Goal: Information Seeking & Learning: Learn about a topic

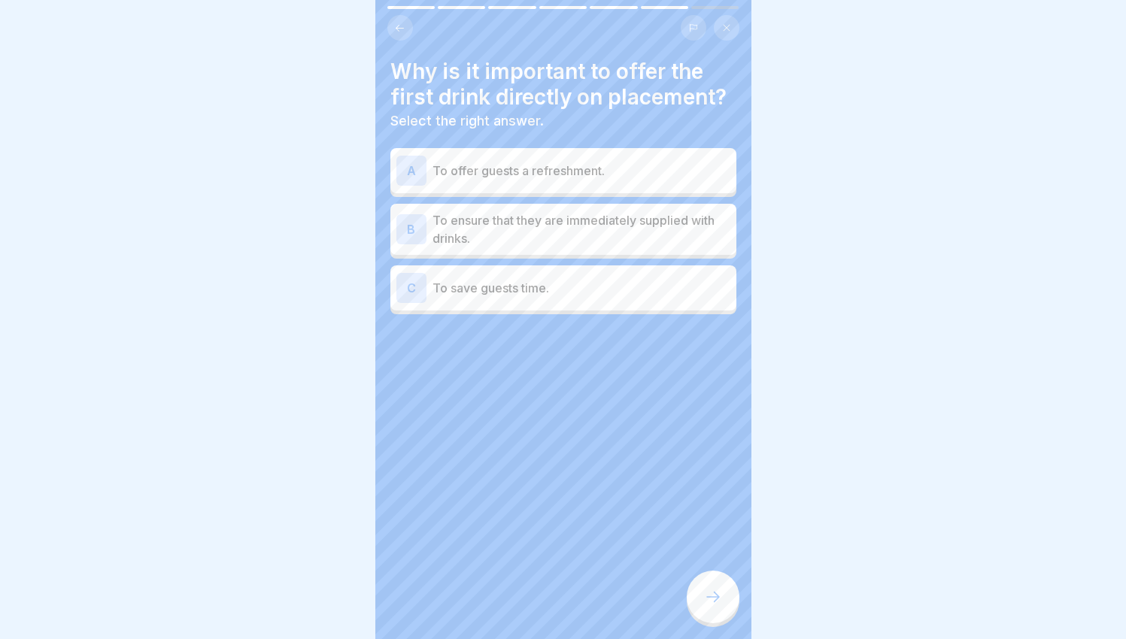
click at [587, 232] on p "To ensure that they are immediately supplied with drinks." at bounding box center [582, 229] width 298 height 36
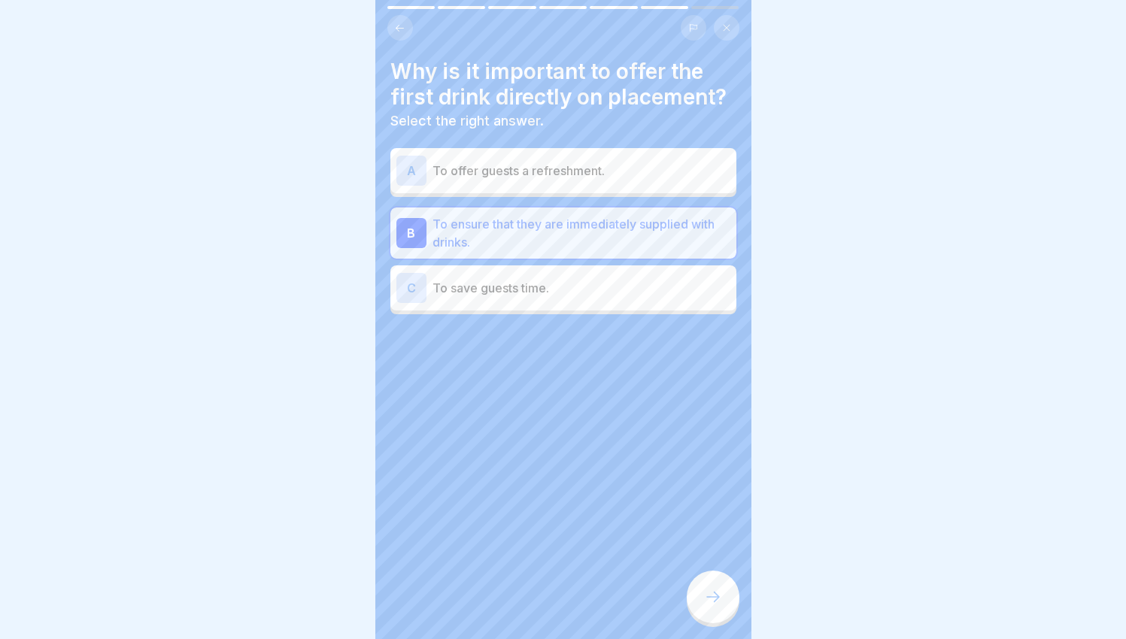
click at [724, 615] on div at bounding box center [713, 597] width 53 height 53
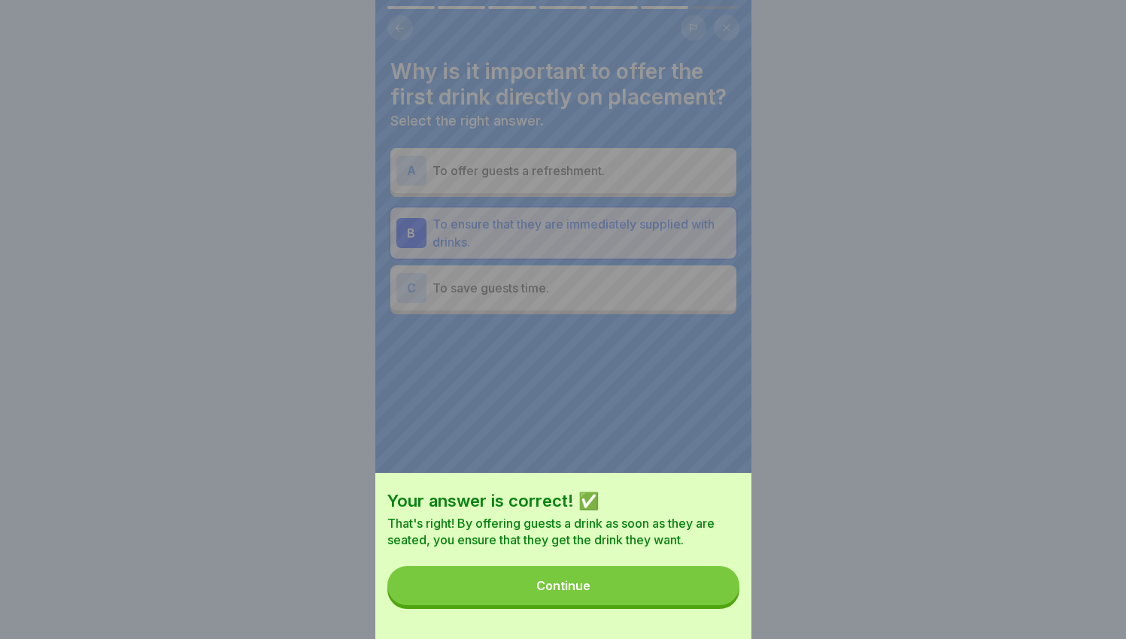
click at [715, 598] on button "Continue" at bounding box center [563, 585] width 352 height 39
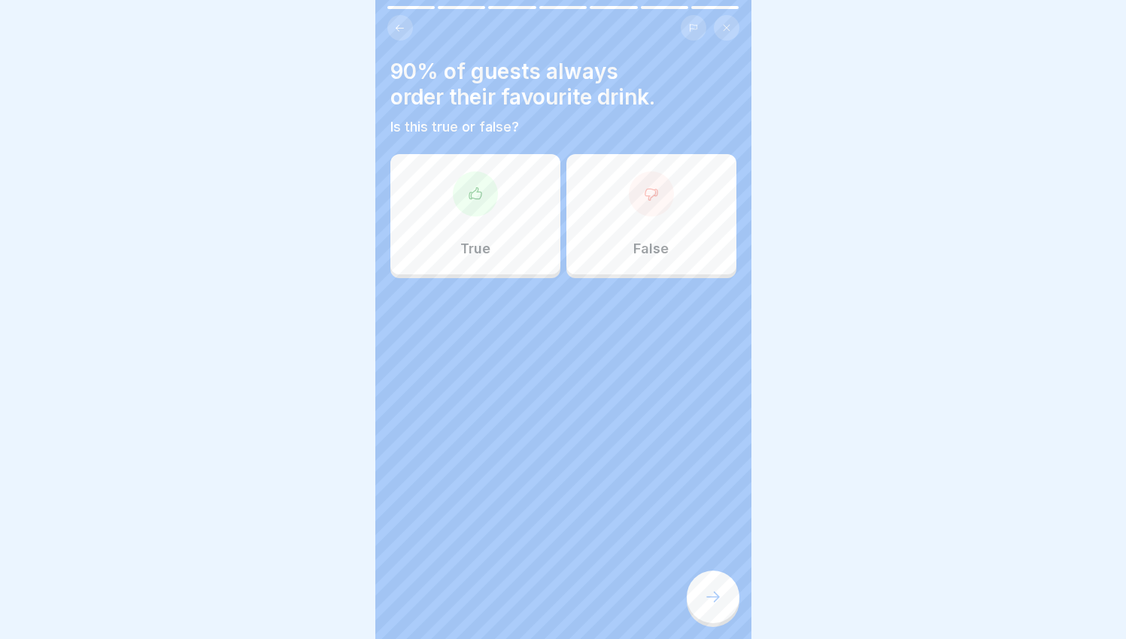
click at [543, 195] on div "True" at bounding box center [475, 214] width 170 height 120
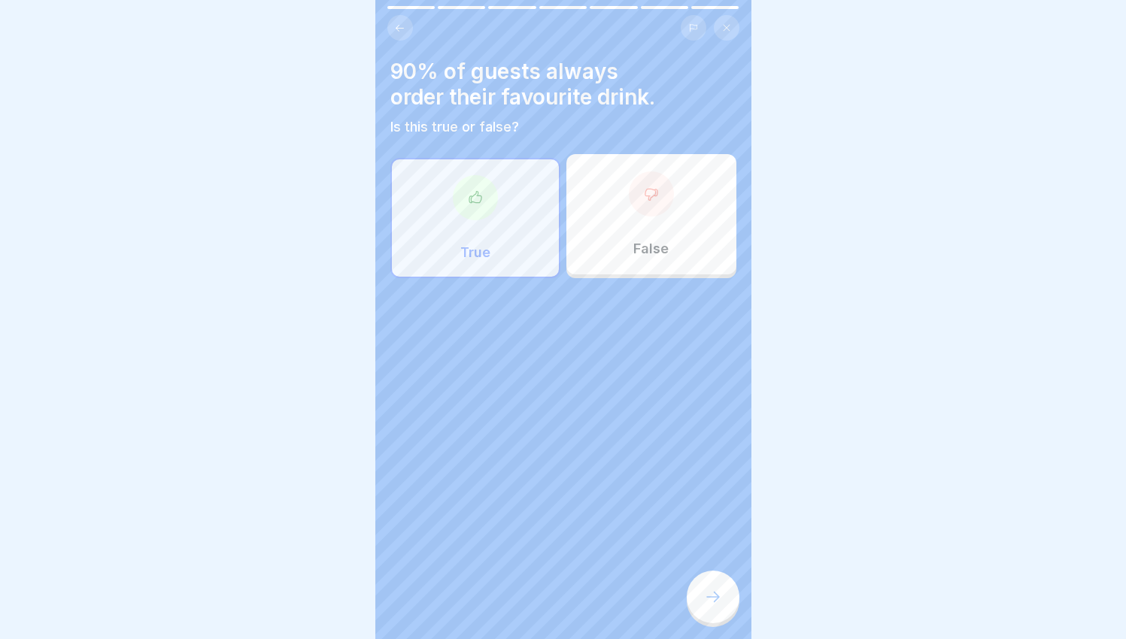
click at [711, 597] on div at bounding box center [713, 597] width 53 height 53
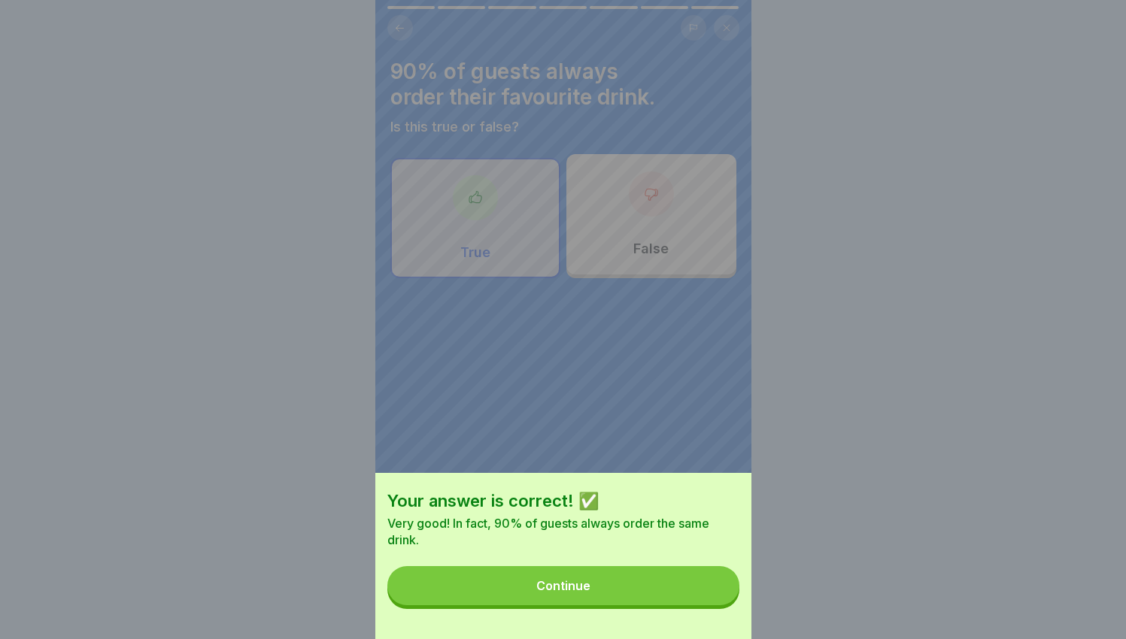
click at [709, 599] on button "Continue" at bounding box center [563, 585] width 352 height 39
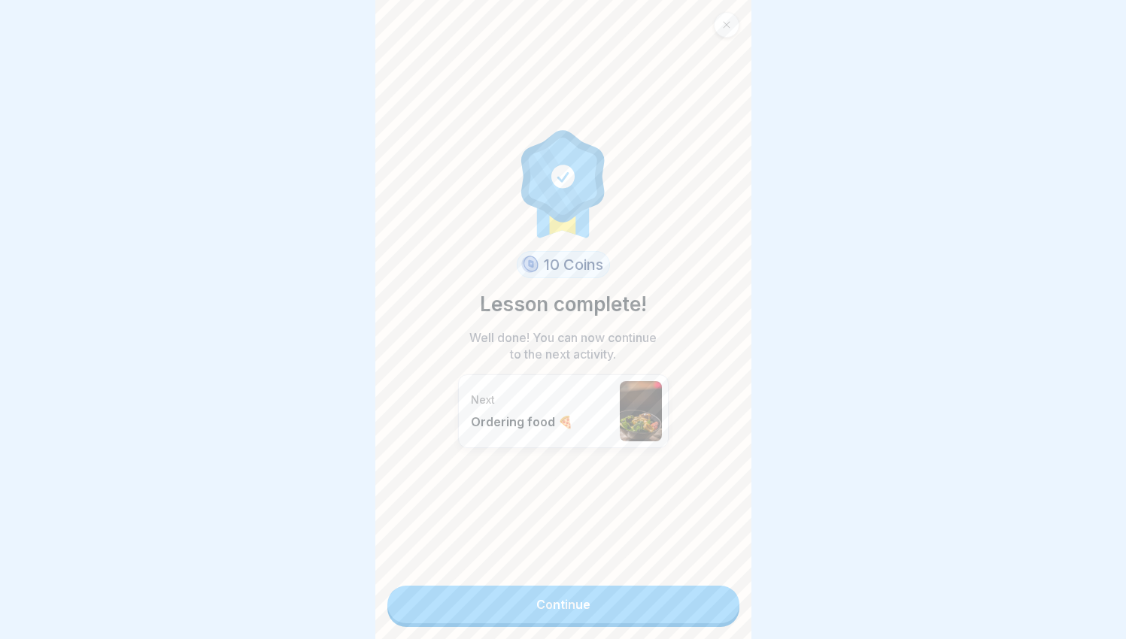
click at [683, 624] on div "10 Coins Lesson complete! Well done! You can now continue to the next activity.…" at bounding box center [563, 319] width 376 height 639
click at [680, 612] on link "Continue" at bounding box center [563, 605] width 352 height 38
click at [639, 609] on link "Continue" at bounding box center [563, 605] width 352 height 38
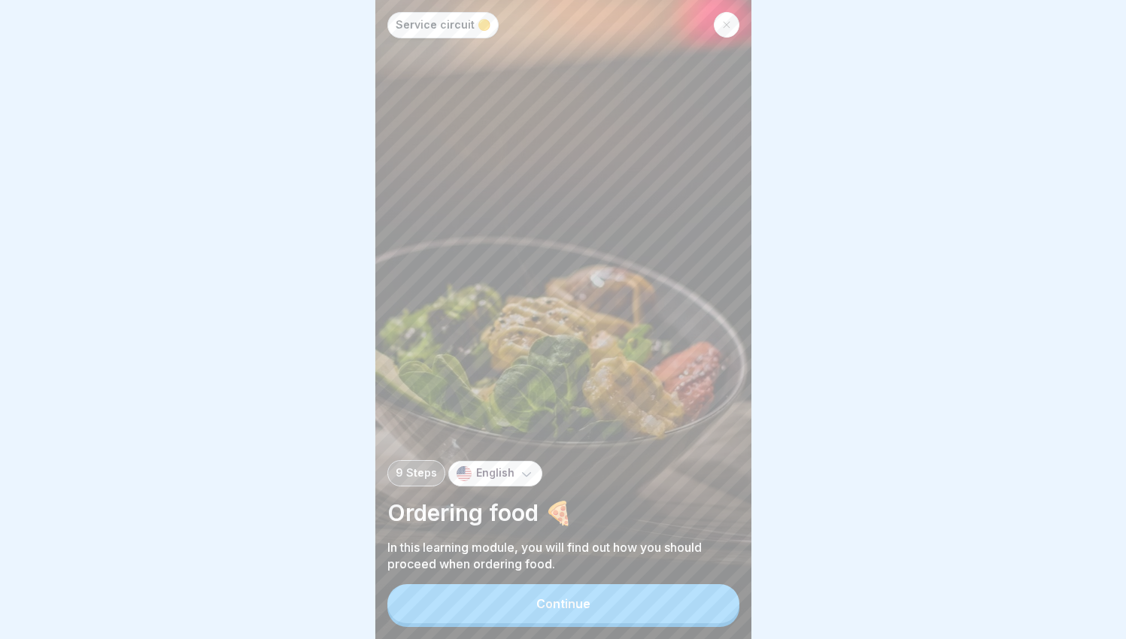
click at [630, 593] on div "Service circuit 🟡 9 Steps English Ordering food 🍕 In this learning module, you …" at bounding box center [563, 319] width 376 height 639
click at [627, 597] on div "Continue" at bounding box center [563, 605] width 352 height 43
click at [602, 613] on button "Continue" at bounding box center [563, 603] width 352 height 39
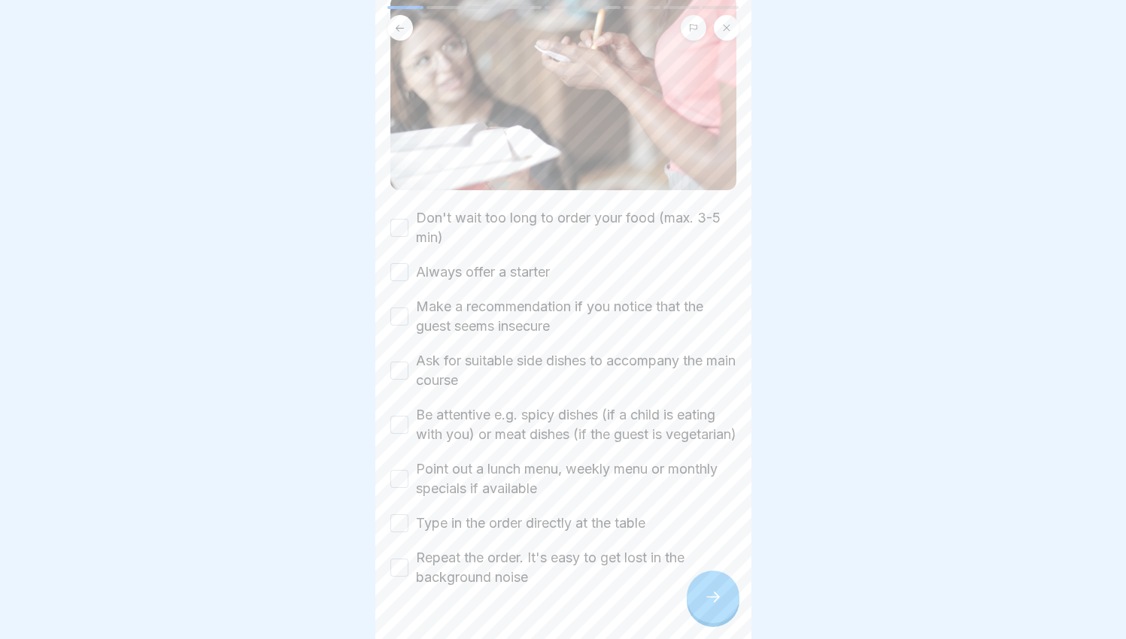
scroll to position [140, 0]
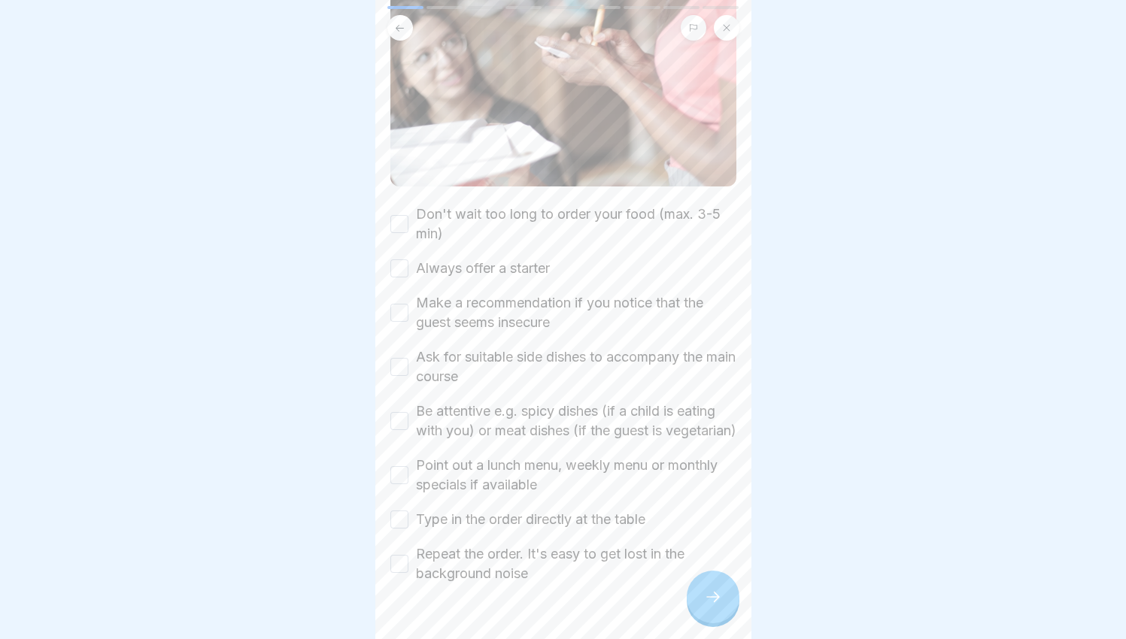
click at [401, 263] on button "Always offer a starter" at bounding box center [399, 269] width 18 height 18
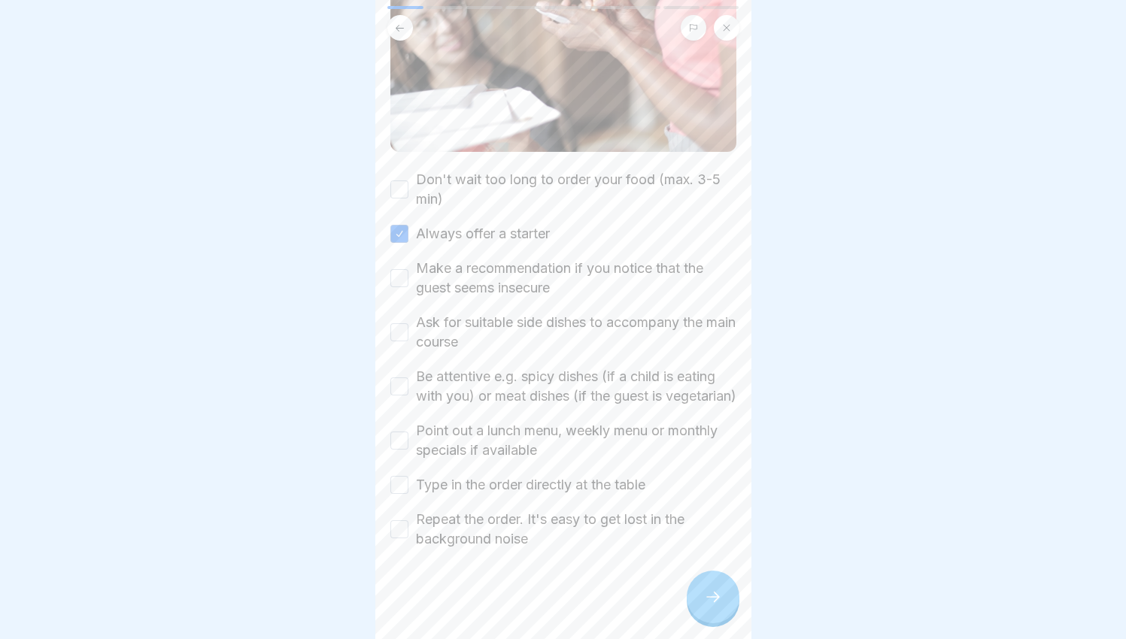
scroll to position [7, 0]
click at [406, 269] on button "Make a recommendation if you notice that the guest seems insecure" at bounding box center [399, 278] width 18 height 18
click at [396, 323] on button "Ask for suitable side dishes to accompany the main course" at bounding box center [399, 332] width 18 height 18
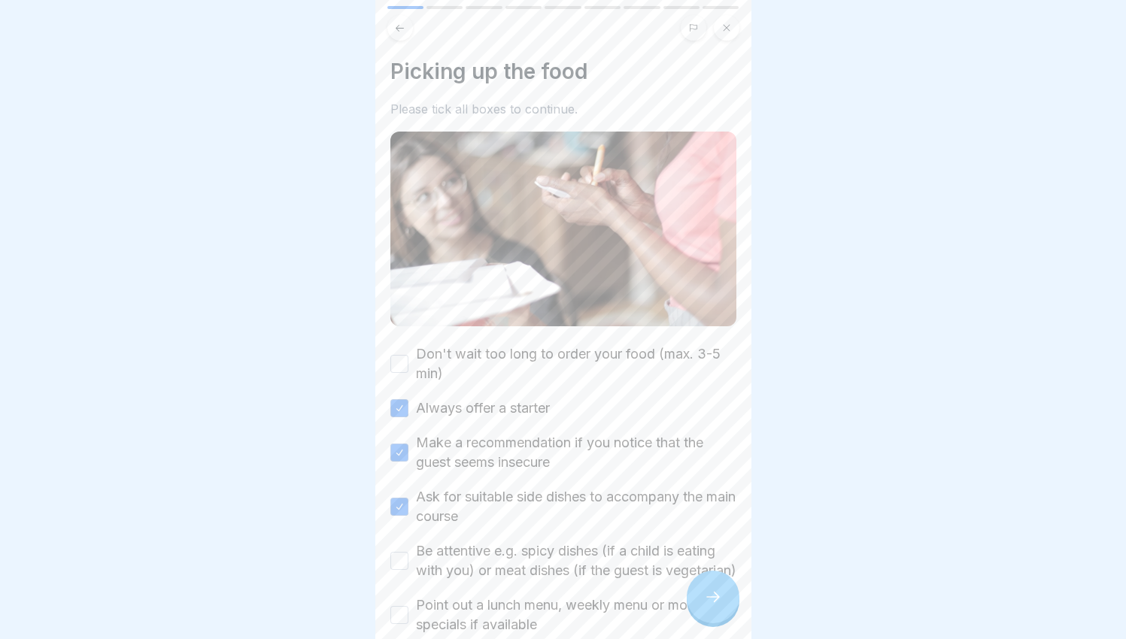
scroll to position [0, 0]
click at [394, 355] on button "Don't wait too long to order your food (max. 3-5 min)" at bounding box center [399, 364] width 18 height 18
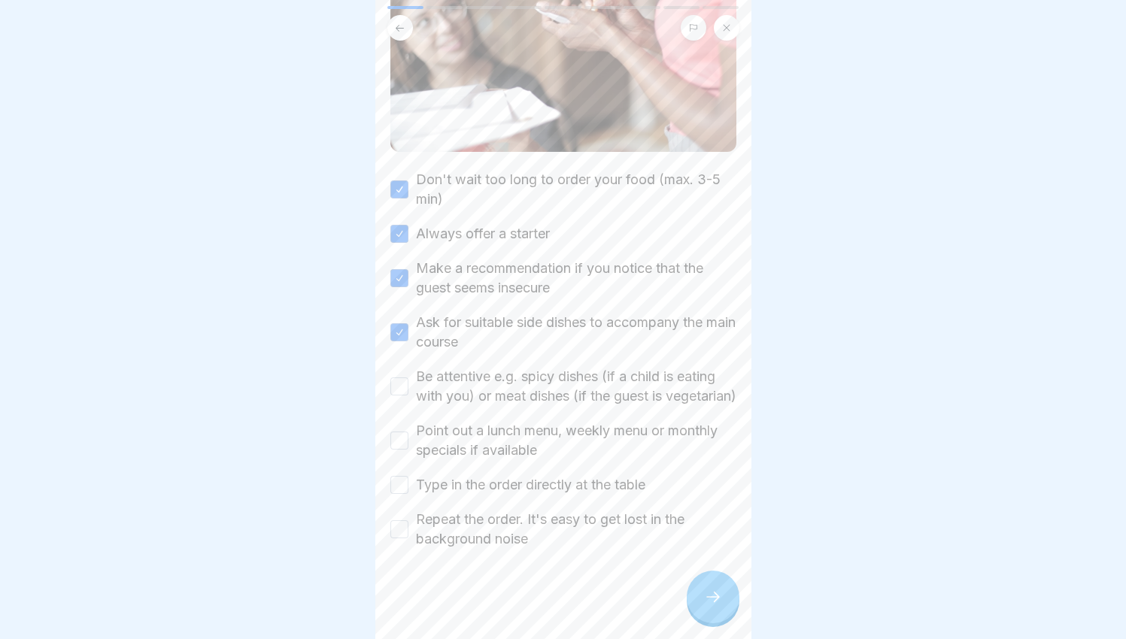
click at [388, 382] on div "Picking up the food Please tick all boxes to continue. Don't wait too long to o…" at bounding box center [563, 319] width 376 height 639
click at [404, 381] on button "Be attentive e.g. spicy dishes (if a child is eating with you) or meat dishes (…" at bounding box center [399, 387] width 18 height 18
click at [407, 432] on button "Point out a lunch menu, weekly menu or monthly specials if available" at bounding box center [399, 441] width 18 height 18
click at [391, 476] on button "Type in the order directly at the table" at bounding box center [399, 485] width 18 height 18
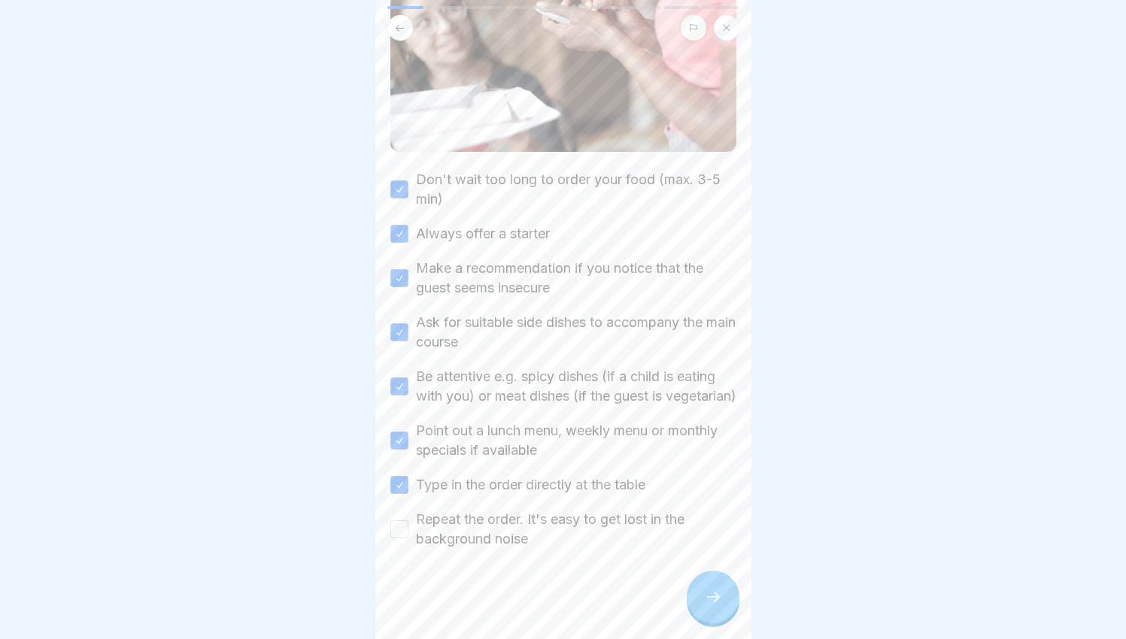
click at [392, 524] on button "Repeat the order. It's easy to get lost in the background noise" at bounding box center [399, 530] width 18 height 18
click at [702, 598] on div at bounding box center [713, 597] width 53 height 53
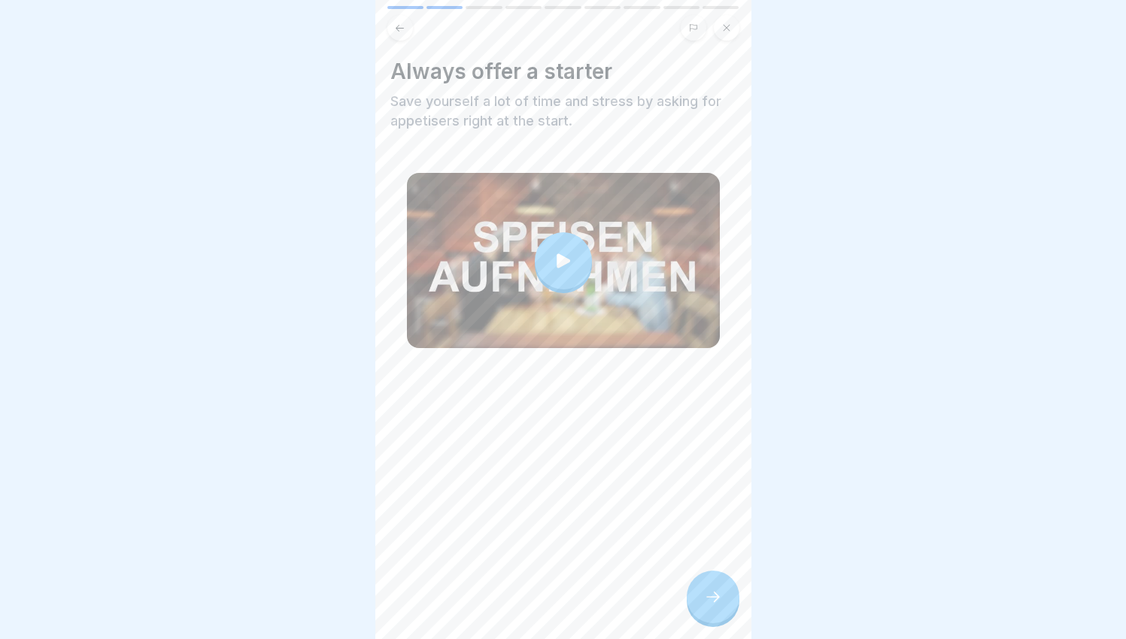
click at [557, 253] on icon at bounding box center [564, 260] width 14 height 14
click at [739, 607] on div "Always offer a starter Save yourself a lot of time and stress by asking for app…" at bounding box center [563, 319] width 376 height 639
click at [732, 599] on div at bounding box center [713, 597] width 53 height 53
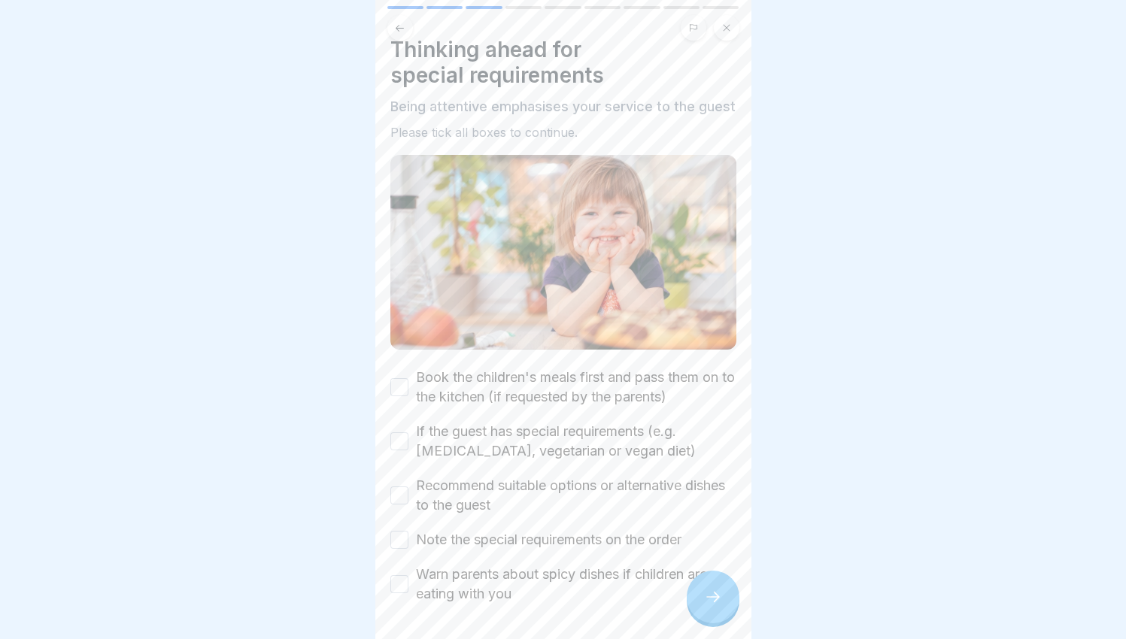
scroll to position [37, 0]
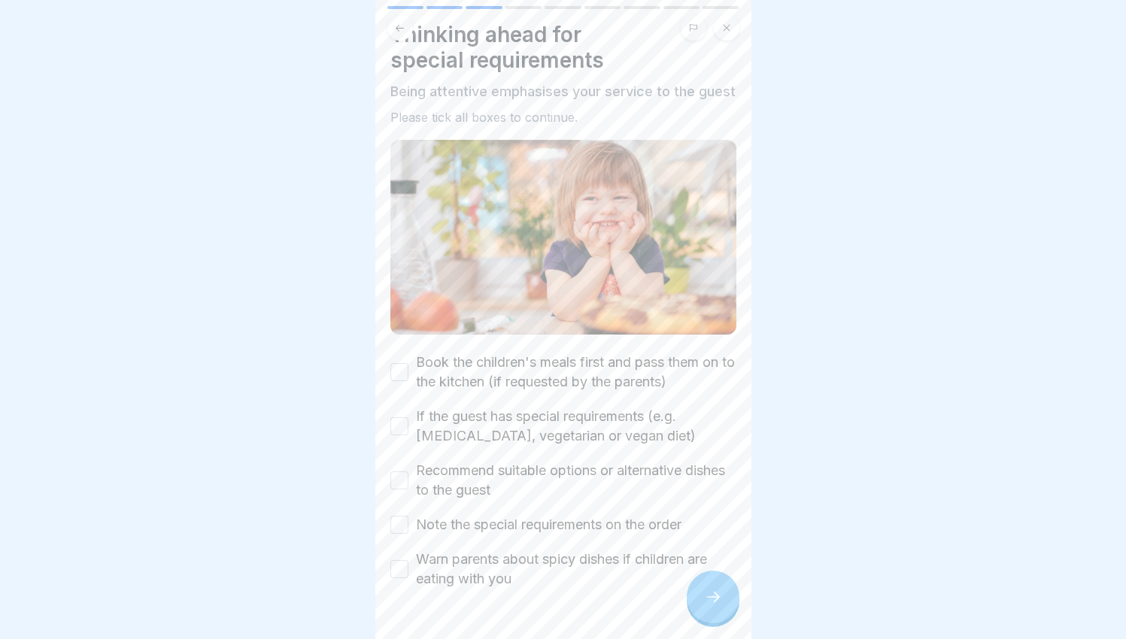
click at [466, 397] on div "Book the children's meals first and pass them on to the kitchen (if requested b…" at bounding box center [563, 471] width 346 height 236
click at [467, 385] on label "Book the children's meals first and pass them on to the kitchen (if requested b…" at bounding box center [576, 372] width 320 height 39
click at [408, 381] on button "Book the children's meals first and pass them on to the kitchen (if requested b…" at bounding box center [399, 372] width 18 height 18
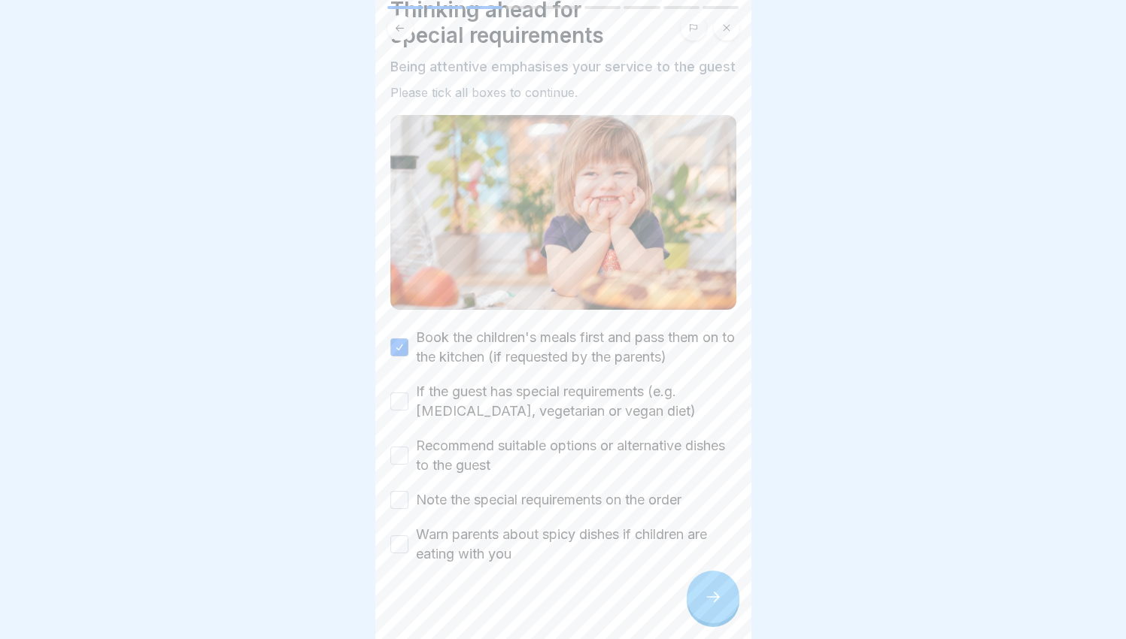
scroll to position [90, 0]
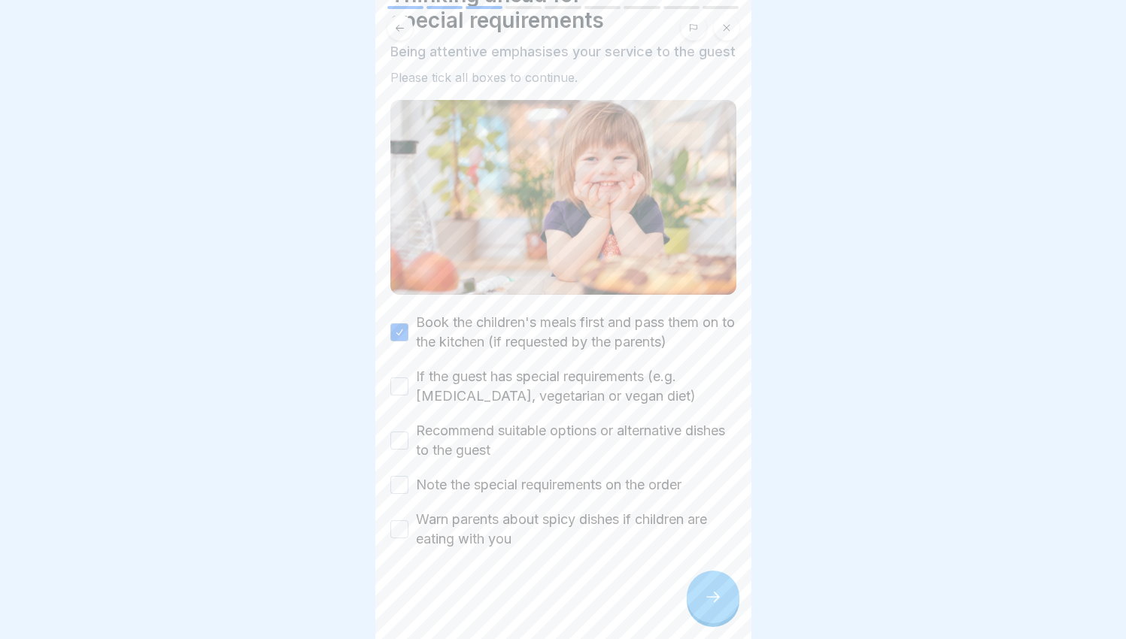
click at [440, 382] on label "If the guest has special requirements (e.g. [MEDICAL_DATA], vegetarian or vegan…" at bounding box center [576, 386] width 320 height 39
click at [408, 382] on button "If the guest has special requirements (e.g. [MEDICAL_DATA], vegetarian or vegan…" at bounding box center [399, 387] width 18 height 18
click at [485, 425] on label "Recommend suitable options or alternative dishes to the guest" at bounding box center [576, 440] width 320 height 39
click at [408, 432] on button "Recommend suitable options or alternative dishes to the guest" at bounding box center [399, 441] width 18 height 18
click at [478, 475] on label "Note the special requirements on the order" at bounding box center [549, 485] width 266 height 20
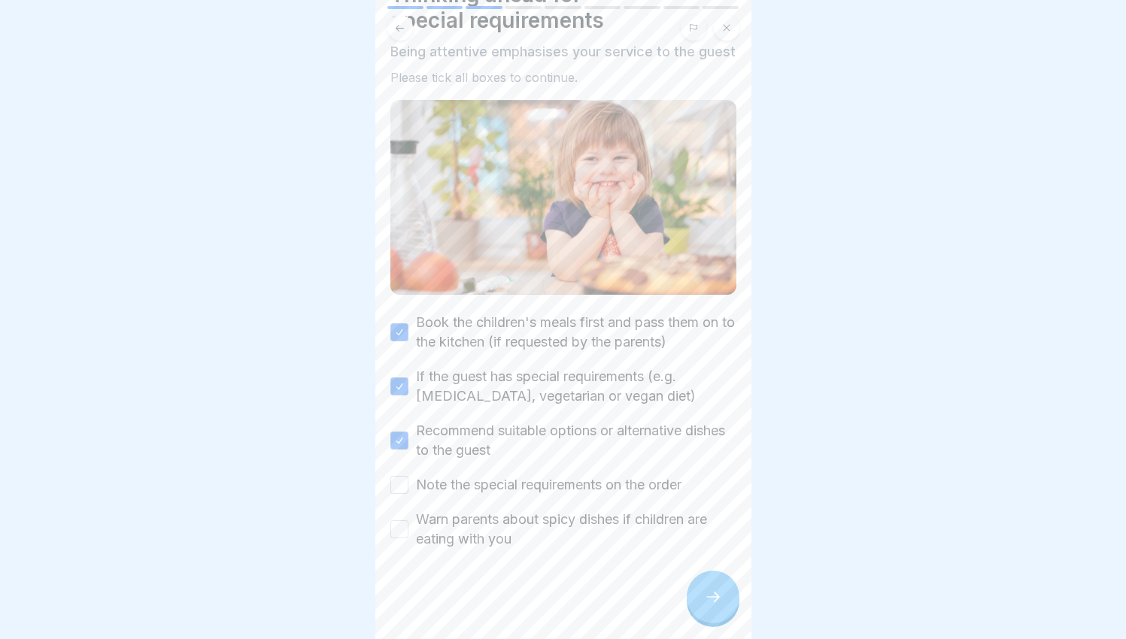
click at [408, 476] on button "Note the special requirements on the order" at bounding box center [399, 485] width 18 height 18
click at [475, 521] on label "Warn parents about spicy dishes if children are eating with you" at bounding box center [576, 529] width 320 height 39
click at [408, 521] on button "Warn parents about spicy dishes if children are eating with you" at bounding box center [399, 530] width 18 height 18
click at [730, 592] on div at bounding box center [713, 597] width 53 height 53
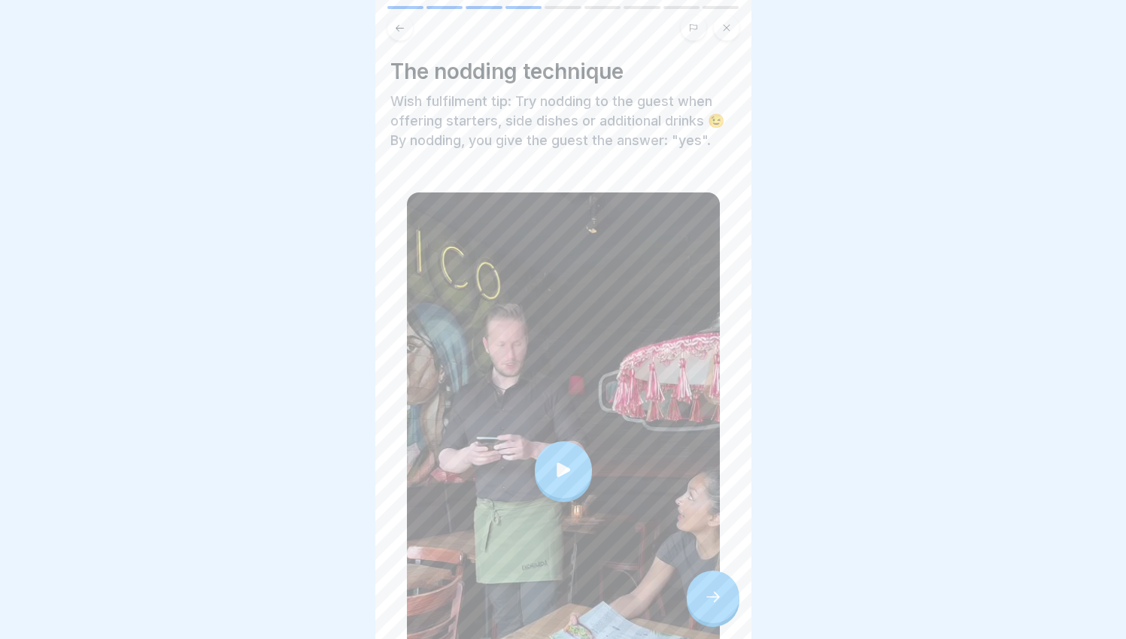
click at [604, 493] on div at bounding box center [563, 471] width 313 height 556
click at [710, 587] on div at bounding box center [713, 597] width 53 height 53
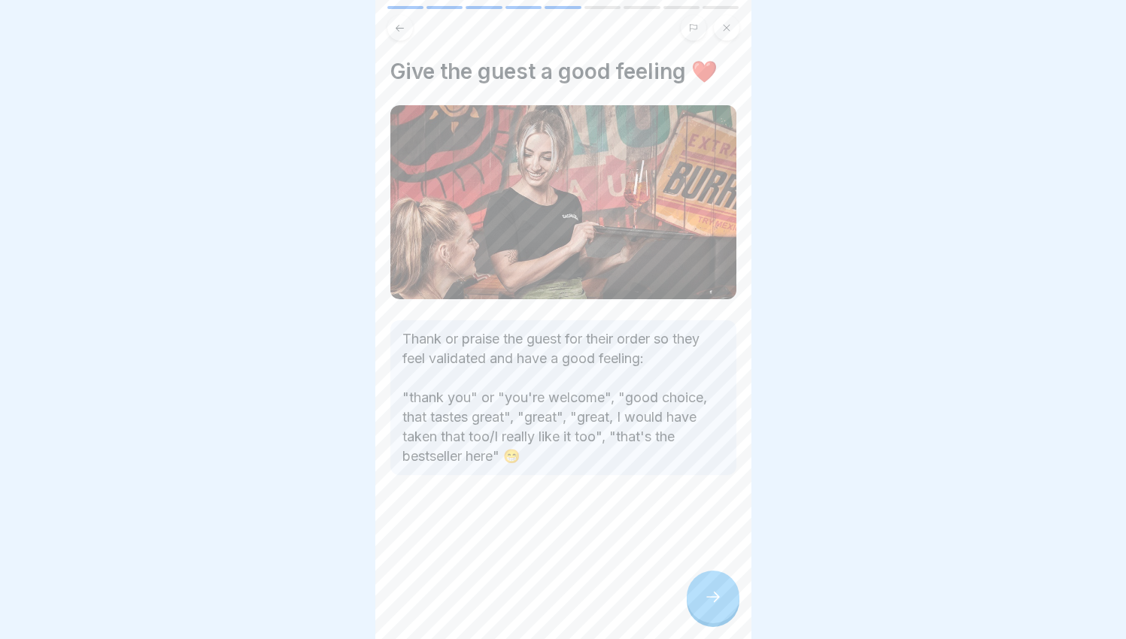
click at [711, 582] on div at bounding box center [713, 597] width 53 height 53
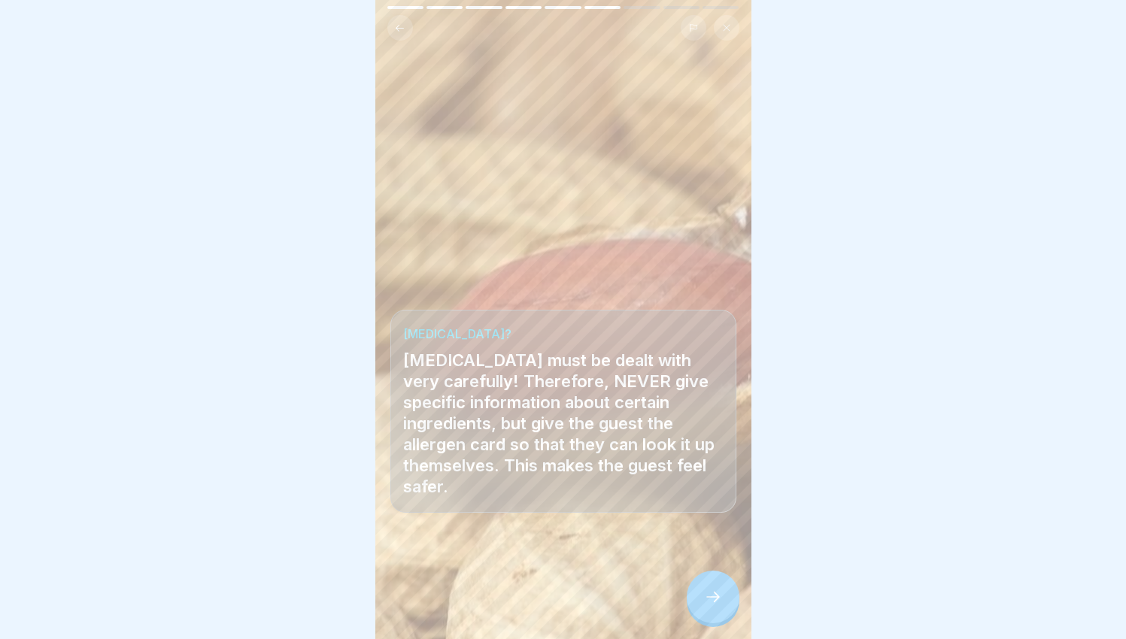
click at [711, 582] on div at bounding box center [713, 597] width 53 height 53
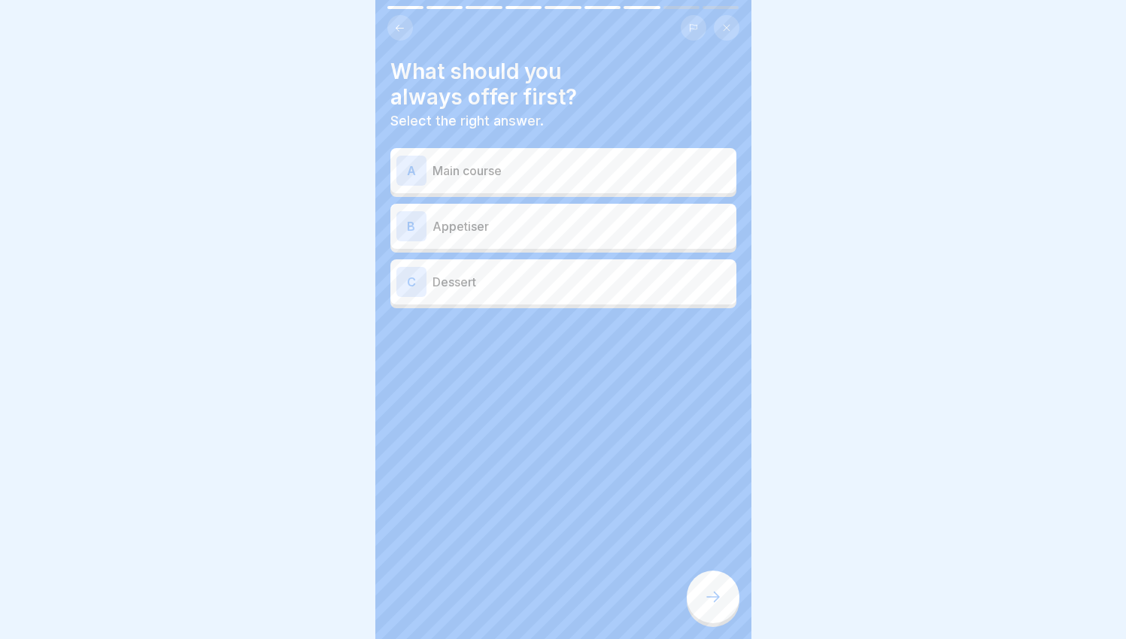
click at [499, 217] on p "Appetiser" at bounding box center [582, 226] width 298 height 18
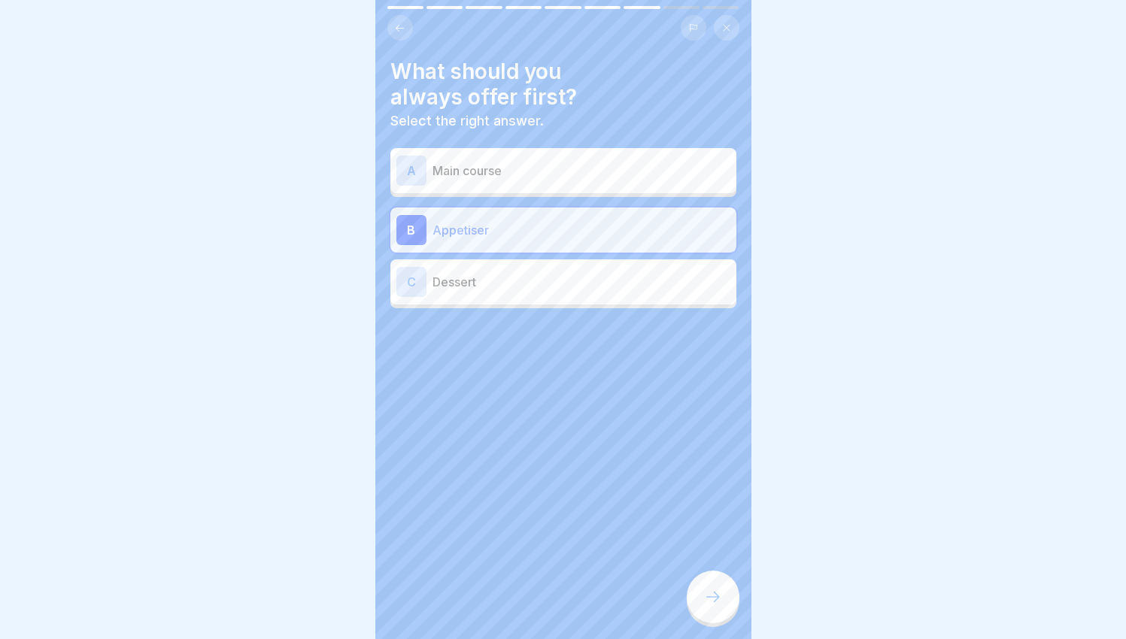
click at [733, 564] on div "What should you always offer first? Select the right answer. A Main course B Ap…" at bounding box center [563, 319] width 376 height 639
click at [731, 576] on div "What should you always offer first? Select the right answer. A Main course B Ap…" at bounding box center [563, 319] width 376 height 639
click at [716, 581] on div at bounding box center [713, 597] width 53 height 53
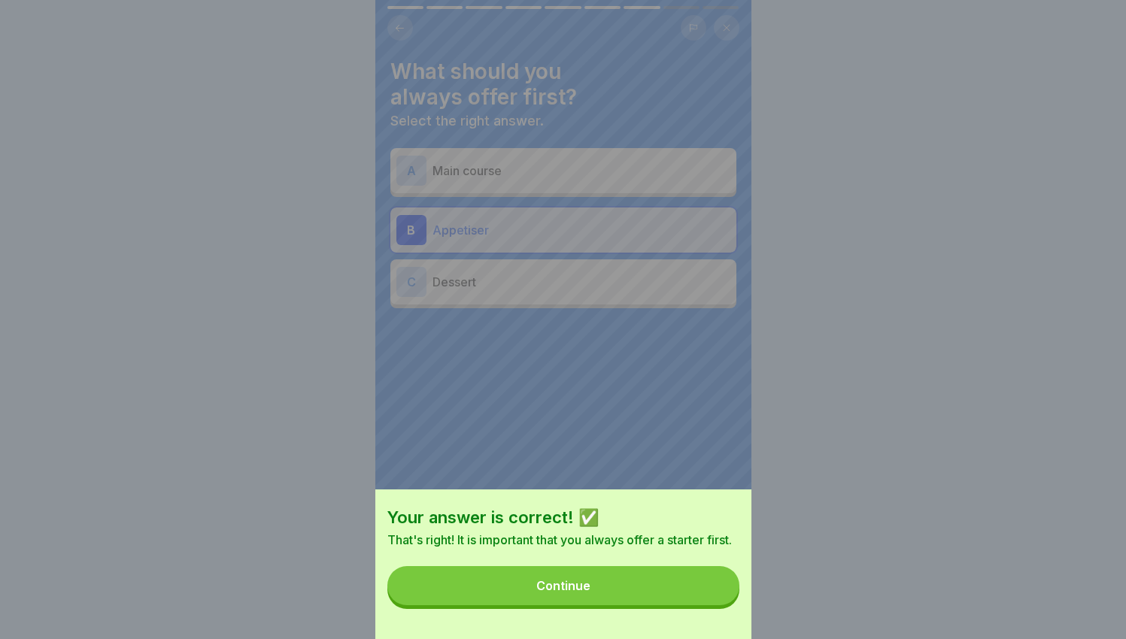
click at [683, 583] on button "Continue" at bounding box center [563, 585] width 352 height 39
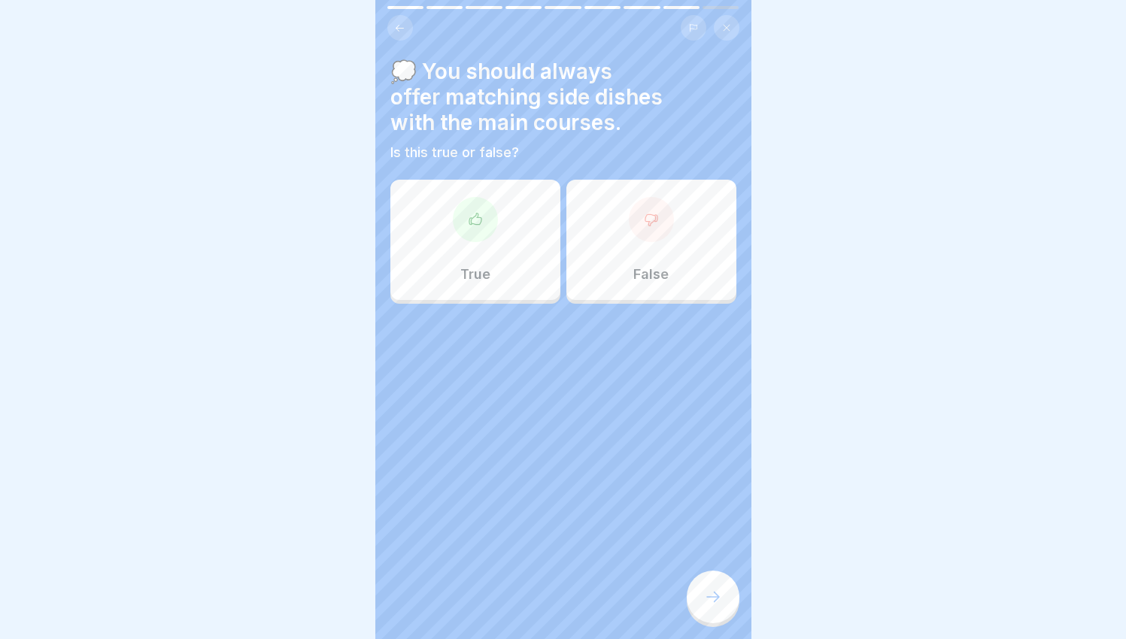
click at [459, 272] on div "True" at bounding box center [475, 240] width 170 height 120
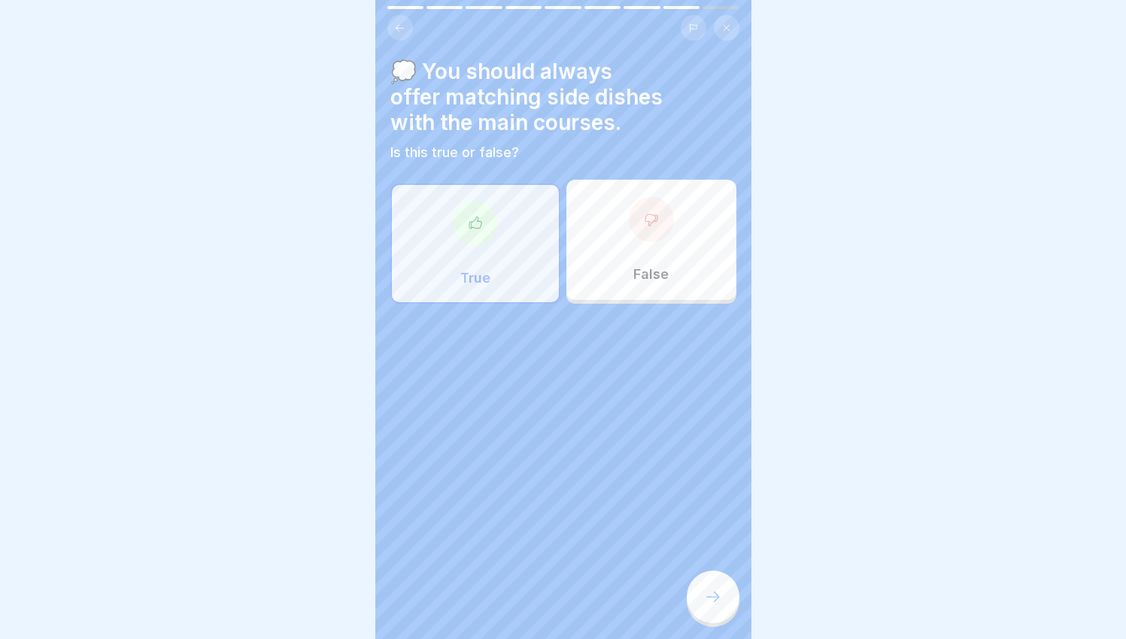
click at [721, 614] on div at bounding box center [713, 597] width 53 height 53
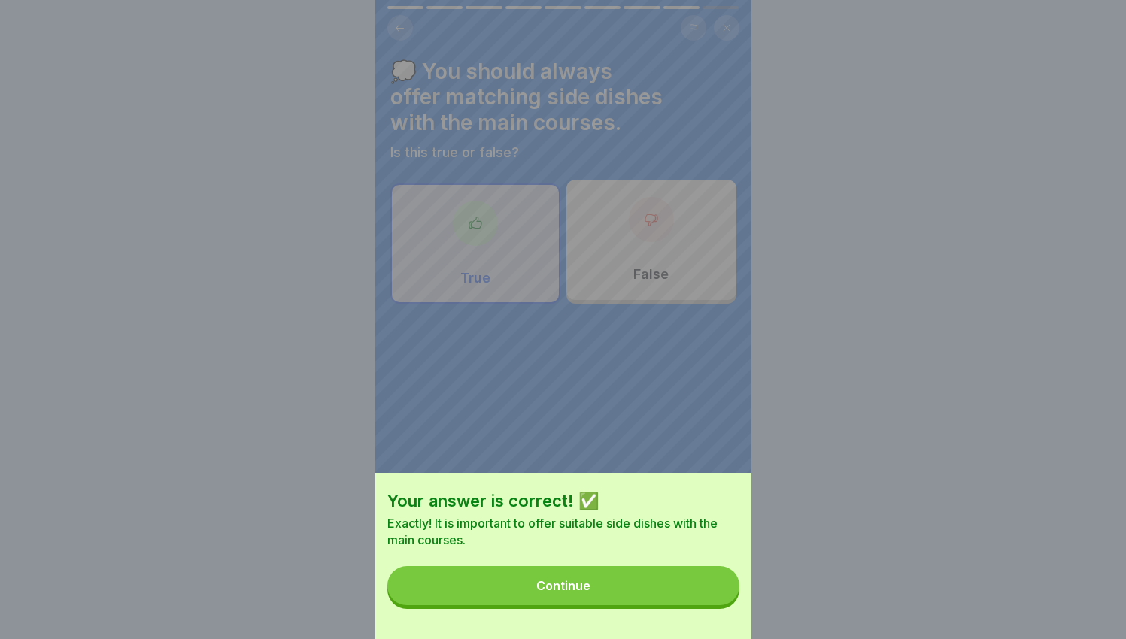
click at [644, 589] on button "Continue" at bounding box center [563, 585] width 352 height 39
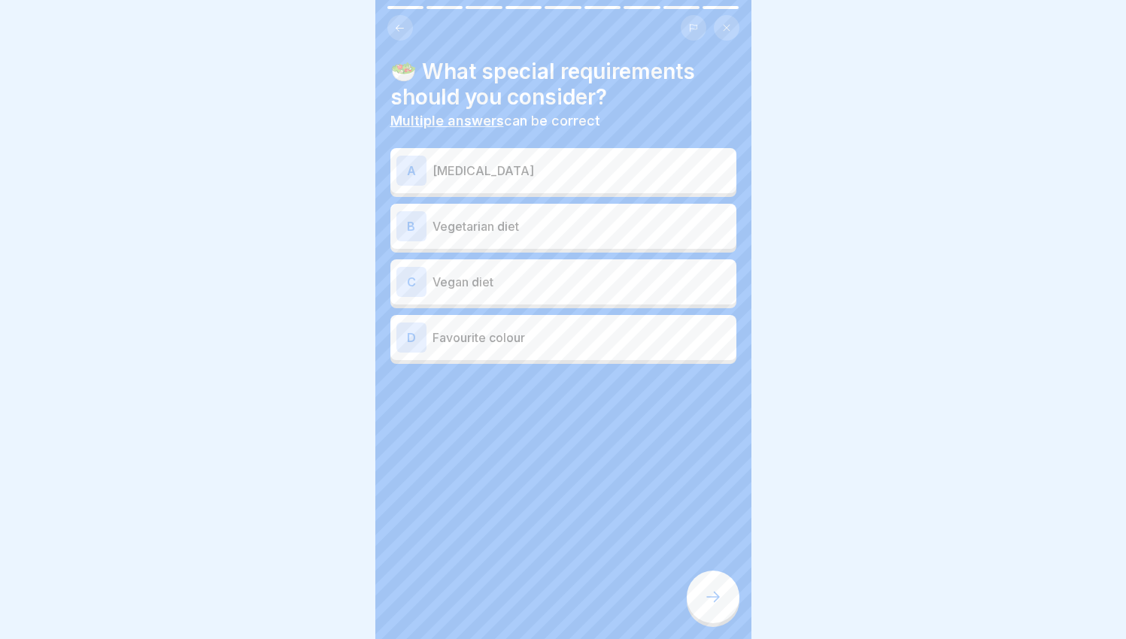
click at [554, 162] on p "[MEDICAL_DATA]" at bounding box center [582, 171] width 298 height 18
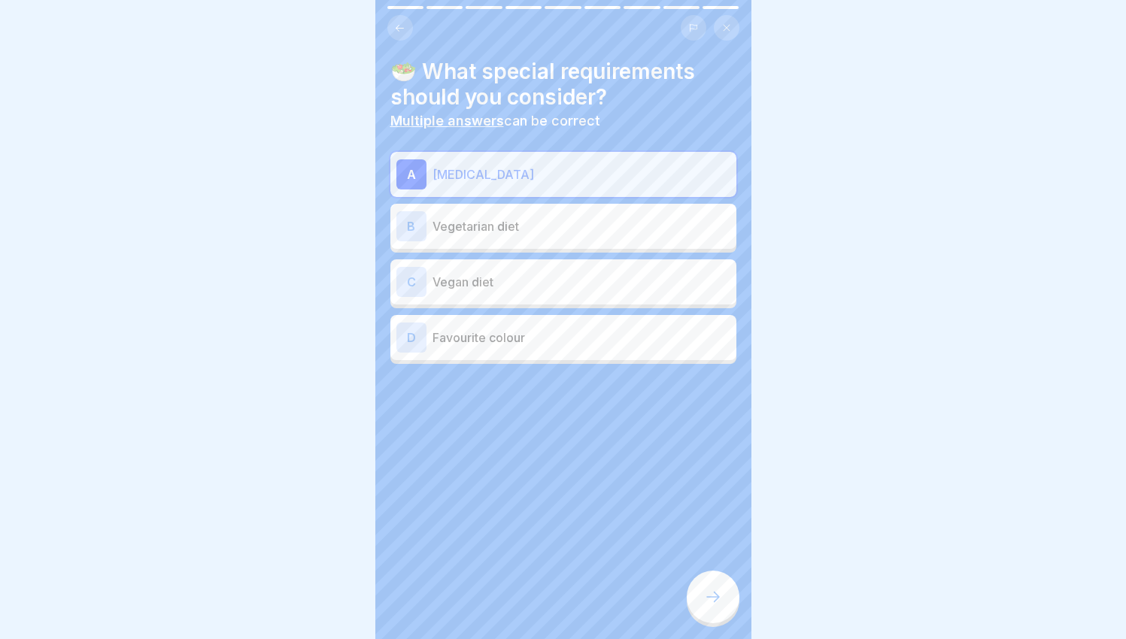
click at [534, 217] on p "Vegetarian diet" at bounding box center [582, 226] width 298 height 18
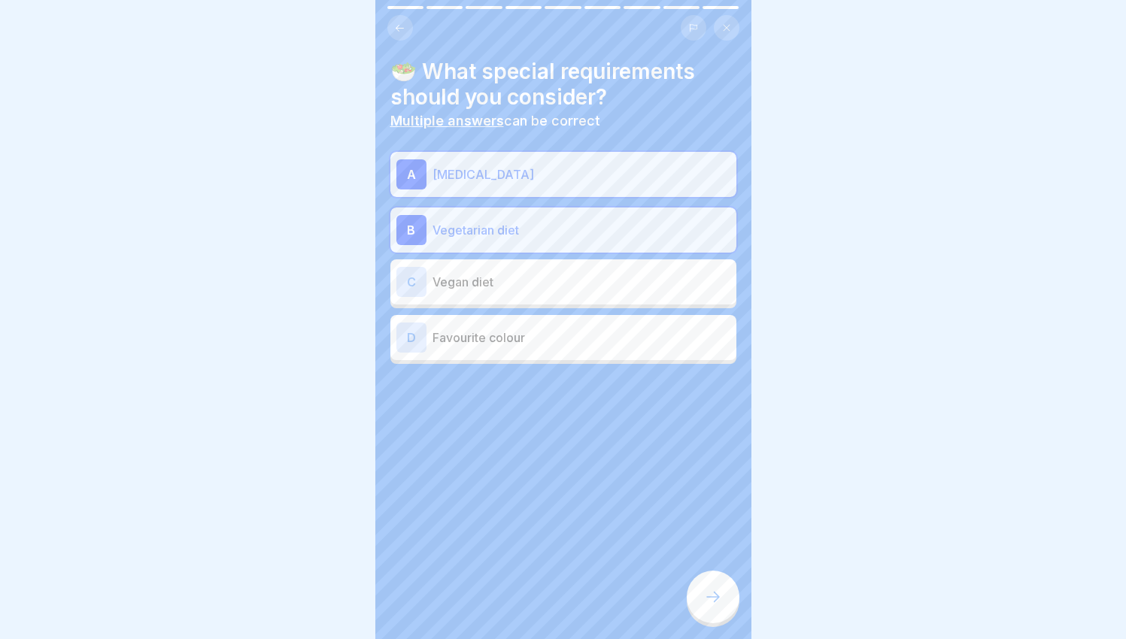
click at [534, 281] on div "C Vegan diet" at bounding box center [563, 282] width 334 height 30
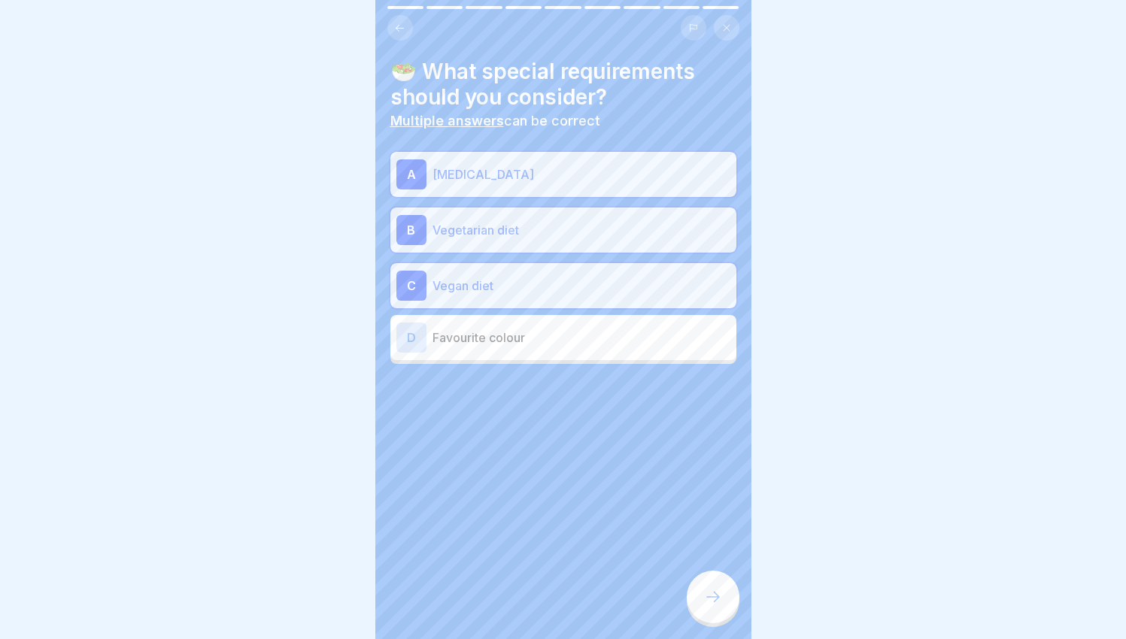
click at [699, 610] on div at bounding box center [713, 597] width 53 height 53
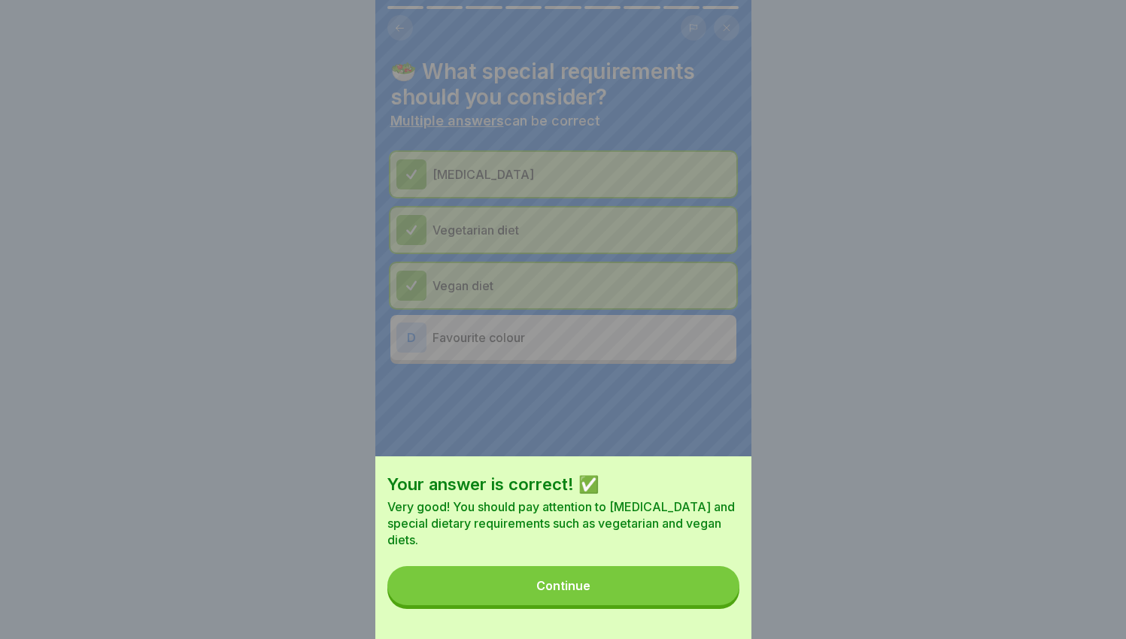
click at [700, 605] on button "Continue" at bounding box center [563, 585] width 352 height 39
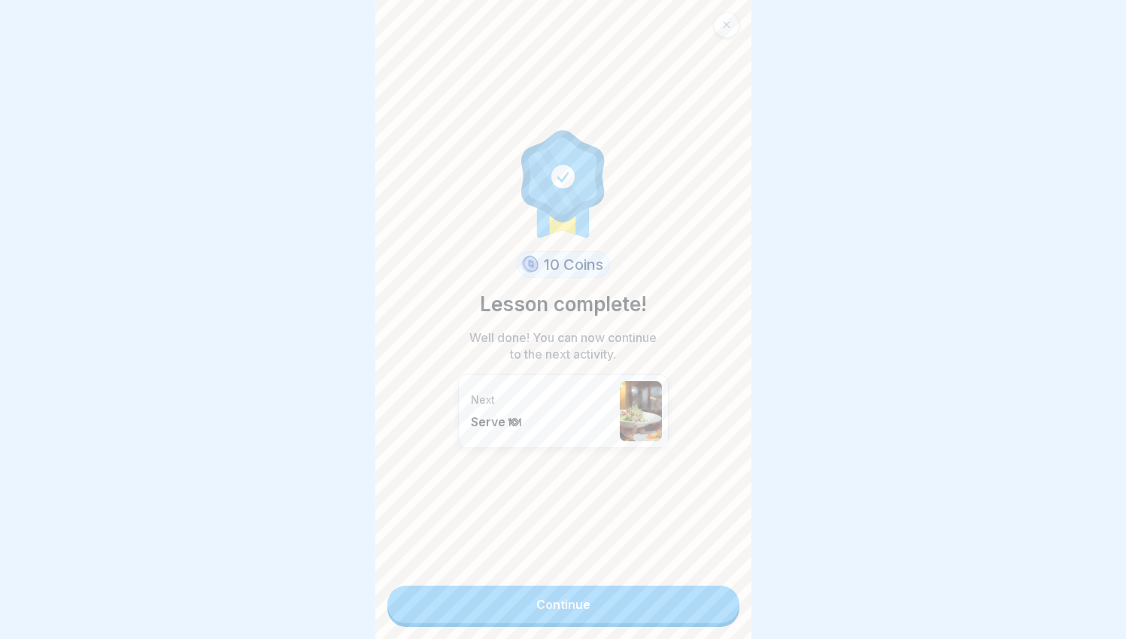
click at [655, 586] on link "Continue" at bounding box center [563, 605] width 352 height 38
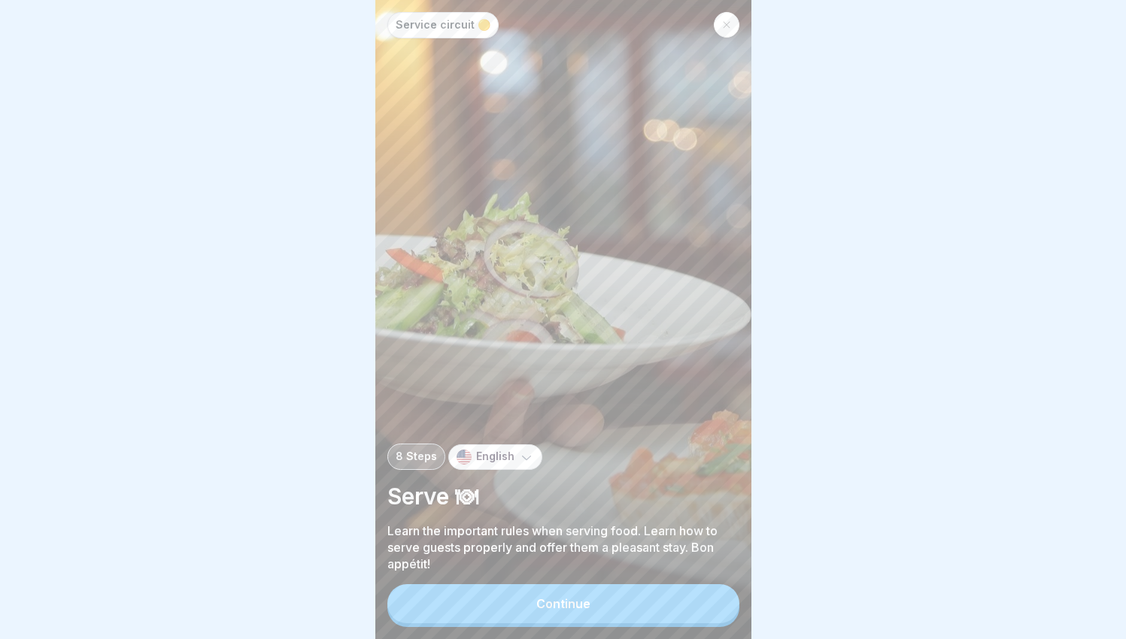
click at [587, 611] on div "Continue" at bounding box center [563, 604] width 54 height 14
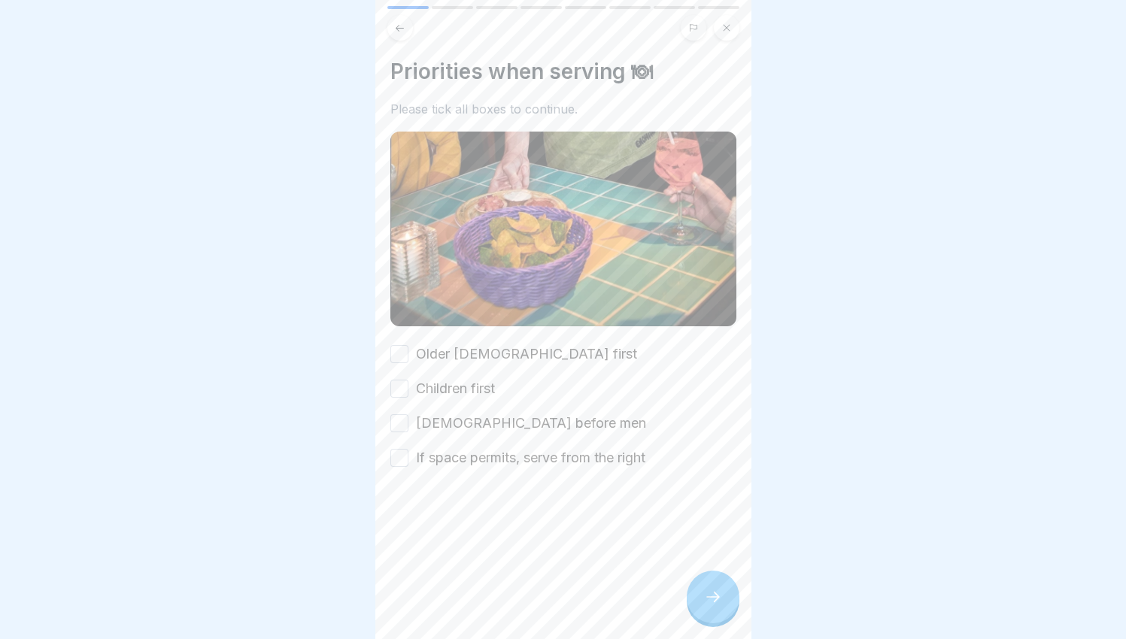
click at [405, 380] on button "Children first" at bounding box center [399, 389] width 18 height 18
click at [393, 414] on button "[DEMOGRAPHIC_DATA] before men" at bounding box center [399, 423] width 18 height 18
click at [711, 601] on icon at bounding box center [713, 597] width 18 height 18
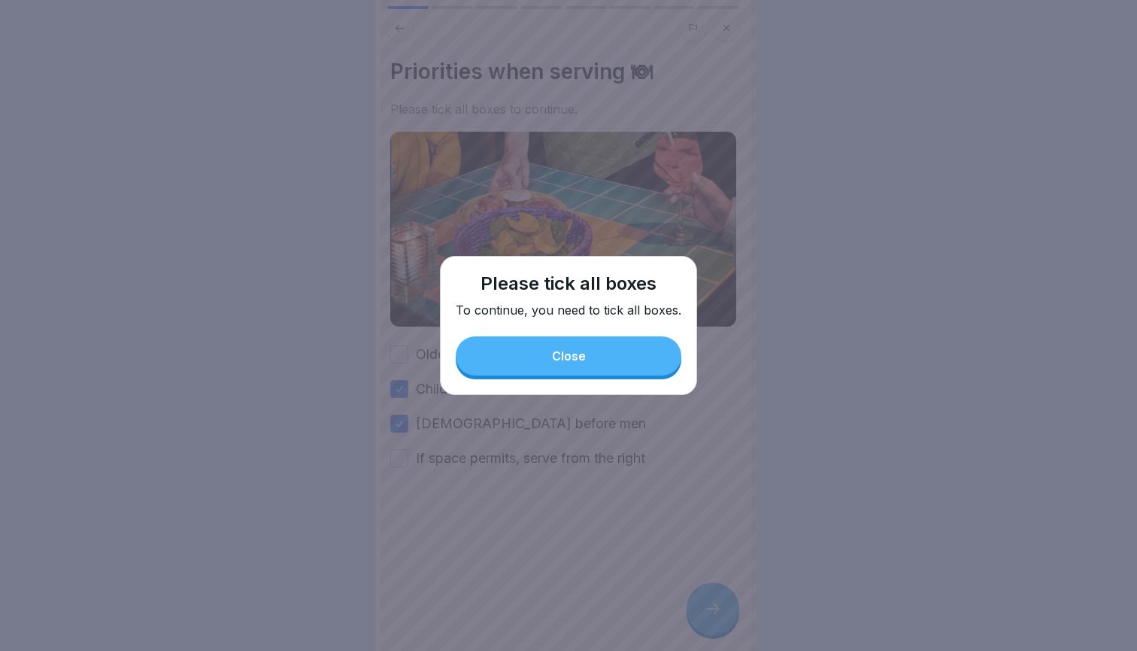
click at [603, 355] on button "Close" at bounding box center [569, 355] width 226 height 39
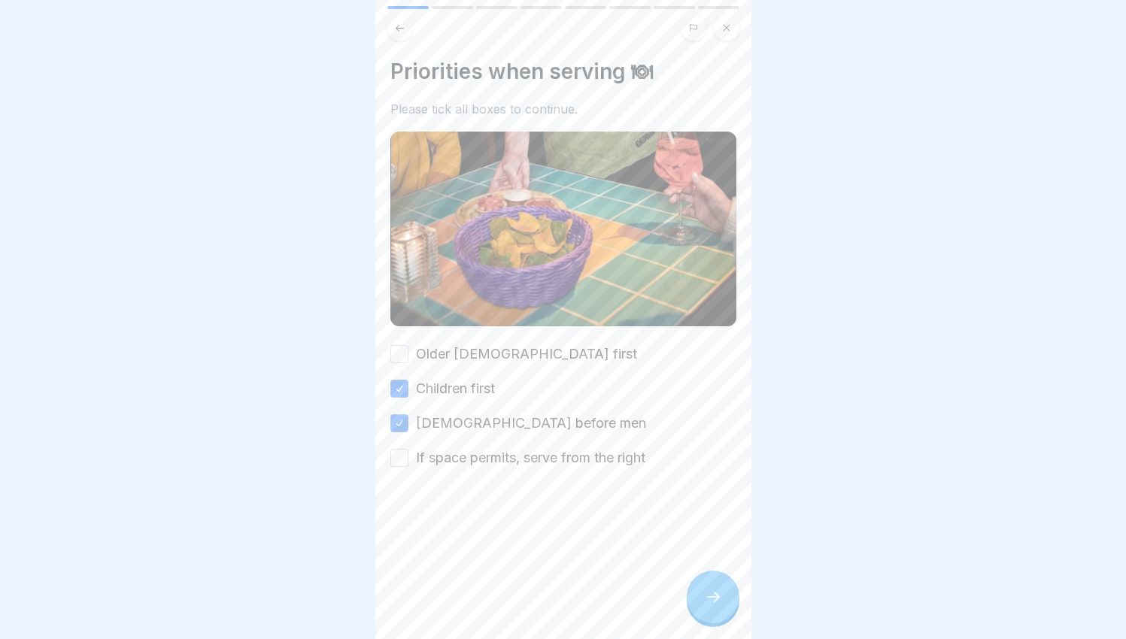
scroll to position [11, 0]
click at [396, 345] on button "Older [DEMOGRAPHIC_DATA] first" at bounding box center [399, 354] width 18 height 18
click at [390, 436] on div "Priorities when serving 🍽 Please tick all boxes to continue. Older [DEMOGRAPHIC…" at bounding box center [563, 319] width 376 height 639
click at [407, 449] on button "If space permits, serve from the right" at bounding box center [399, 458] width 18 height 18
click at [730, 599] on div at bounding box center [713, 597] width 53 height 53
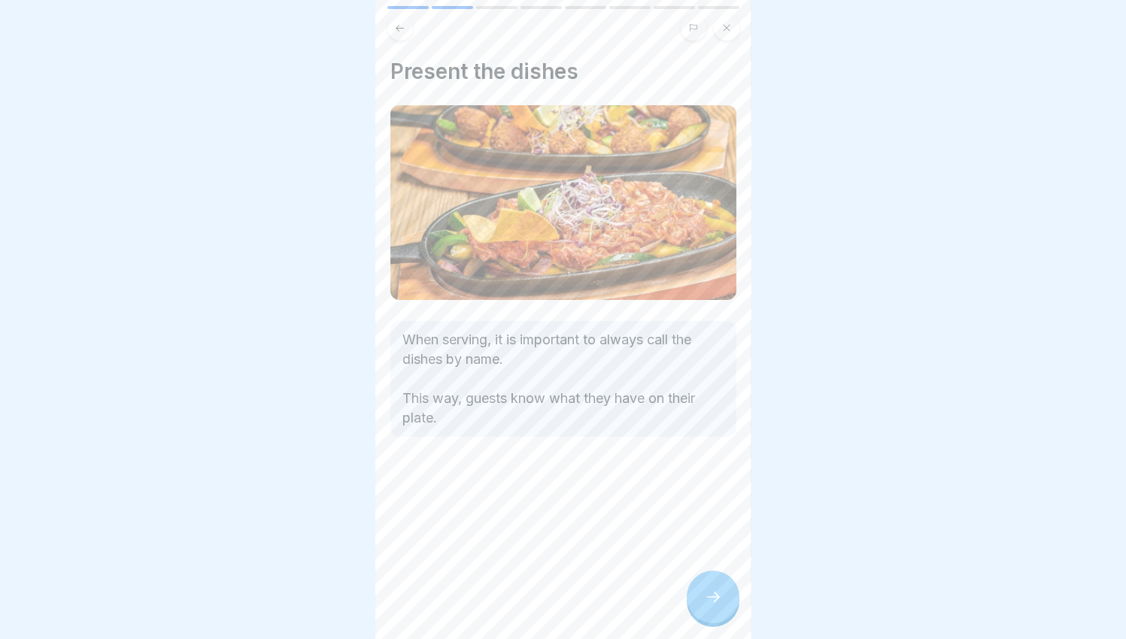
click at [730, 588] on div at bounding box center [713, 597] width 53 height 53
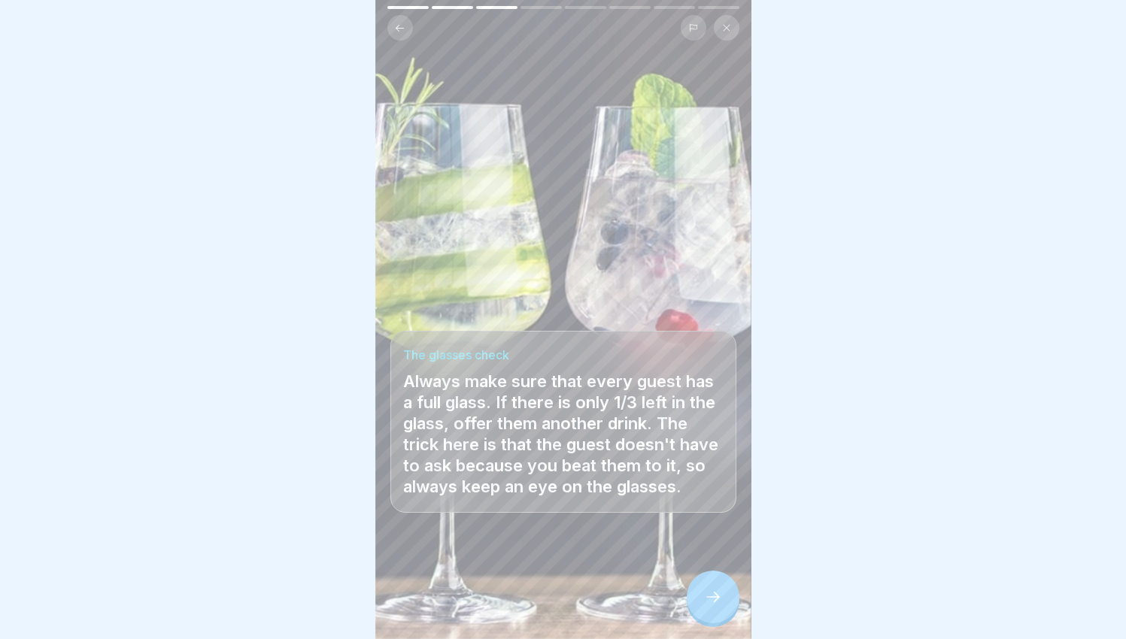
scroll to position [8, 0]
click at [708, 590] on div at bounding box center [713, 597] width 53 height 53
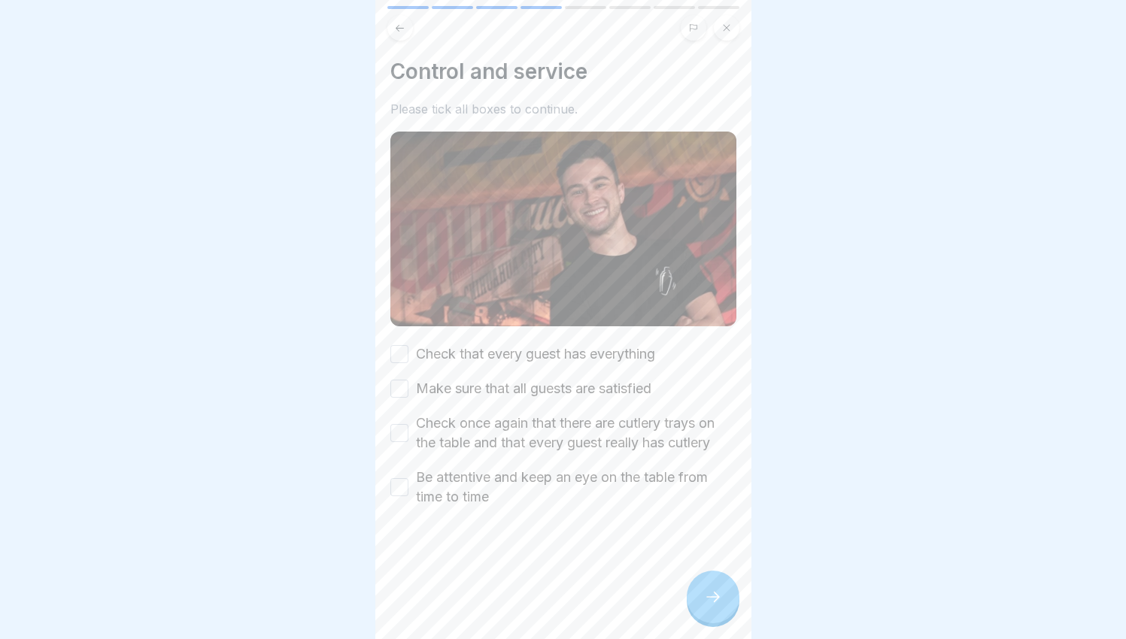
click at [539, 345] on label "Check that every guest has everything" at bounding box center [535, 355] width 239 height 20
click at [408, 345] on button "Check that every guest has everything" at bounding box center [399, 354] width 18 height 18
click at [529, 380] on label "Make sure that all guests are satisfied" at bounding box center [533, 389] width 235 height 20
click at [408, 380] on button "Make sure that all guests are satisfied" at bounding box center [399, 389] width 18 height 18
click at [645, 423] on label "Check once again that there are cutlery trays on the table and that every guest…" at bounding box center [576, 433] width 320 height 39
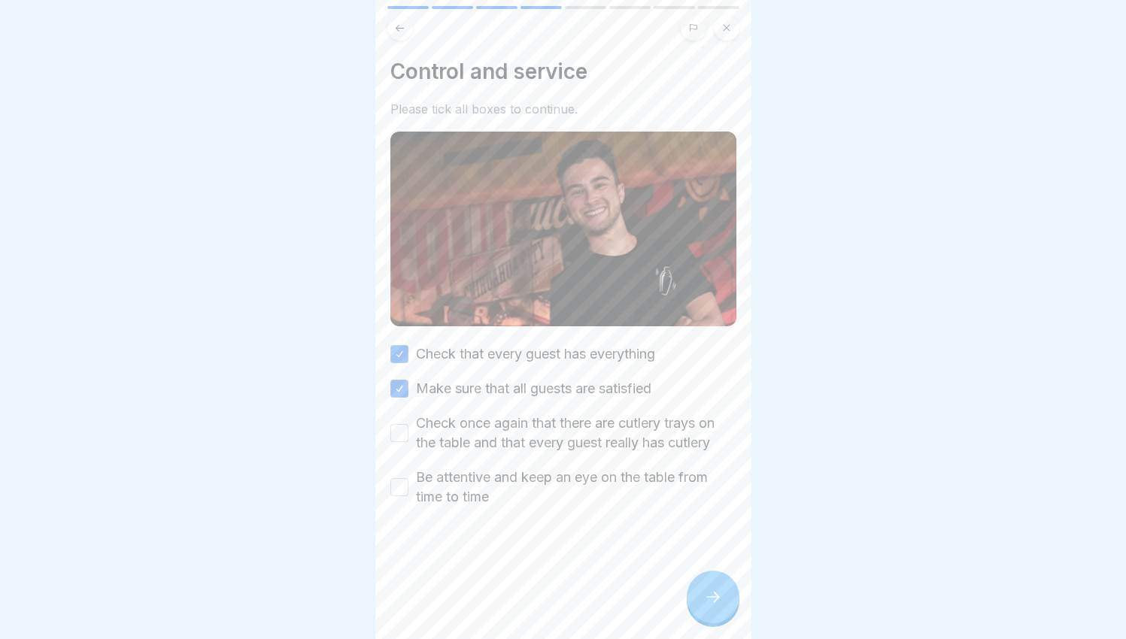
click at [408, 424] on button "Check once again that there are cutlery trays on the table and that every guest…" at bounding box center [399, 433] width 18 height 18
click at [627, 468] on label "Be attentive and keep an eye on the table from time to time" at bounding box center [576, 487] width 320 height 39
click at [408, 478] on button "Be attentive and keep an eye on the table from time to time" at bounding box center [399, 487] width 18 height 18
click at [721, 603] on icon at bounding box center [713, 597] width 18 height 18
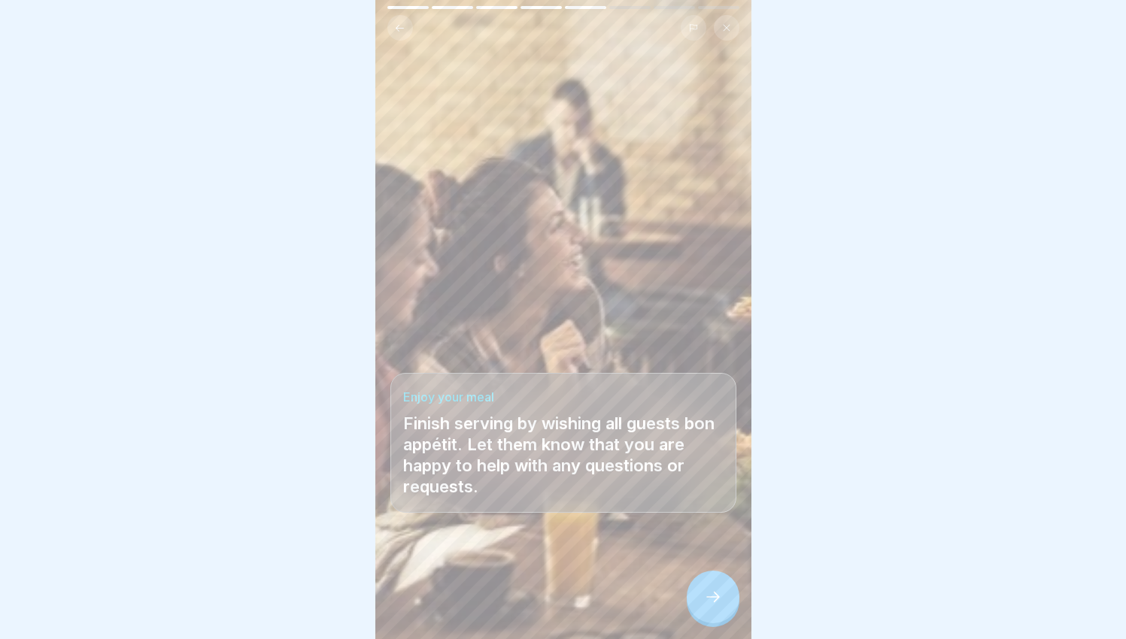
click at [700, 580] on div at bounding box center [713, 597] width 53 height 53
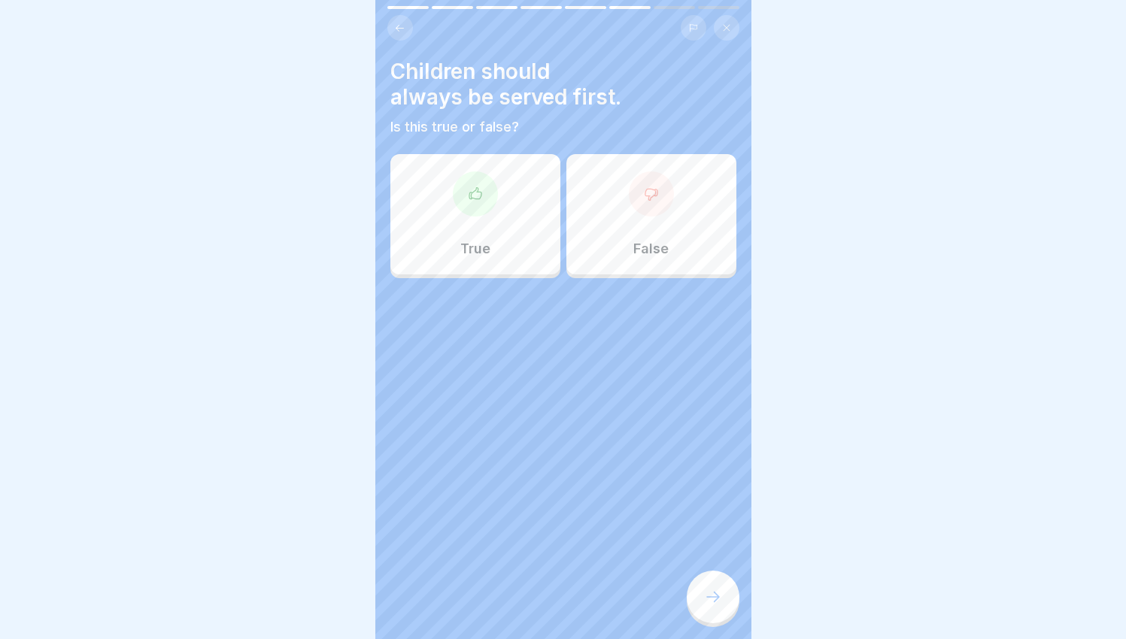
click at [491, 164] on div "True" at bounding box center [475, 214] width 170 height 120
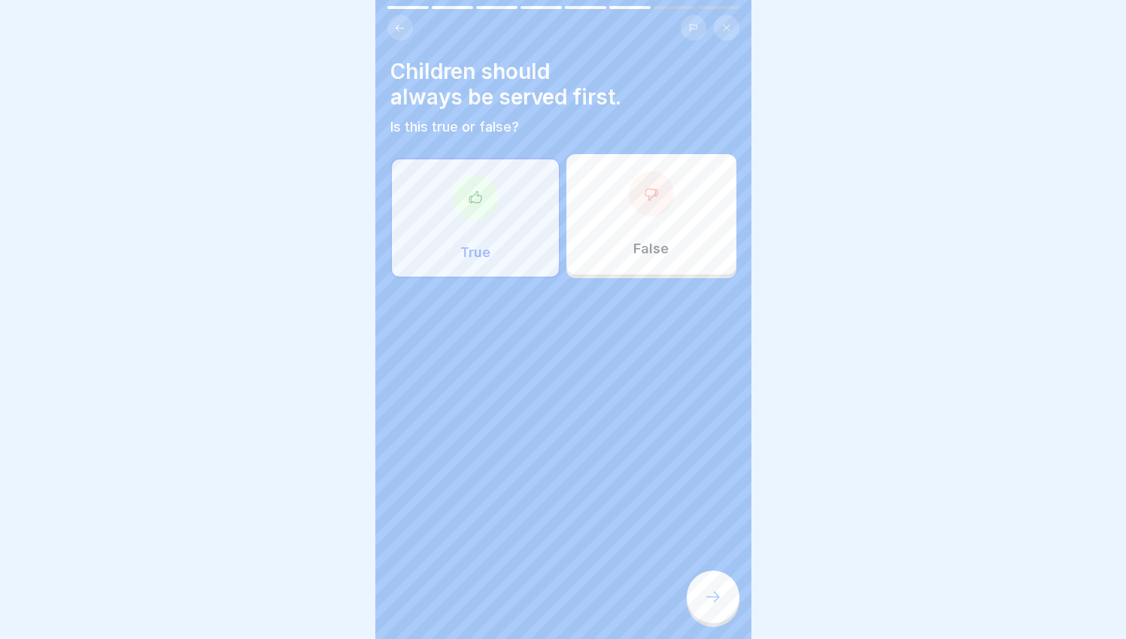
click at [723, 626] on div "Children should always be served first. Is this true or false? True False" at bounding box center [563, 319] width 376 height 639
click at [727, 615] on div at bounding box center [713, 597] width 53 height 53
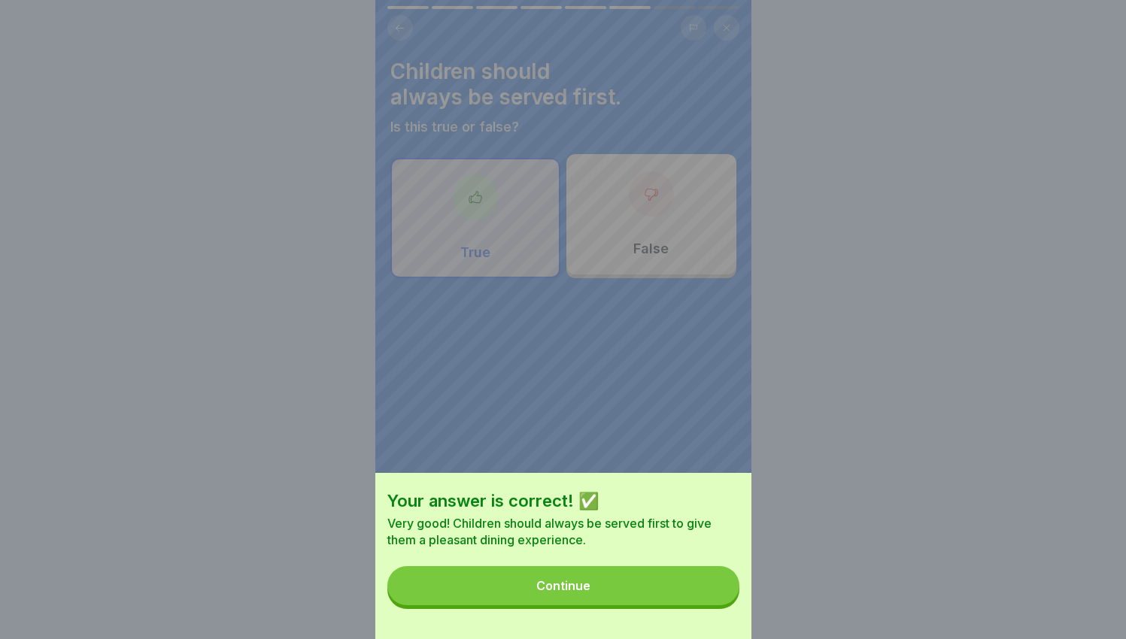
click at [724, 604] on button "Continue" at bounding box center [563, 585] width 352 height 39
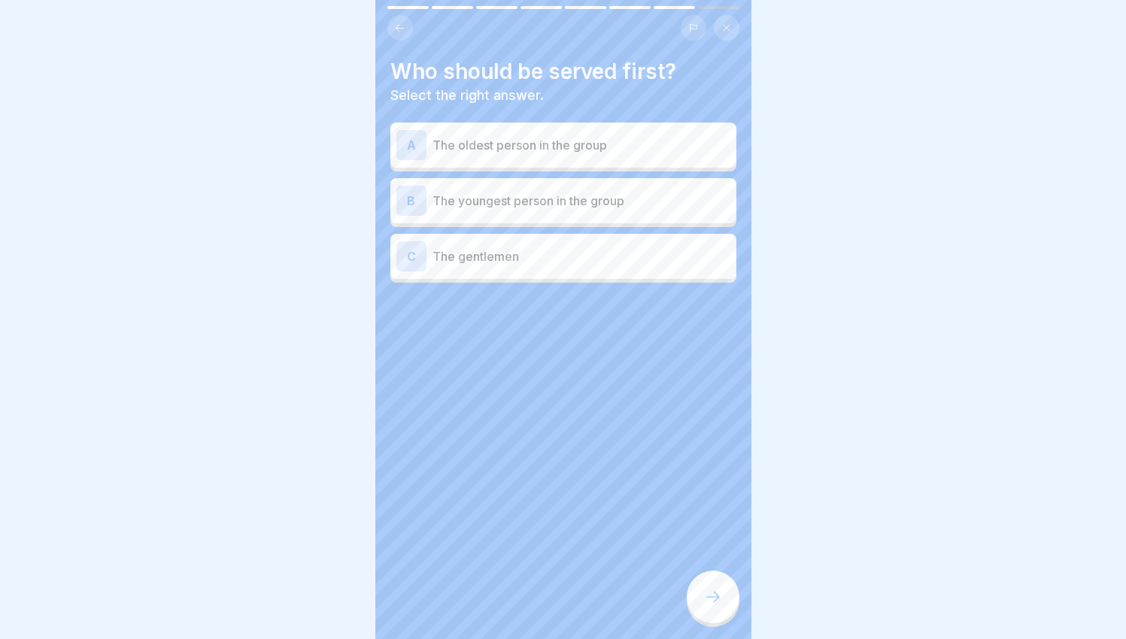
click at [533, 192] on p "The youngest person in the group" at bounding box center [582, 201] width 298 height 18
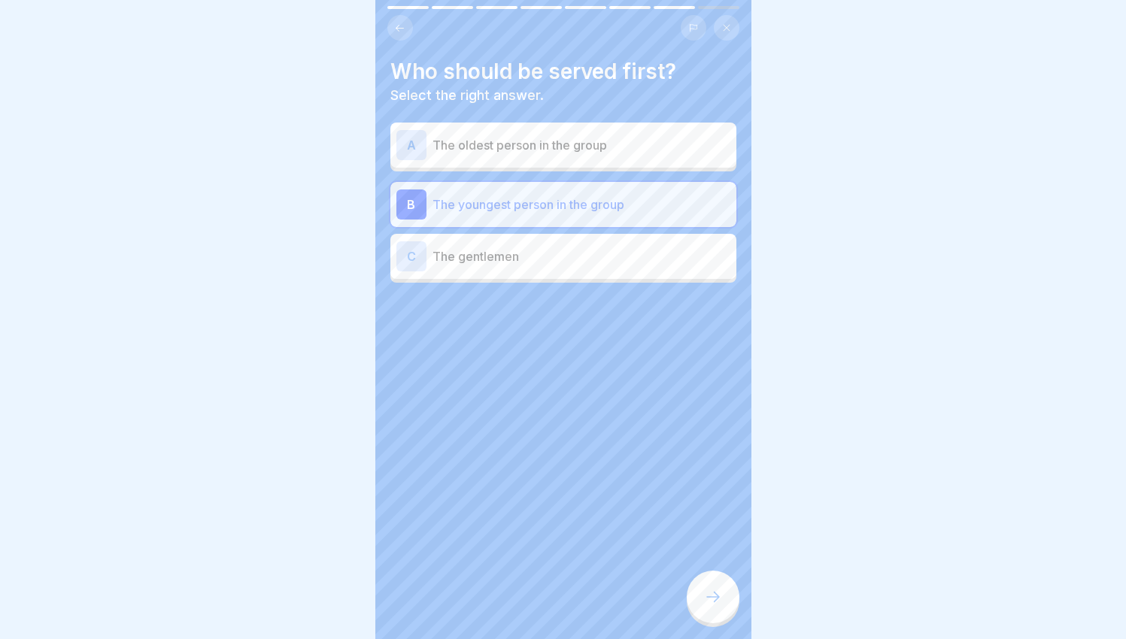
click at [738, 608] on div at bounding box center [713, 597] width 53 height 53
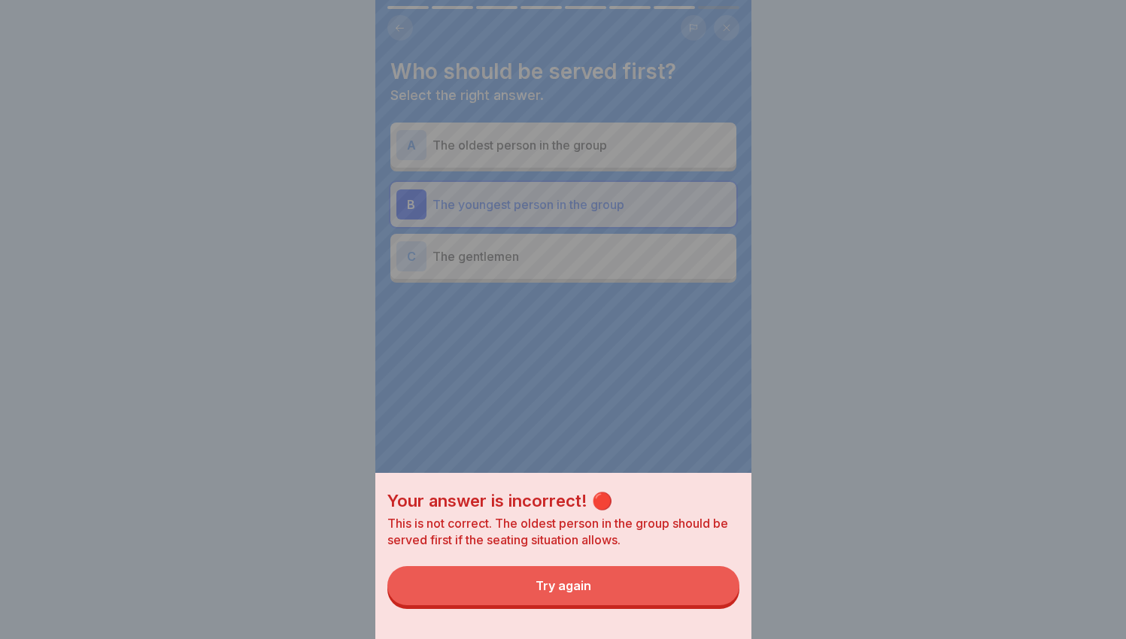
click at [698, 599] on button "Try again" at bounding box center [563, 585] width 352 height 39
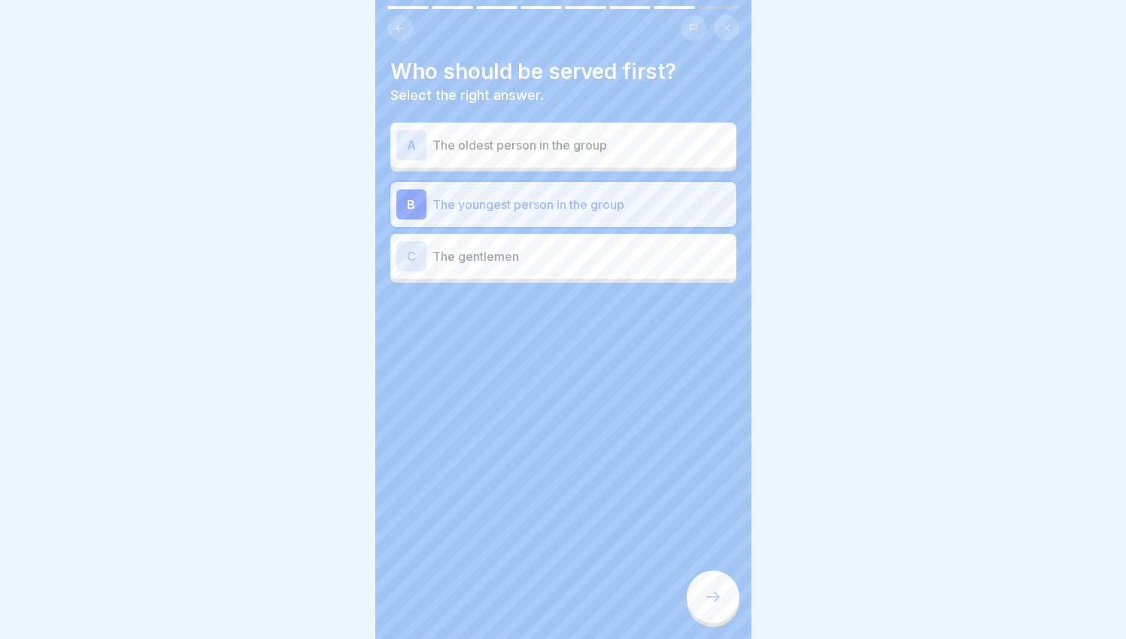
click at [524, 142] on p "The oldest person in the group" at bounding box center [582, 145] width 298 height 18
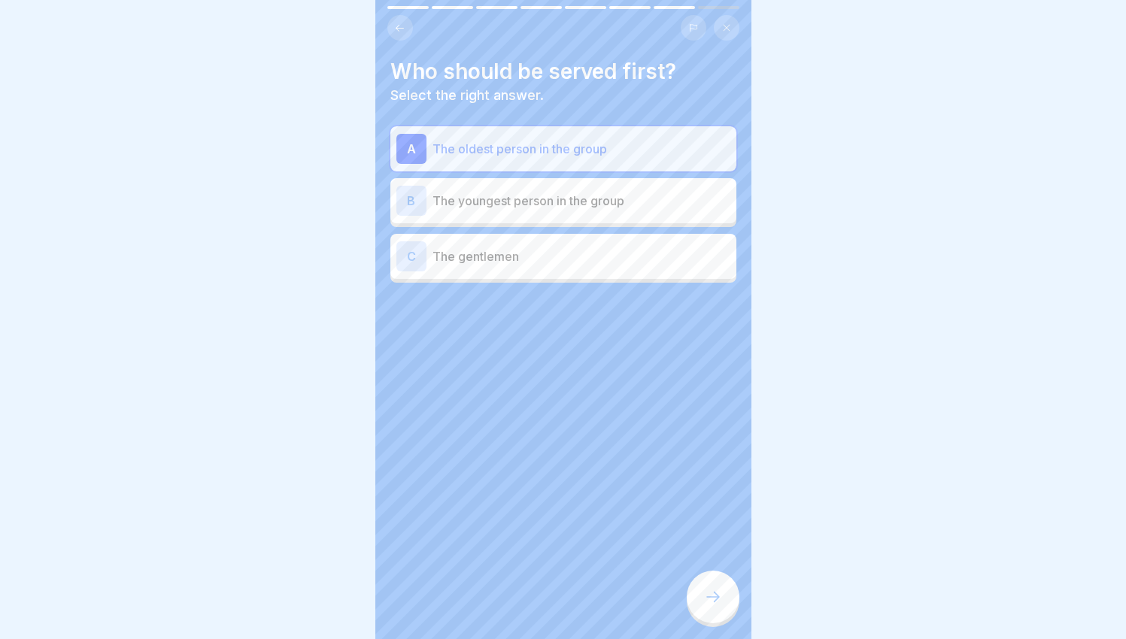
click at [731, 608] on div at bounding box center [713, 597] width 53 height 53
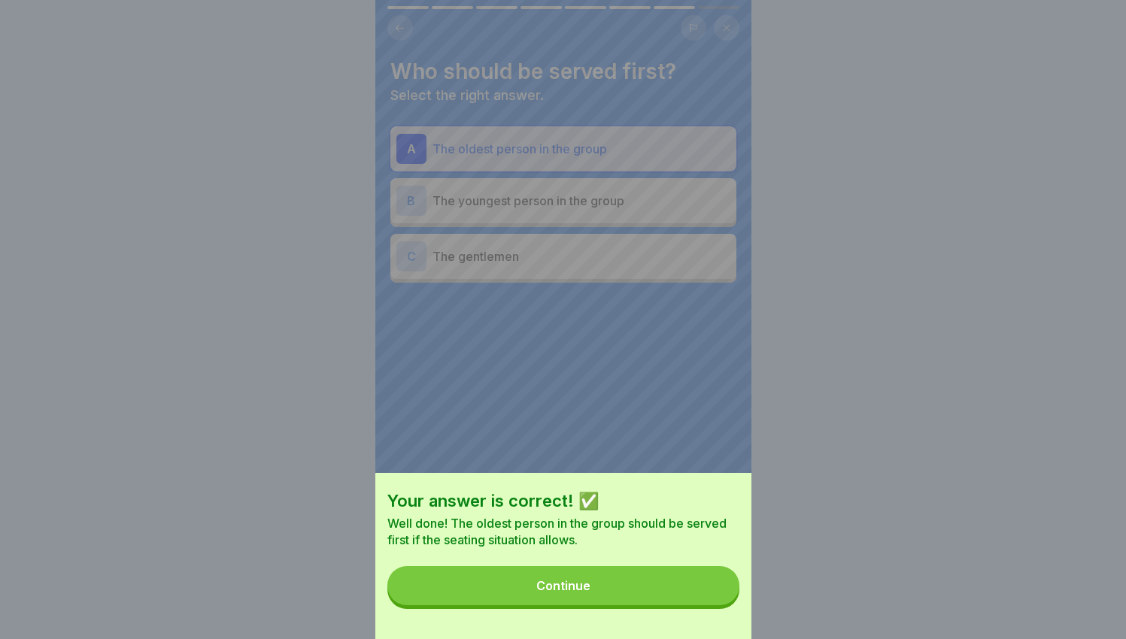
click at [725, 586] on button "Continue" at bounding box center [563, 585] width 352 height 39
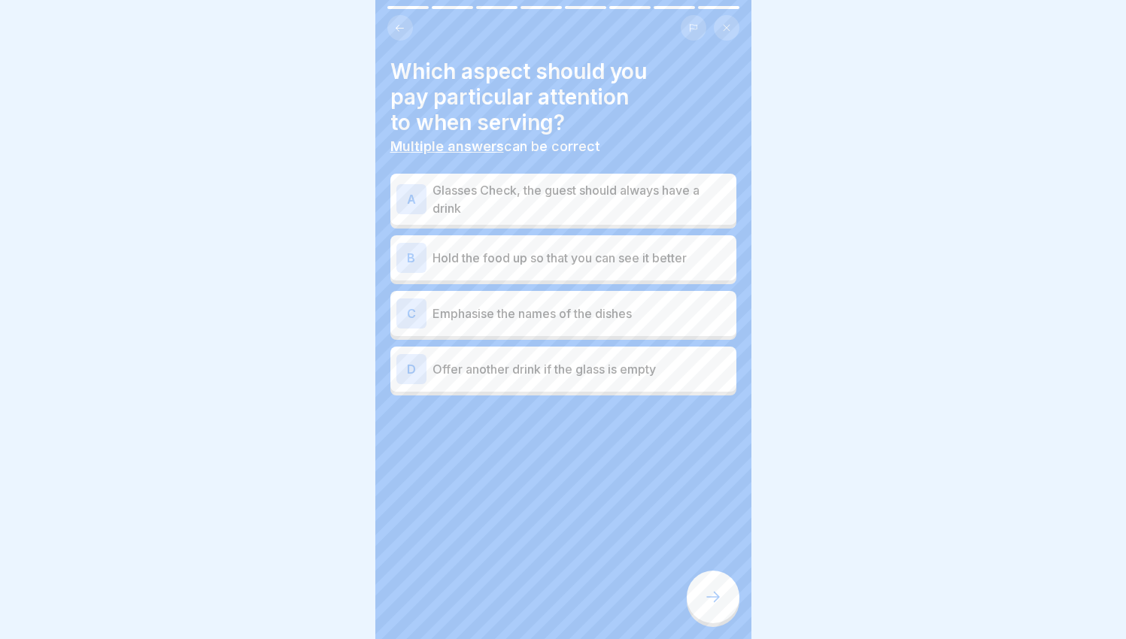
click at [508, 205] on p "Glasses Check, the guest should always have a drink" at bounding box center [582, 199] width 298 height 36
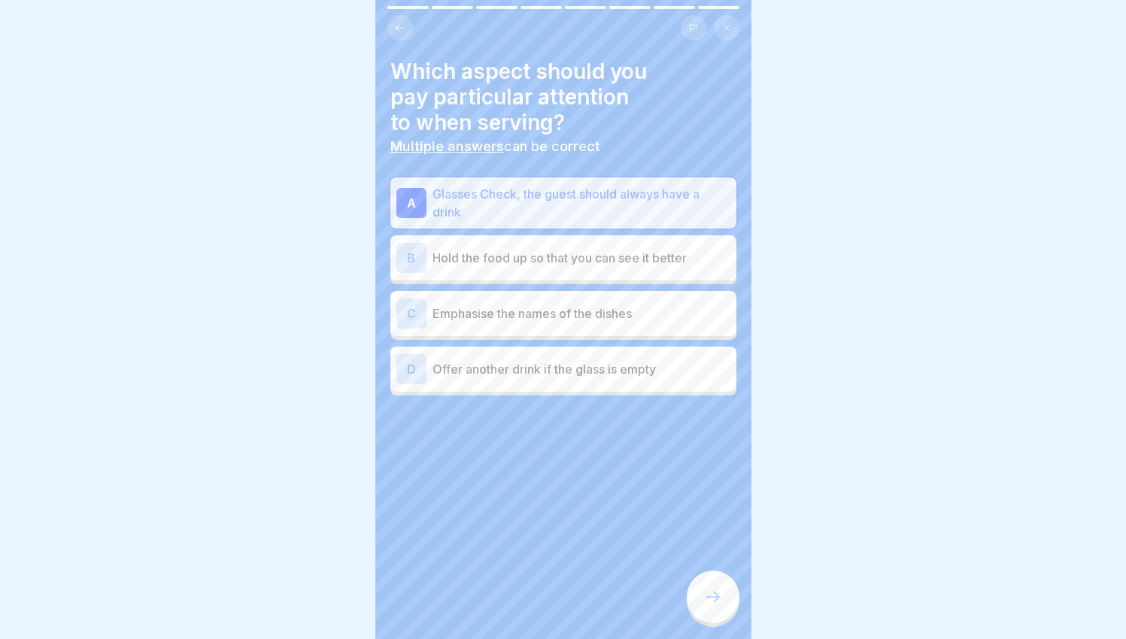
click at [522, 305] on p "Emphasise the names of the dishes" at bounding box center [582, 314] width 298 height 18
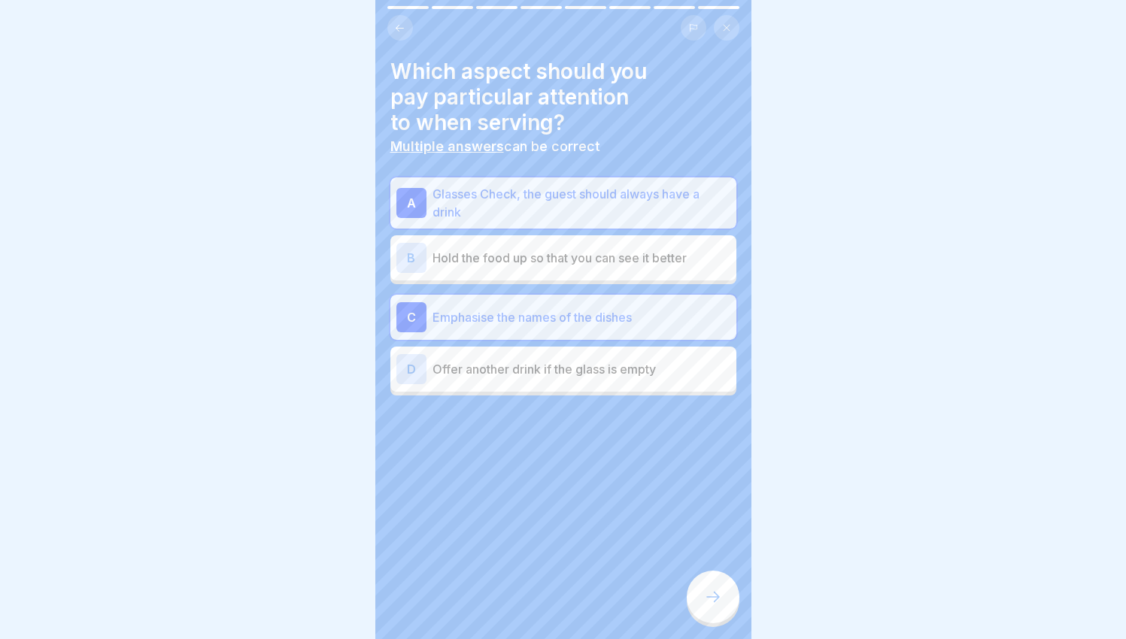
click at [626, 379] on div "D Offer another drink if the glass is empty" at bounding box center [563, 369] width 346 height 45
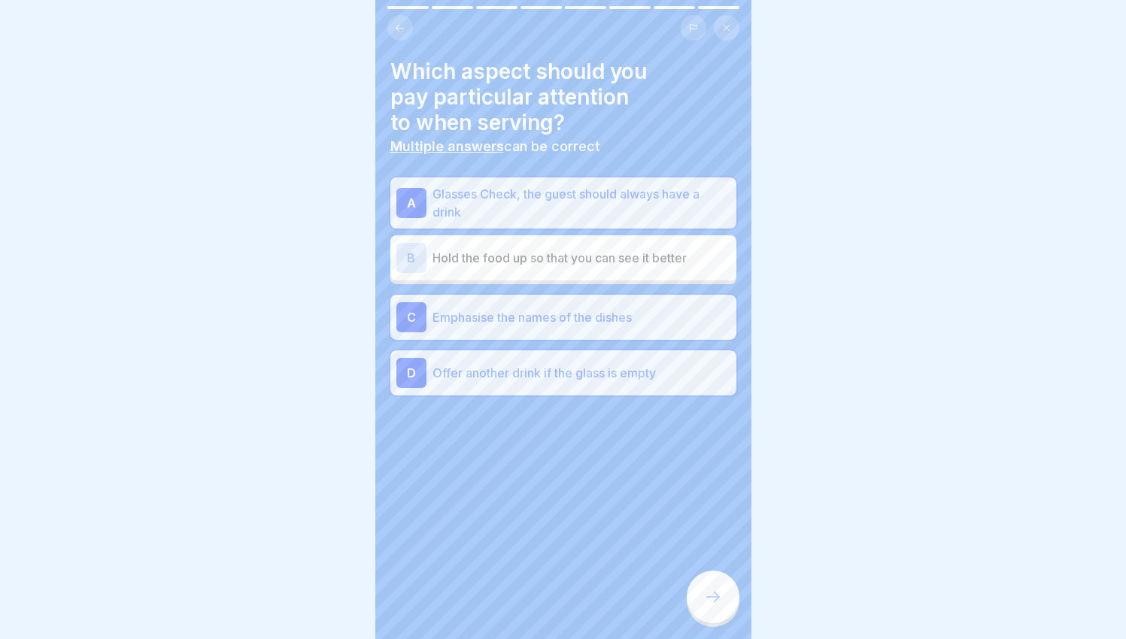
click at [717, 598] on icon at bounding box center [713, 597] width 18 height 18
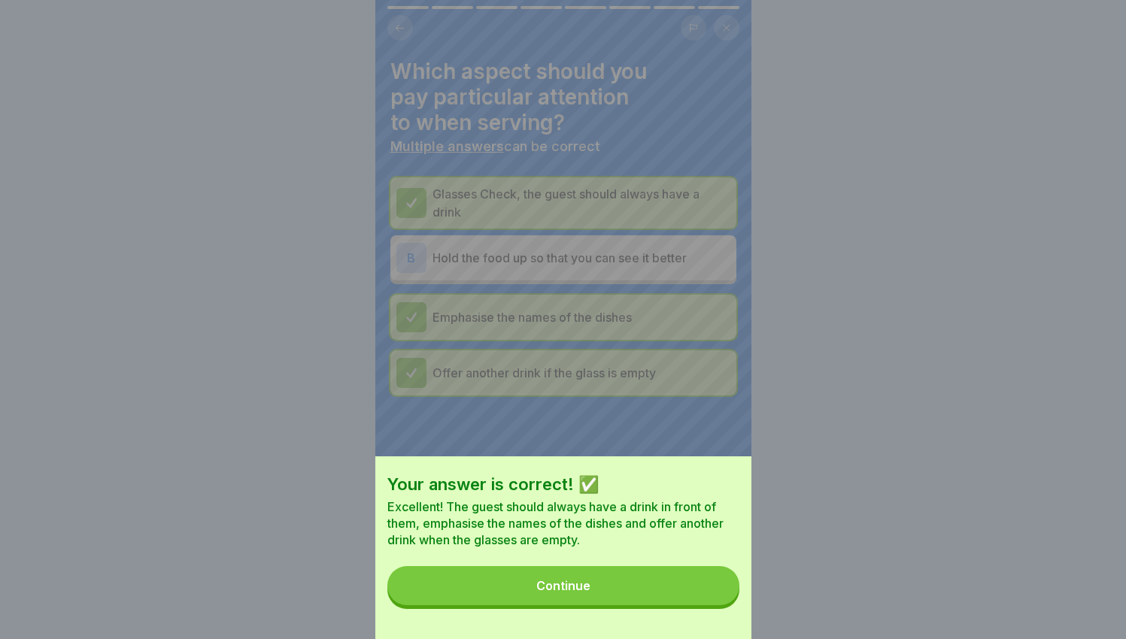
click at [716, 597] on button "Continue" at bounding box center [563, 585] width 352 height 39
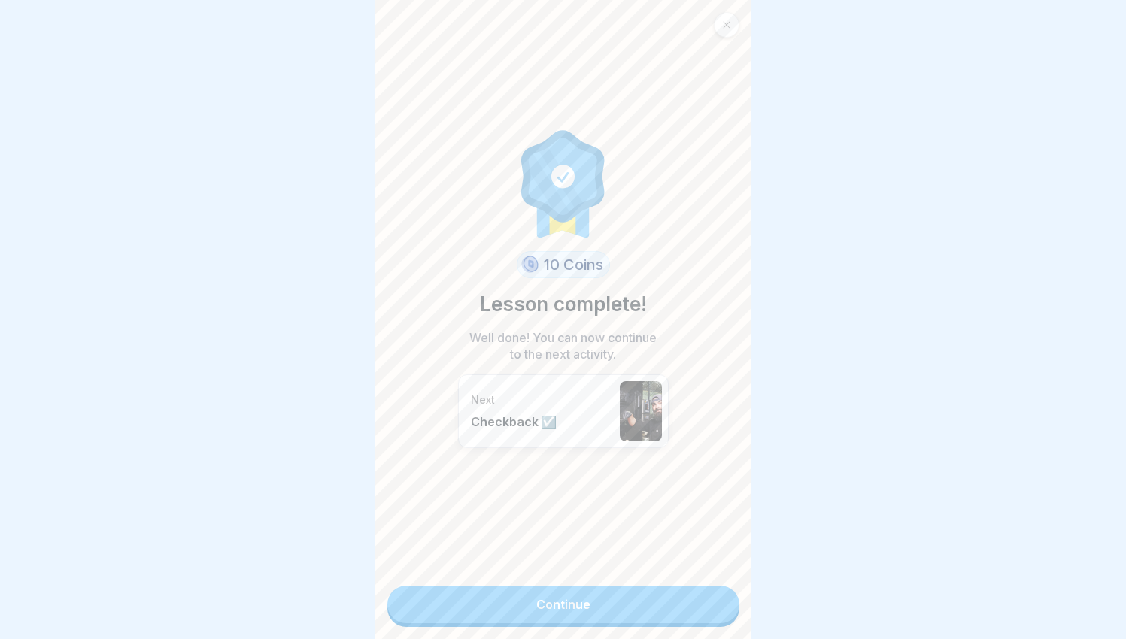
click at [709, 605] on link "Continue" at bounding box center [563, 605] width 352 height 38
click at [705, 596] on link "Continue" at bounding box center [563, 605] width 352 height 38
click at [651, 602] on link "Continue" at bounding box center [563, 605] width 352 height 38
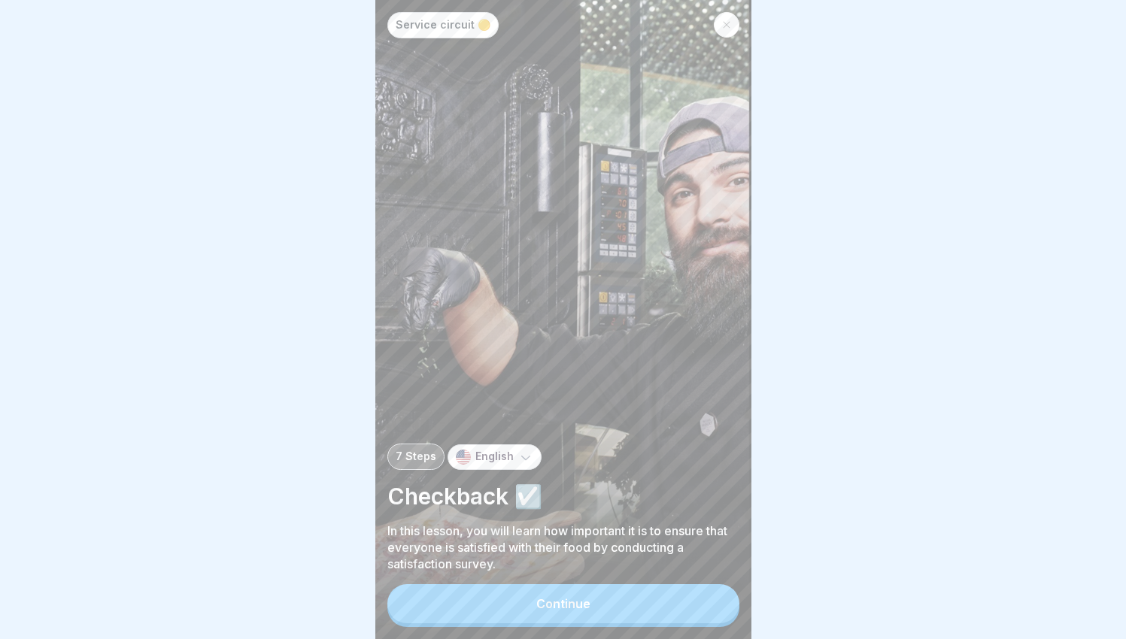
click at [609, 613] on button "Continue" at bounding box center [563, 603] width 352 height 39
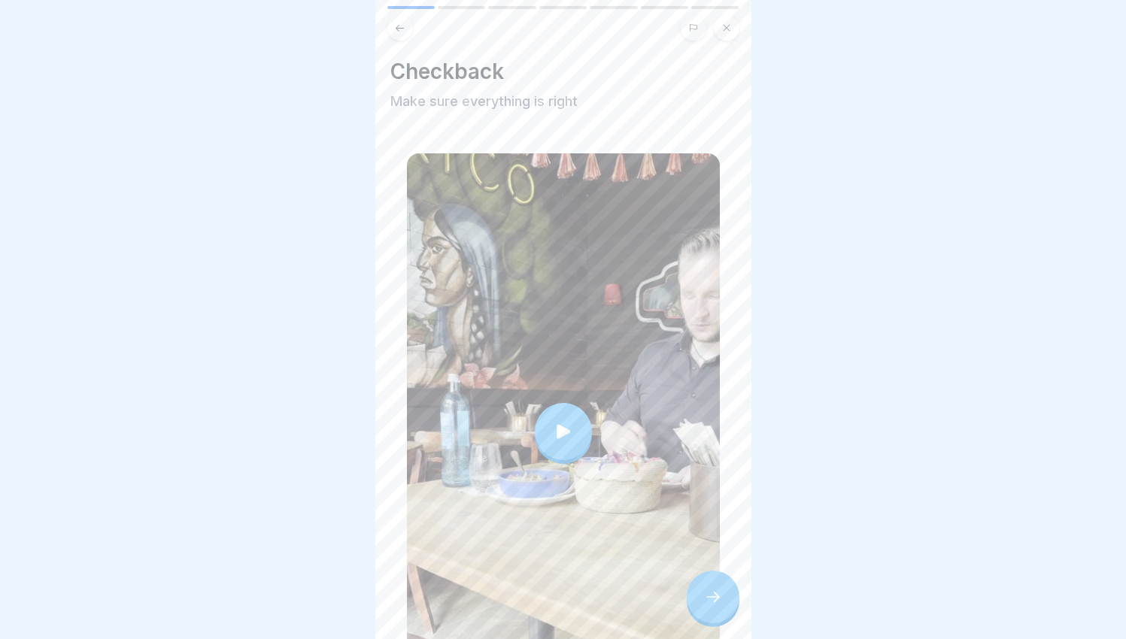
click at [551, 382] on div at bounding box center [563, 431] width 313 height 557
click at [724, 583] on div at bounding box center [713, 597] width 53 height 53
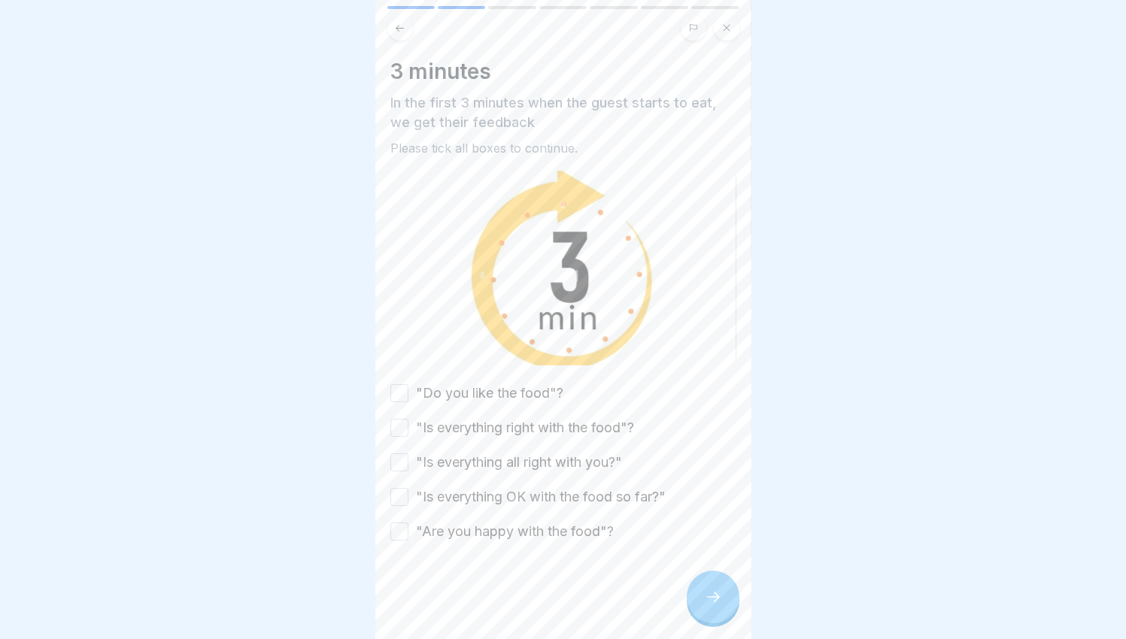
click at [423, 384] on label ""Do you like the food"?" at bounding box center [489, 394] width 147 height 20
click at [408, 384] on button ""Do you like the food"?" at bounding box center [399, 393] width 18 height 18
click at [422, 418] on label ""Is everything right with the food"?" at bounding box center [525, 428] width 218 height 20
click at [408, 419] on button ""Is everything right with the food"?" at bounding box center [399, 428] width 18 height 18
click at [432, 453] on label ""Is everything all right with you?"" at bounding box center [519, 463] width 206 height 20
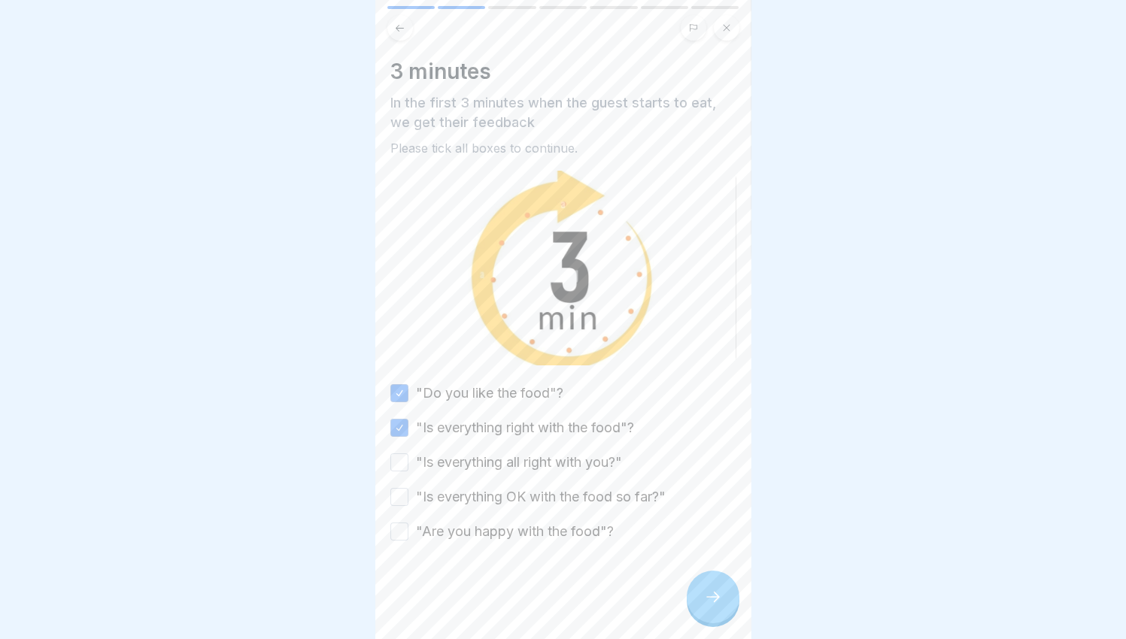
click at [408, 454] on button ""Is everything all right with you?"" at bounding box center [399, 463] width 18 height 18
click at [464, 487] on label ""Is everything OK with the food so far?"" at bounding box center [541, 497] width 250 height 20
click at [408, 488] on button ""Is everything OK with the food so far?"" at bounding box center [399, 497] width 18 height 18
click at [479, 522] on label ""Are you happy with the food"?" at bounding box center [515, 532] width 198 height 20
click at [408, 523] on button ""Are you happy with the food"?" at bounding box center [399, 532] width 18 height 18
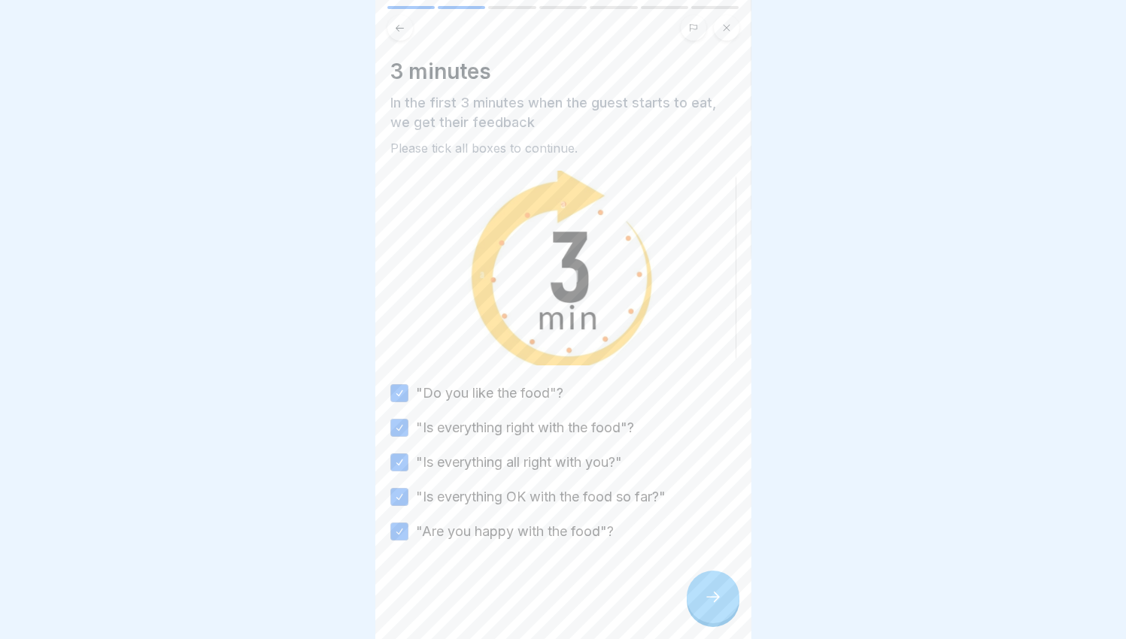
click at [715, 578] on div at bounding box center [713, 597] width 53 height 53
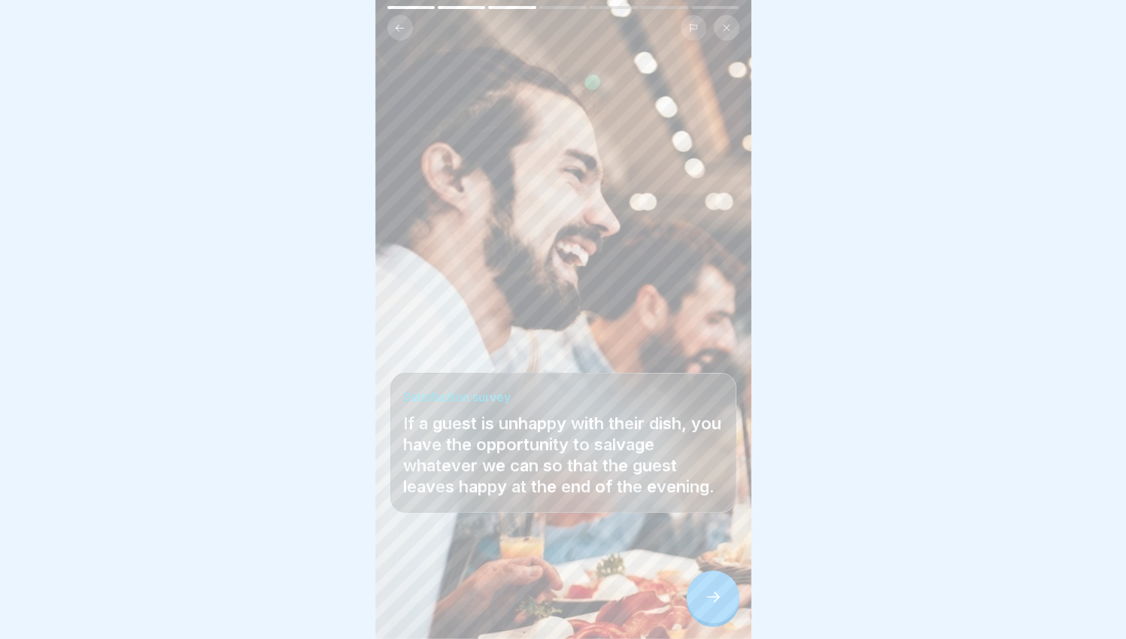
click at [710, 580] on div at bounding box center [713, 597] width 53 height 53
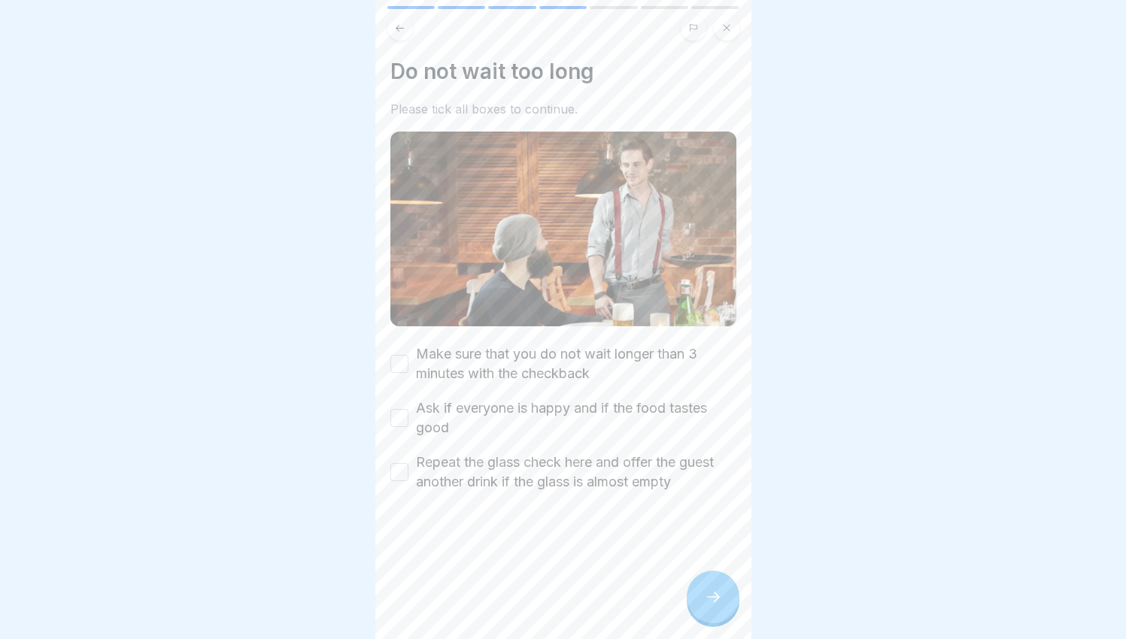
click at [530, 366] on label "Make sure that you do not wait longer than 3 minutes with the checkback" at bounding box center [576, 364] width 320 height 39
click at [408, 366] on button "Make sure that you do not wait longer than 3 minutes with the checkback" at bounding box center [399, 364] width 18 height 18
click at [528, 399] on label "Ask if everyone is happy and if the food tastes good" at bounding box center [576, 418] width 320 height 39
click at [408, 409] on button "Ask if everyone is happy and if the food tastes good" at bounding box center [399, 418] width 18 height 18
click at [633, 453] on label "Repeat the glass check here and offer the guest another drink if the glass is a…" at bounding box center [576, 472] width 320 height 39
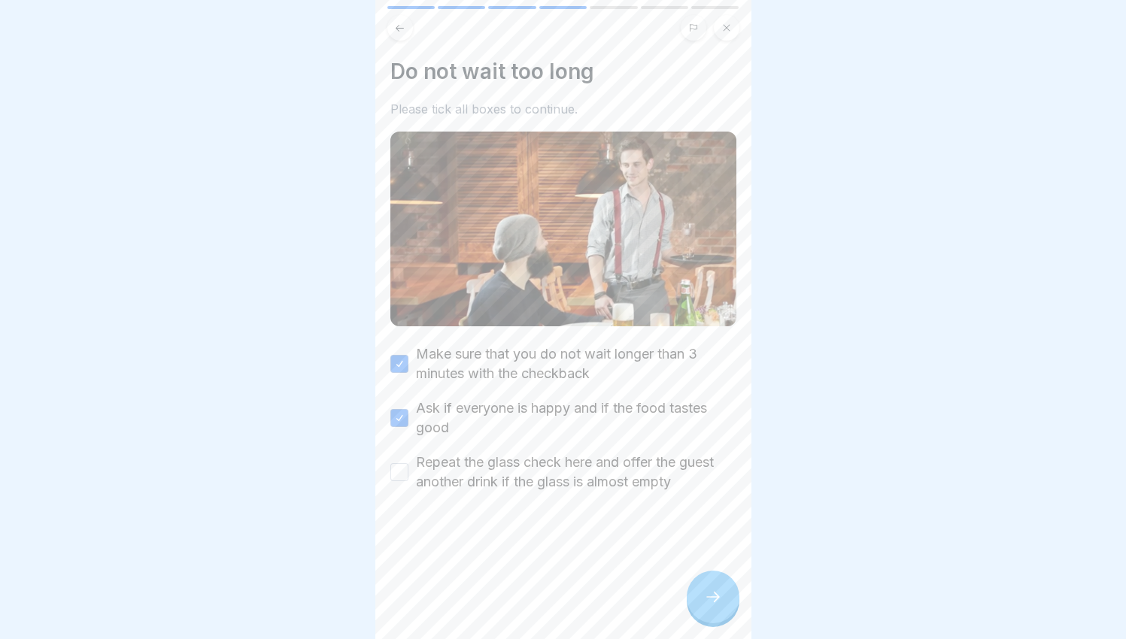
click at [408, 463] on button "Repeat the glass check here and offer the guest another drink if the glass is a…" at bounding box center [399, 472] width 18 height 18
click at [714, 603] on icon at bounding box center [713, 597] width 18 height 18
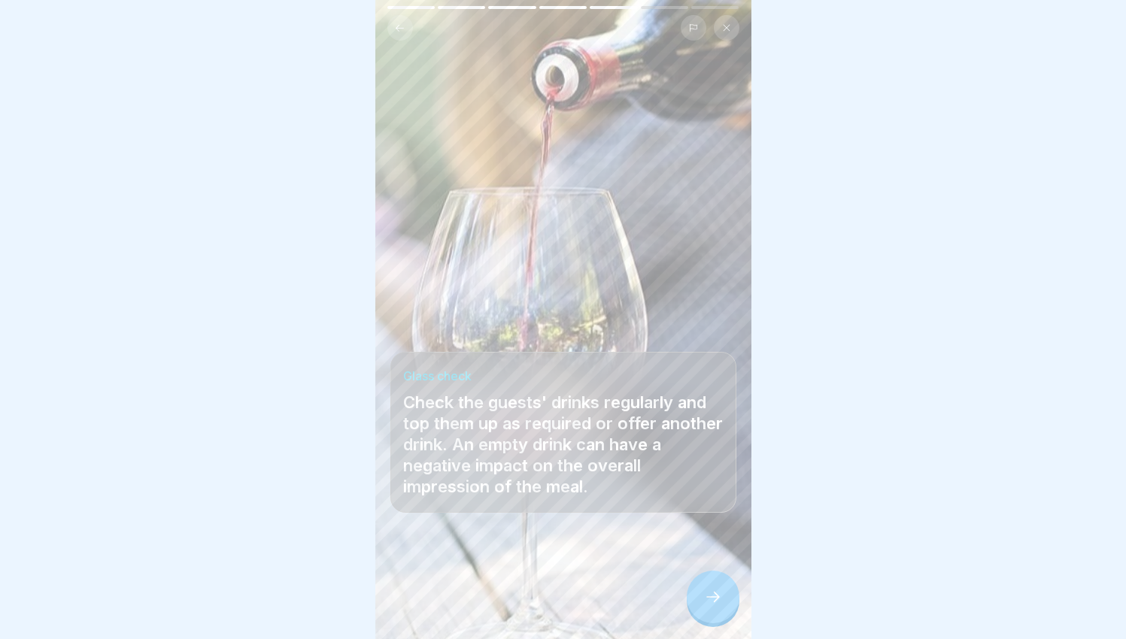
click at [691, 577] on div at bounding box center [563, 594] width 346 height 90
click at [693, 595] on div at bounding box center [713, 597] width 53 height 53
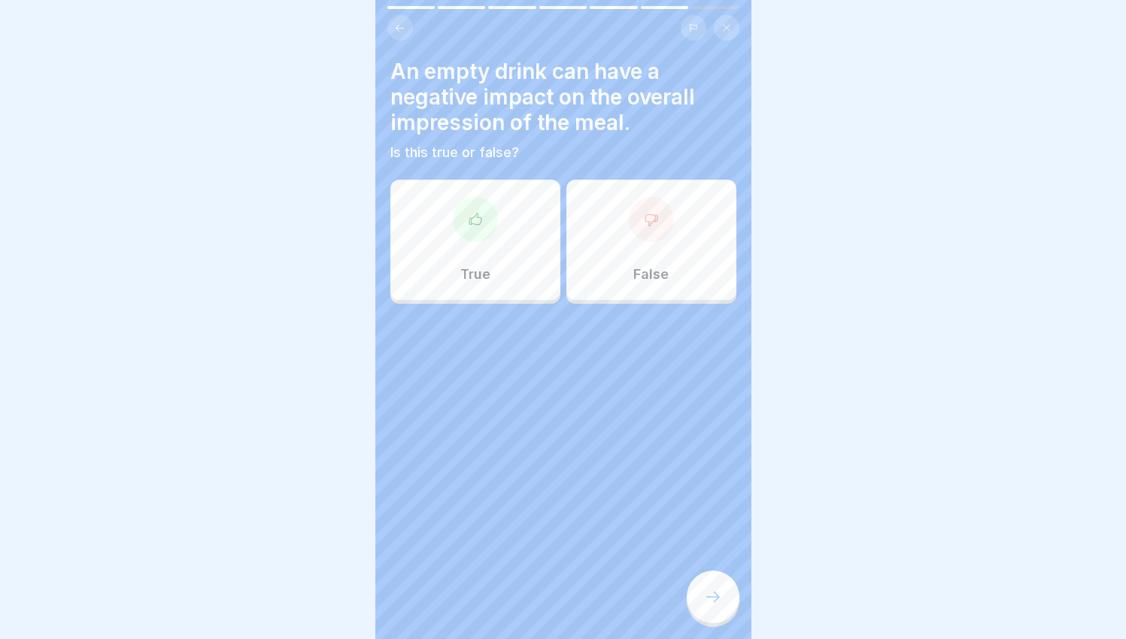
click at [526, 192] on div "True" at bounding box center [475, 240] width 170 height 120
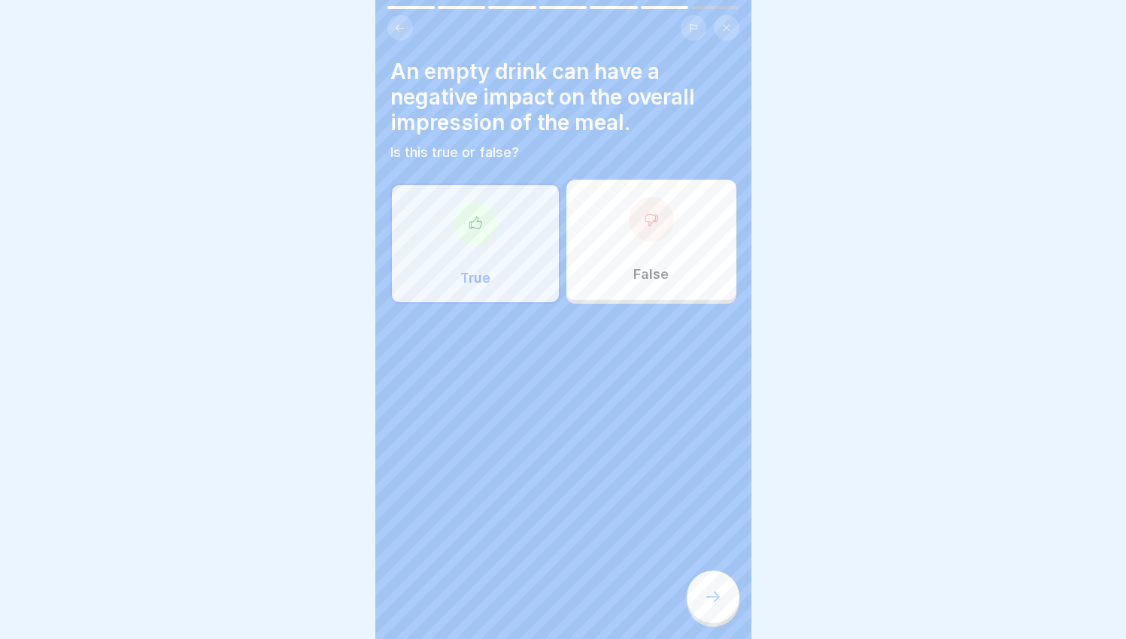
click at [703, 612] on div at bounding box center [713, 597] width 53 height 53
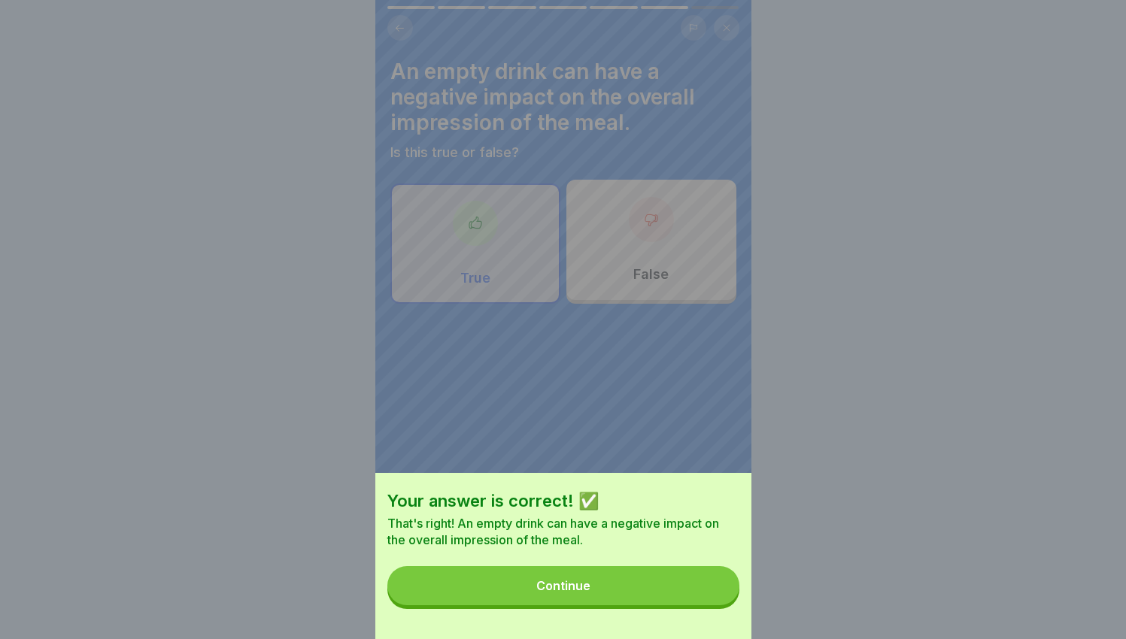
click at [704, 606] on button "Continue" at bounding box center [563, 585] width 352 height 39
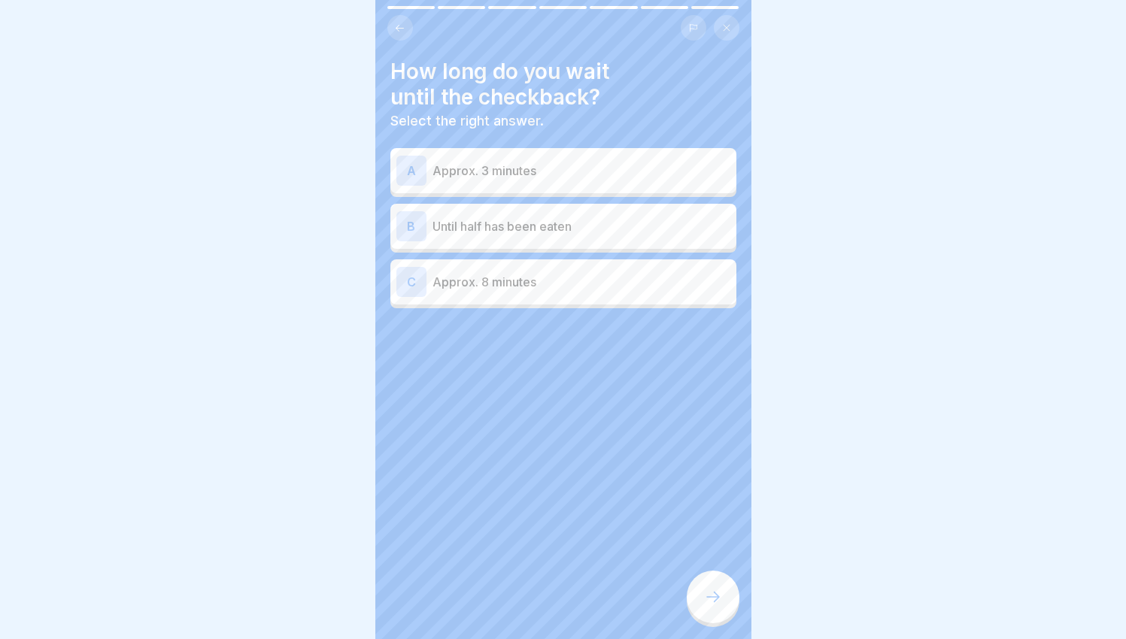
click at [516, 162] on p "Approx. 3 minutes" at bounding box center [582, 171] width 298 height 18
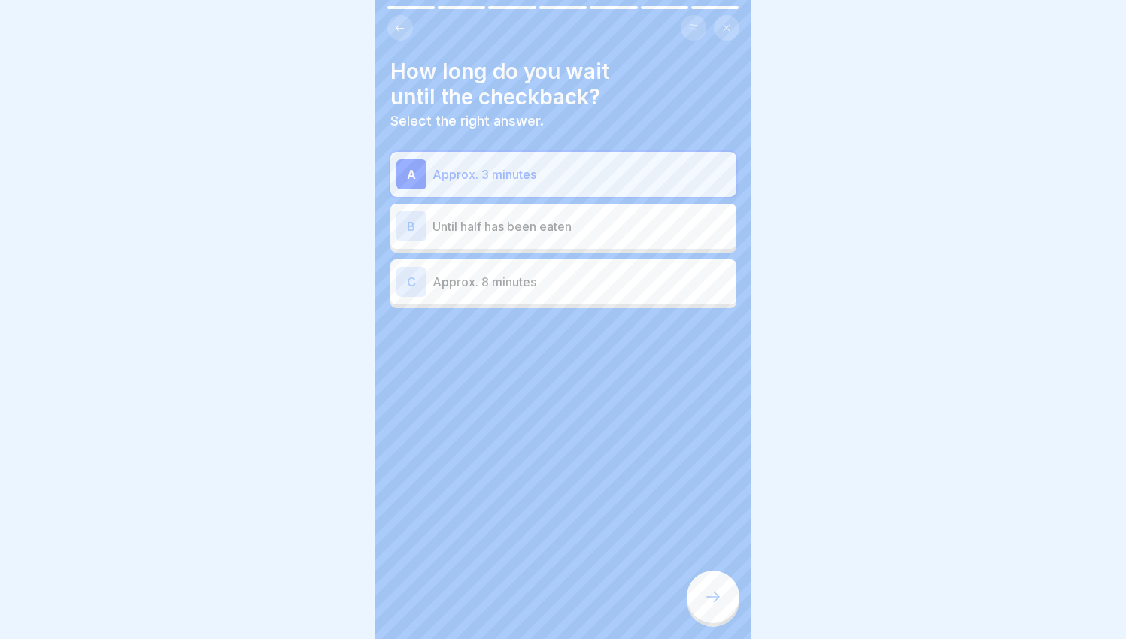
click at [706, 612] on div at bounding box center [713, 597] width 53 height 53
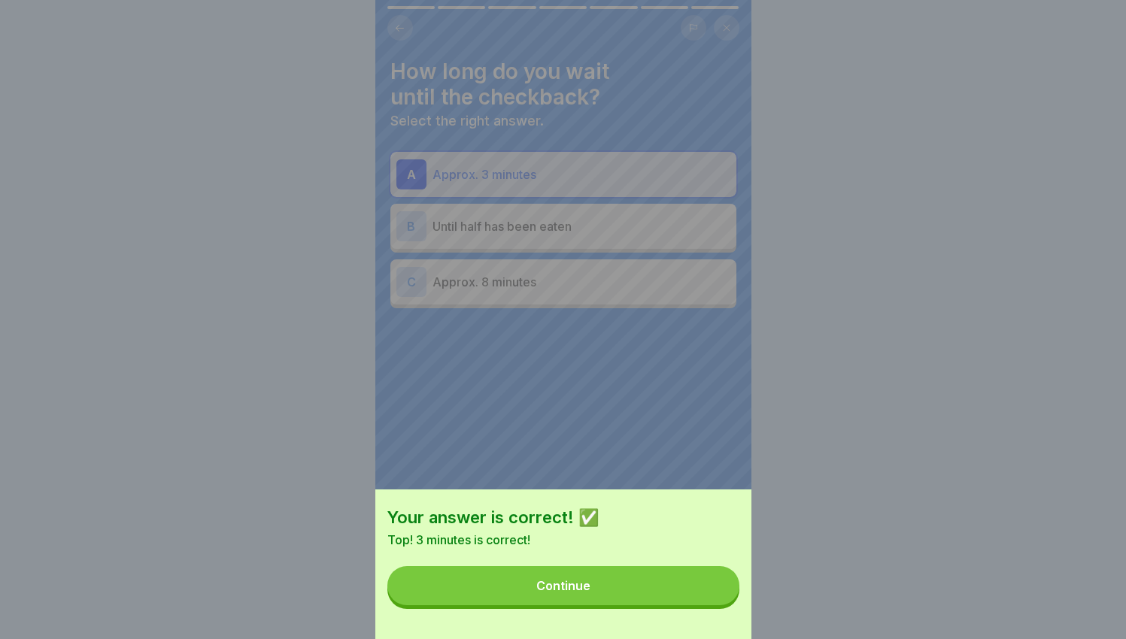
click at [706, 606] on button "Continue" at bounding box center [563, 585] width 352 height 39
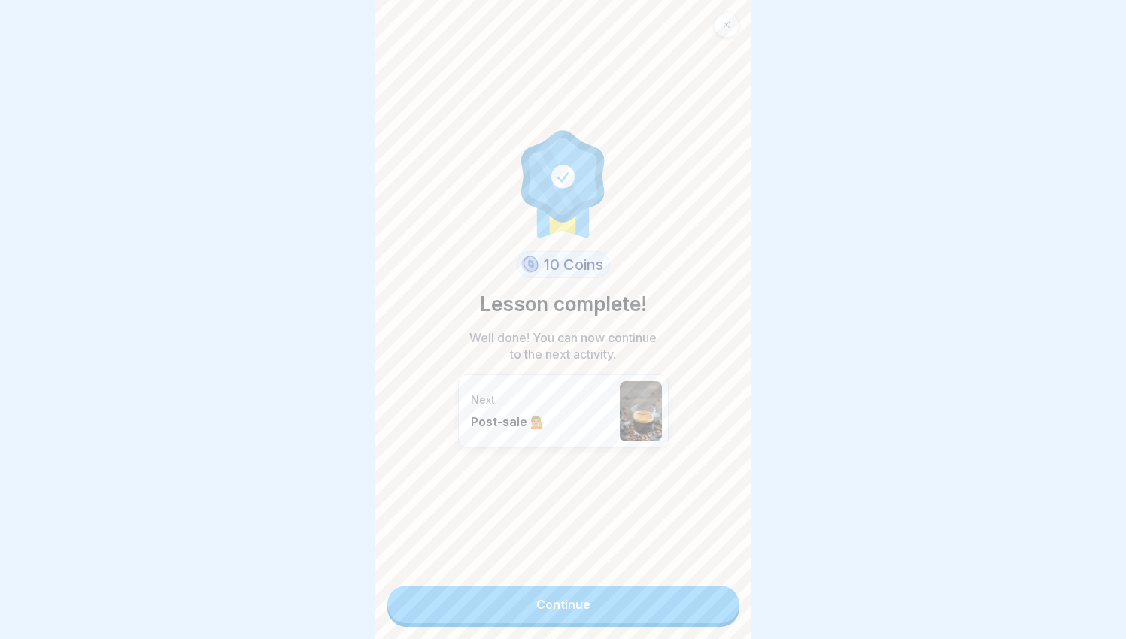
click at [706, 607] on link "Continue" at bounding box center [563, 605] width 352 height 38
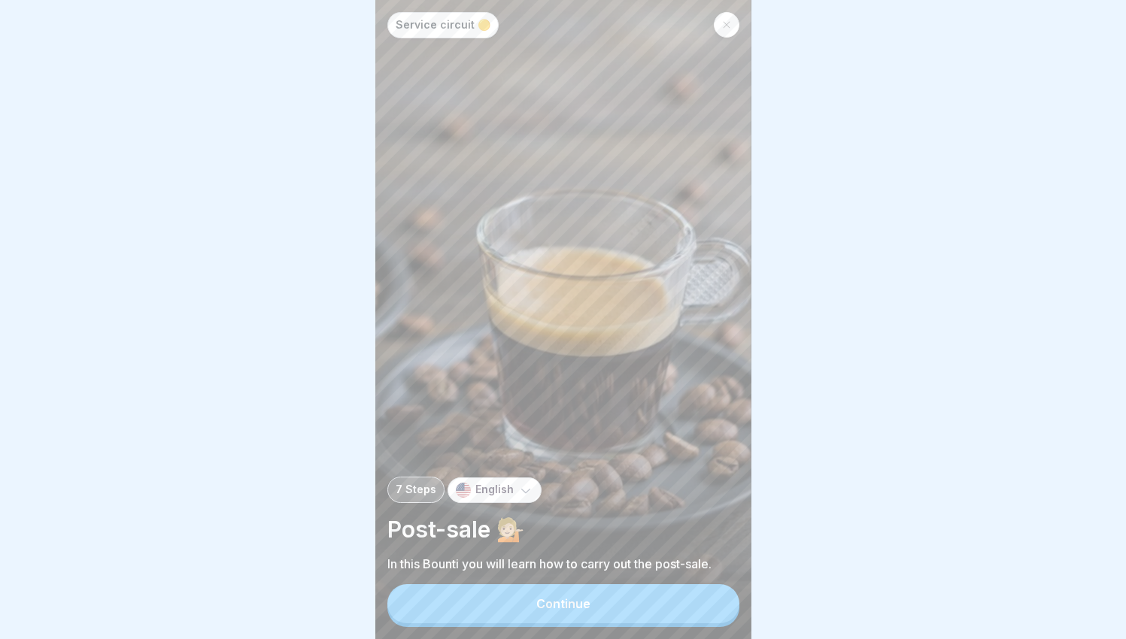
click at [706, 607] on button "Continue" at bounding box center [563, 603] width 352 height 39
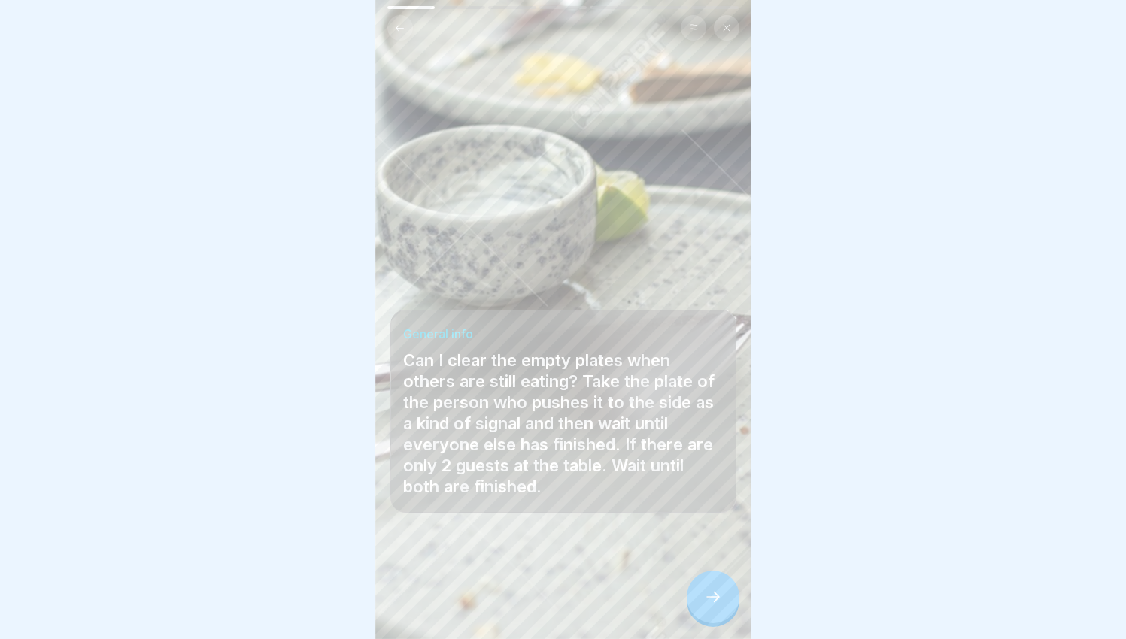
click at [709, 603] on icon at bounding box center [713, 597] width 18 height 18
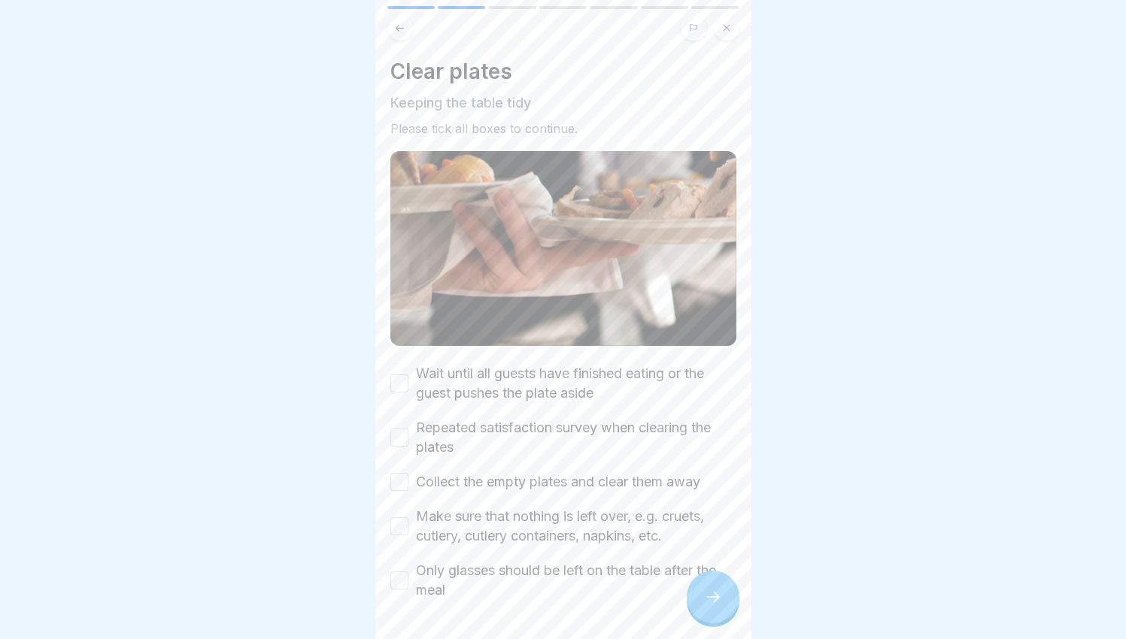
click at [434, 375] on label "Wait until all guests have finished eating or the guest pushes the plate aside" at bounding box center [576, 383] width 320 height 39
click at [408, 375] on button "Wait until all guests have finished eating or the guest pushes the plate aside" at bounding box center [399, 384] width 18 height 18
click at [452, 420] on label "Repeated satisfaction survey when clearing the plates" at bounding box center [576, 437] width 320 height 39
click at [408, 429] on button "Repeated satisfaction survey when clearing the plates" at bounding box center [399, 438] width 18 height 18
click at [487, 472] on label "Collect the empty plates and clear them away" at bounding box center [558, 482] width 284 height 20
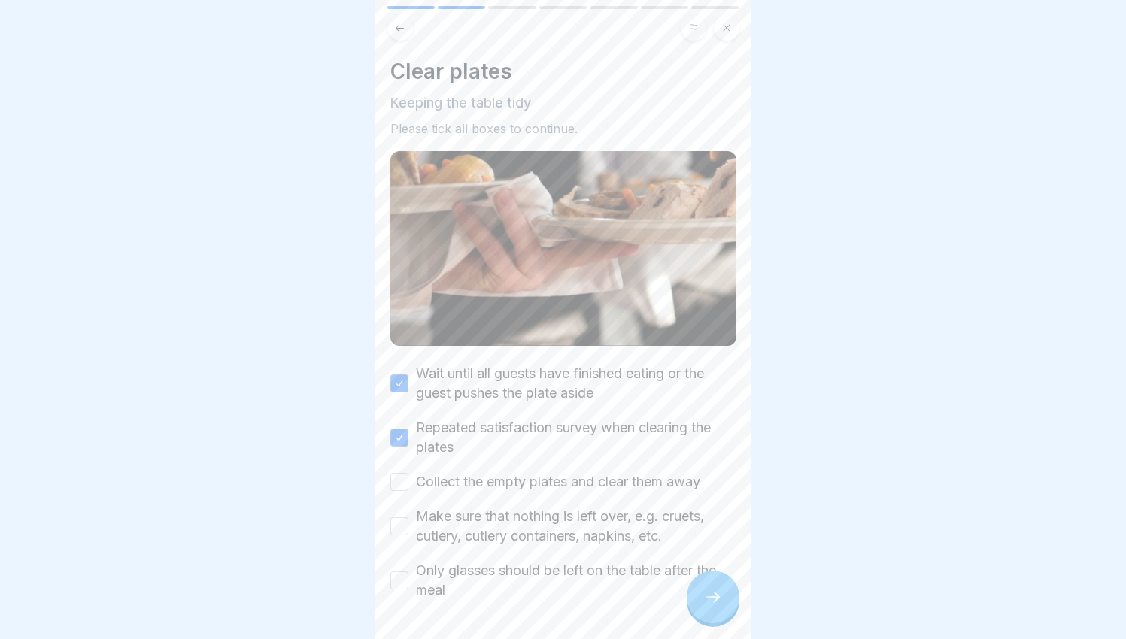
click at [408, 473] on button "Collect the empty plates and clear them away" at bounding box center [399, 482] width 18 height 18
click at [533, 522] on label "Make sure that nothing is left over, e.g. cruets, cutlery, cutlery containers, …" at bounding box center [576, 526] width 320 height 39
click at [408, 522] on button "Make sure that nothing is left over, e.g. cruets, cutlery, cutlery containers, …" at bounding box center [399, 527] width 18 height 18
click at [586, 566] on label "Only glasses should be left on the table after the meal" at bounding box center [576, 580] width 320 height 39
click at [408, 572] on button "Only glasses should be left on the table after the meal" at bounding box center [399, 581] width 18 height 18
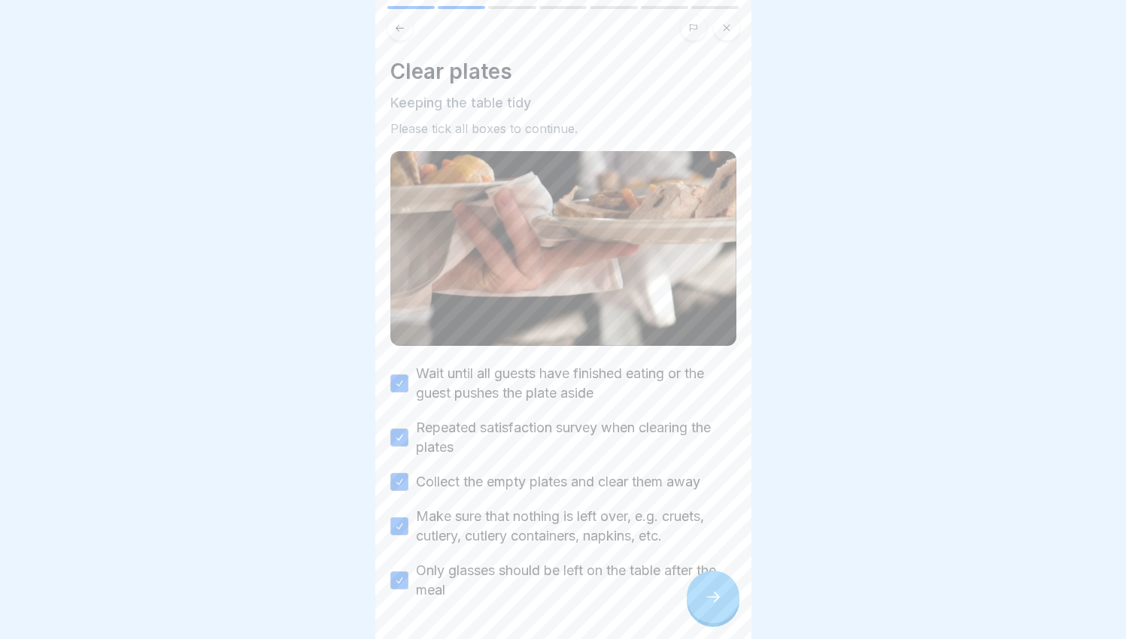
click at [707, 603] on icon at bounding box center [713, 597] width 18 height 18
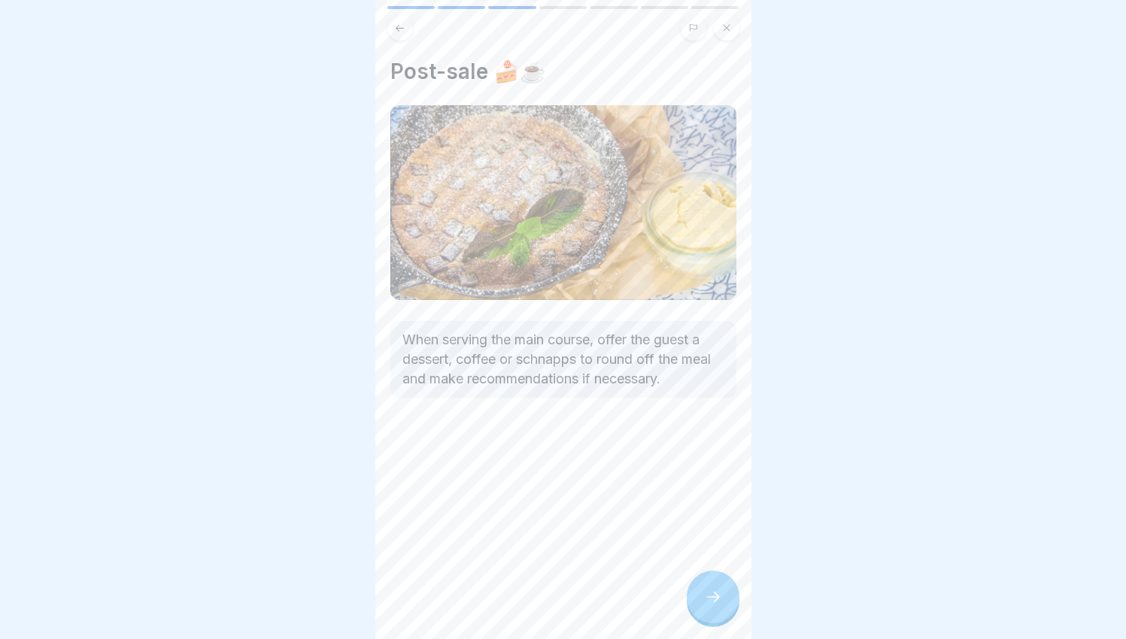
click at [694, 601] on div at bounding box center [713, 597] width 53 height 53
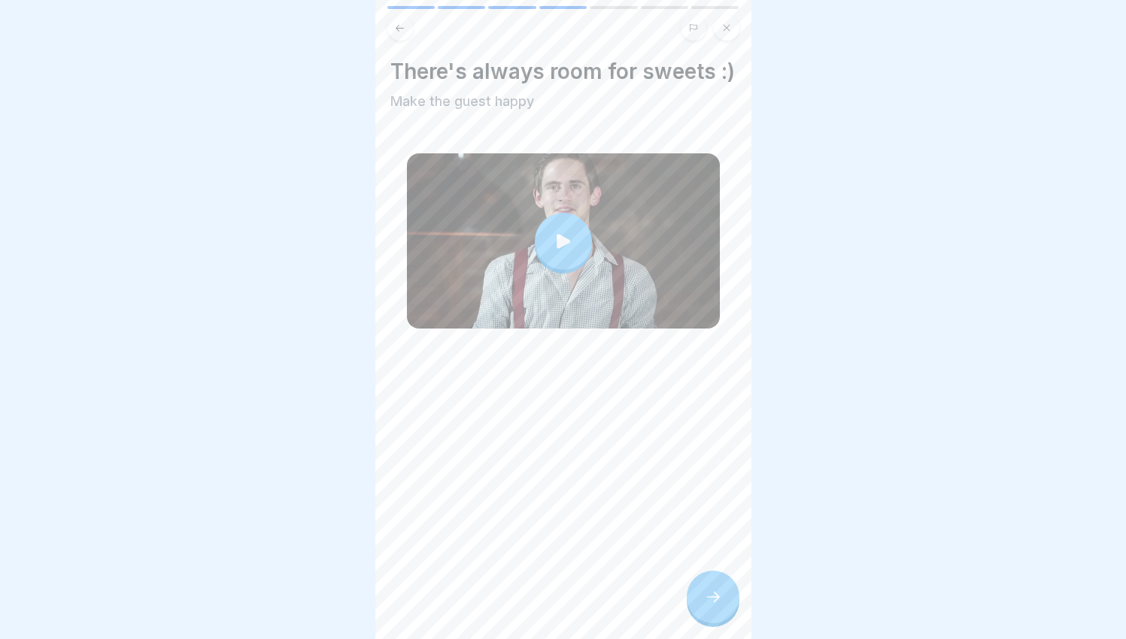
click at [512, 299] on div at bounding box center [563, 240] width 313 height 175
click at [715, 603] on icon at bounding box center [713, 597] width 18 height 18
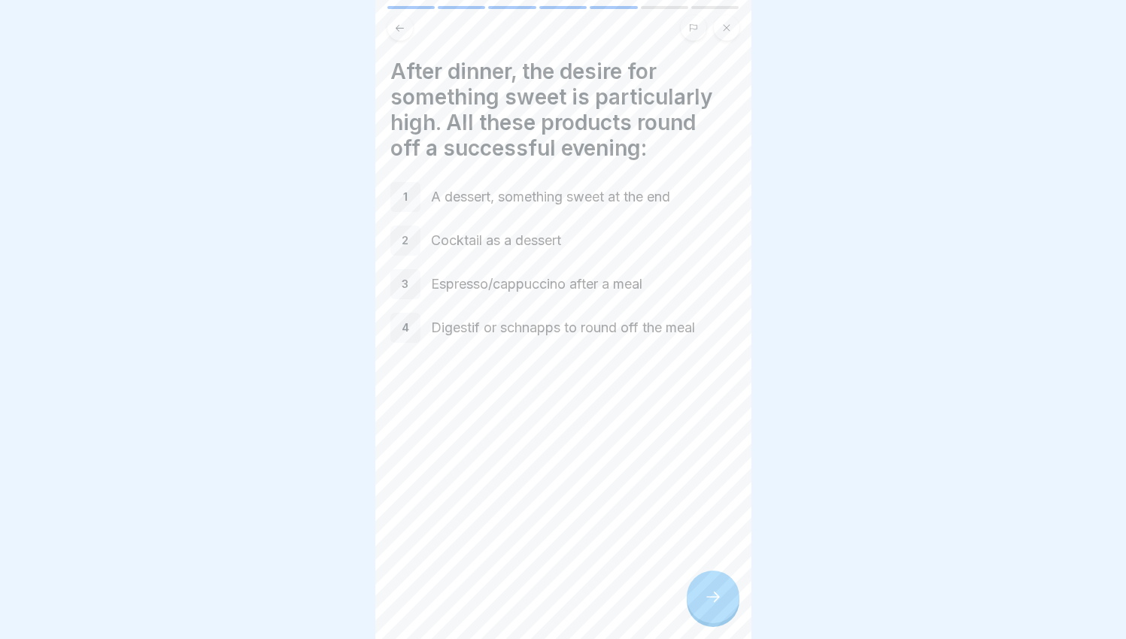
click at [686, 599] on div "Service circuit 🟡 7 Steps English Post-sale 💁🏼 In this Bounti you will learn ho…" at bounding box center [563, 319] width 376 height 639
click at [475, 231] on p "Cocktail as a dessert" at bounding box center [583, 241] width 305 height 20
click at [410, 232] on div "2" at bounding box center [405, 241] width 30 height 30
click at [715, 600] on icon at bounding box center [713, 597] width 18 height 18
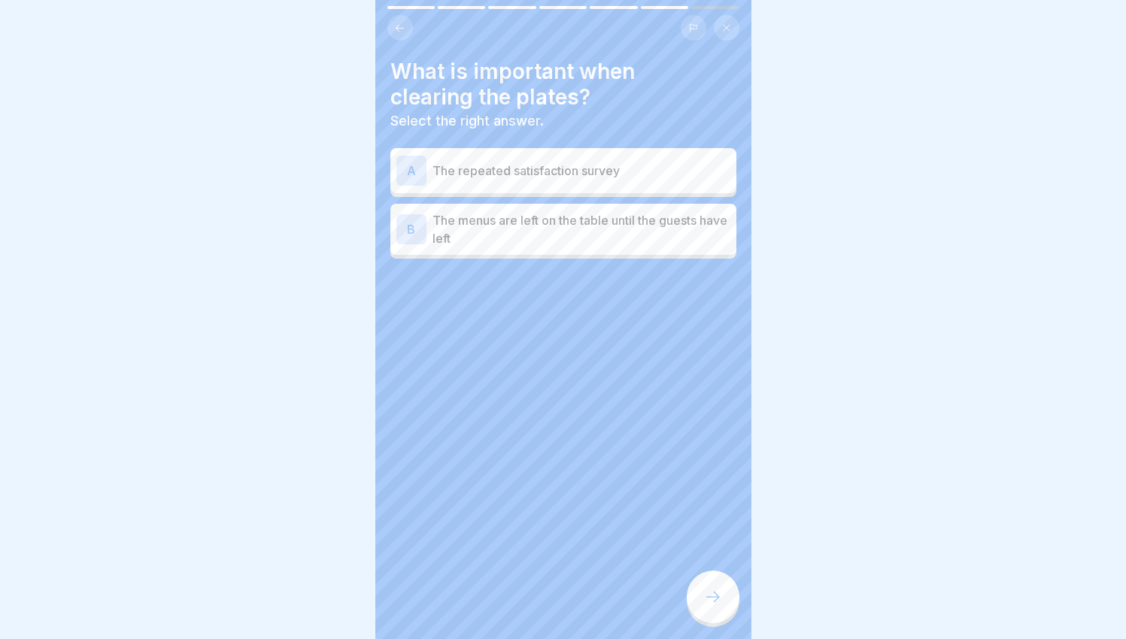
click at [668, 162] on p "The repeated satisfaction survey" at bounding box center [582, 171] width 298 height 18
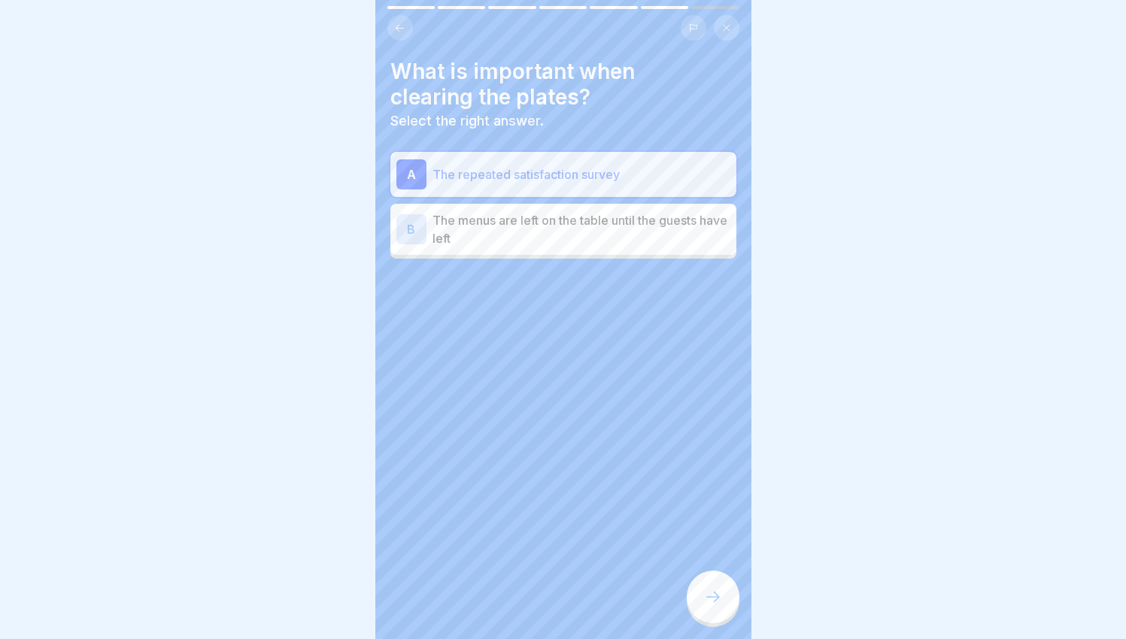
click at [561, 226] on p "The menus are left on the table until the guests have left" at bounding box center [582, 229] width 298 height 36
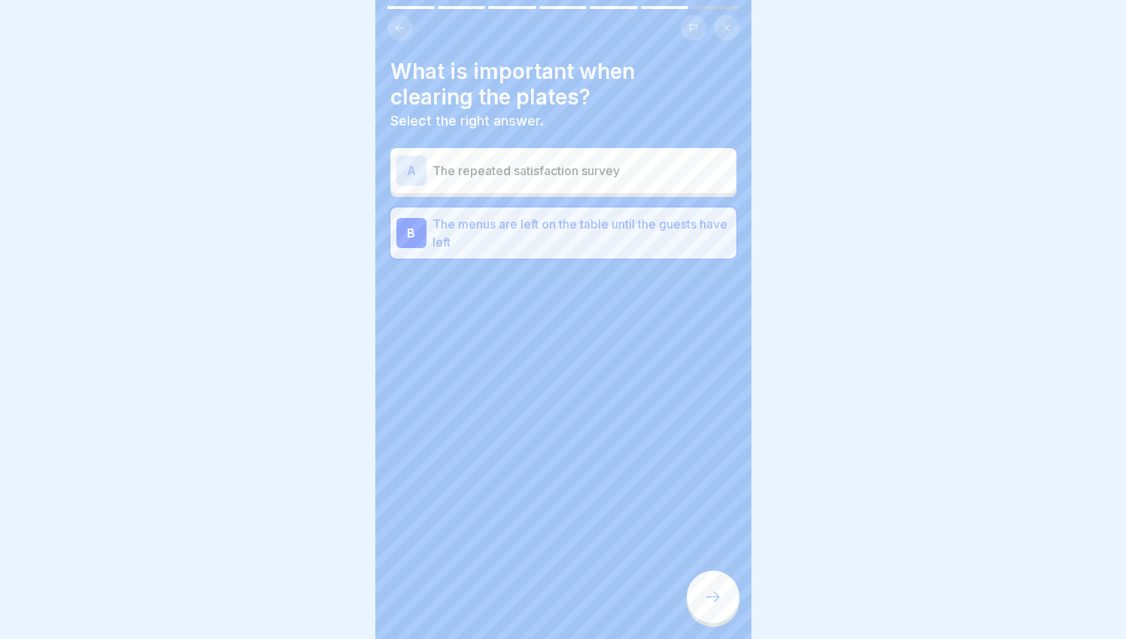
click at [522, 164] on p "The repeated satisfaction survey" at bounding box center [582, 171] width 298 height 18
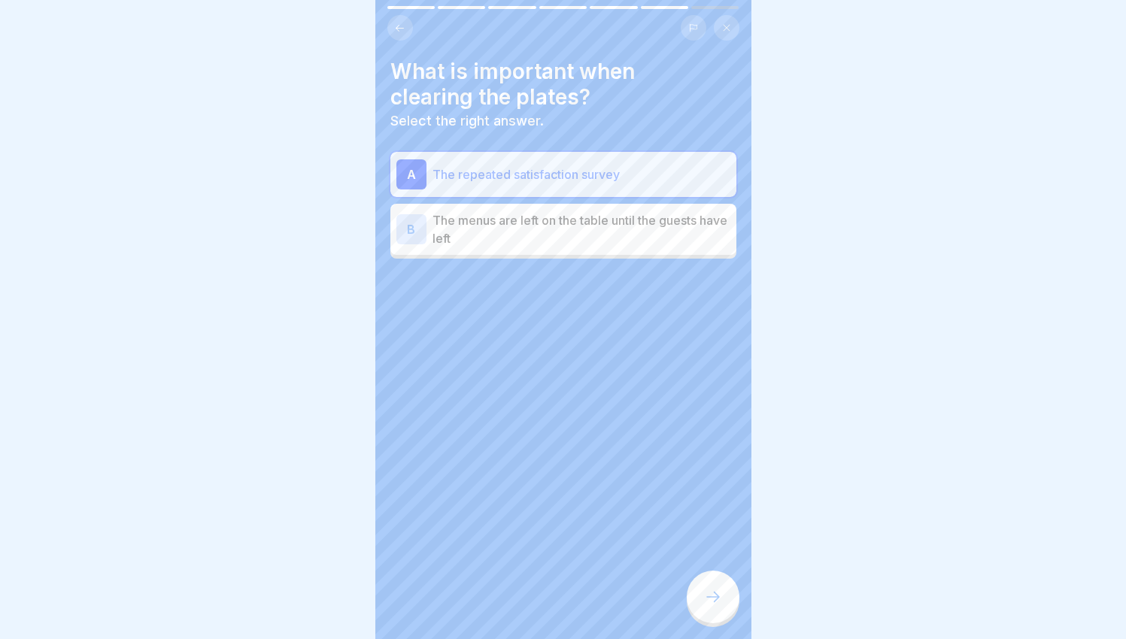
click at [723, 604] on div at bounding box center [713, 597] width 53 height 53
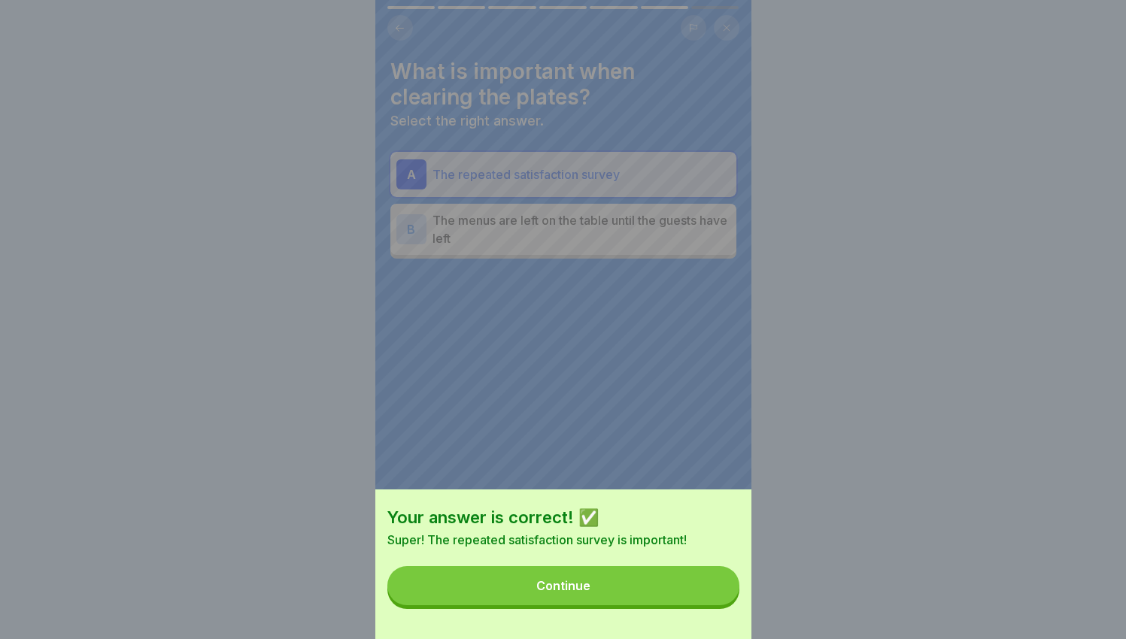
click at [723, 603] on button "Continue" at bounding box center [563, 585] width 352 height 39
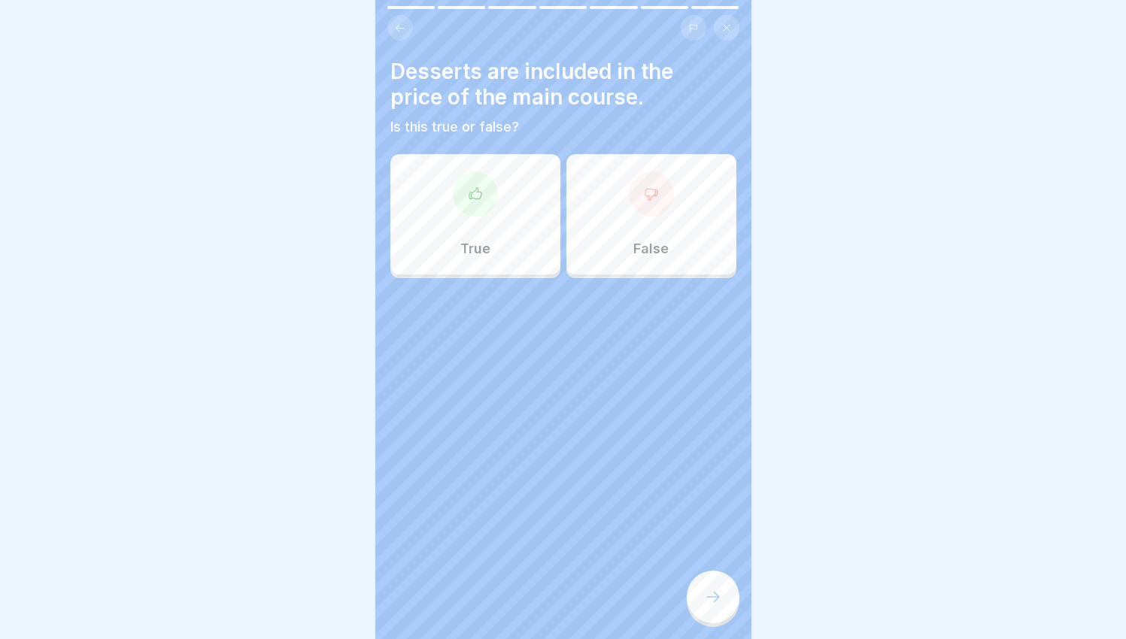
click at [680, 154] on div "False" at bounding box center [651, 214] width 170 height 120
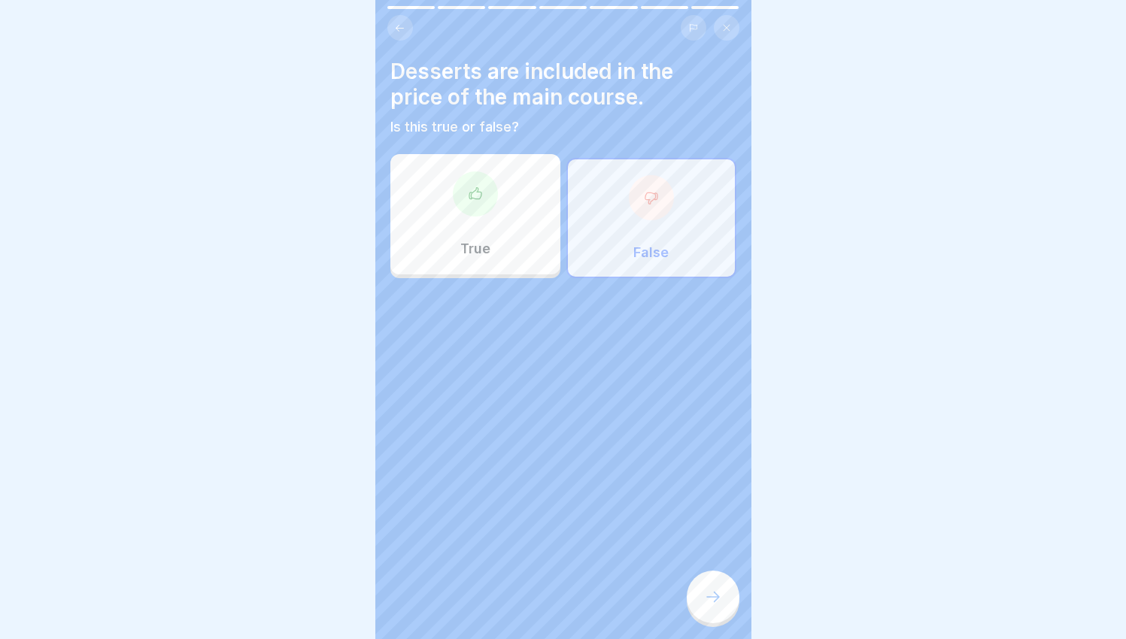
click at [667, 202] on div "False" at bounding box center [651, 218] width 170 height 120
click at [646, 206] on div at bounding box center [651, 197] width 45 height 45
click at [645, 207] on div at bounding box center [651, 197] width 45 height 45
click at [725, 597] on div at bounding box center [713, 597] width 53 height 53
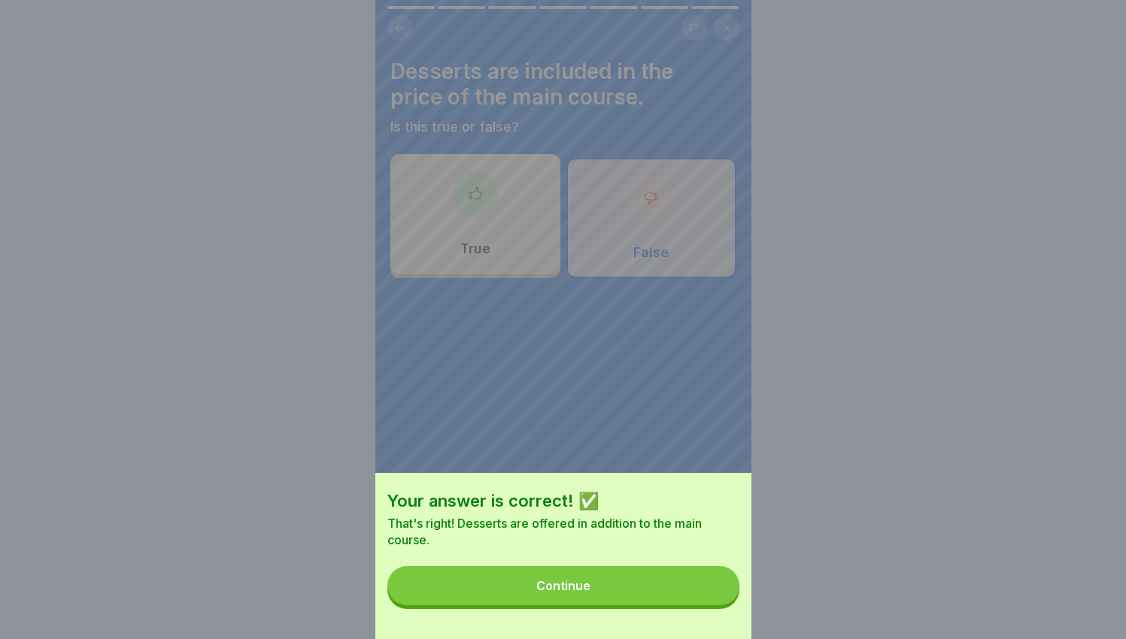
click at [694, 598] on button "Continue" at bounding box center [563, 585] width 352 height 39
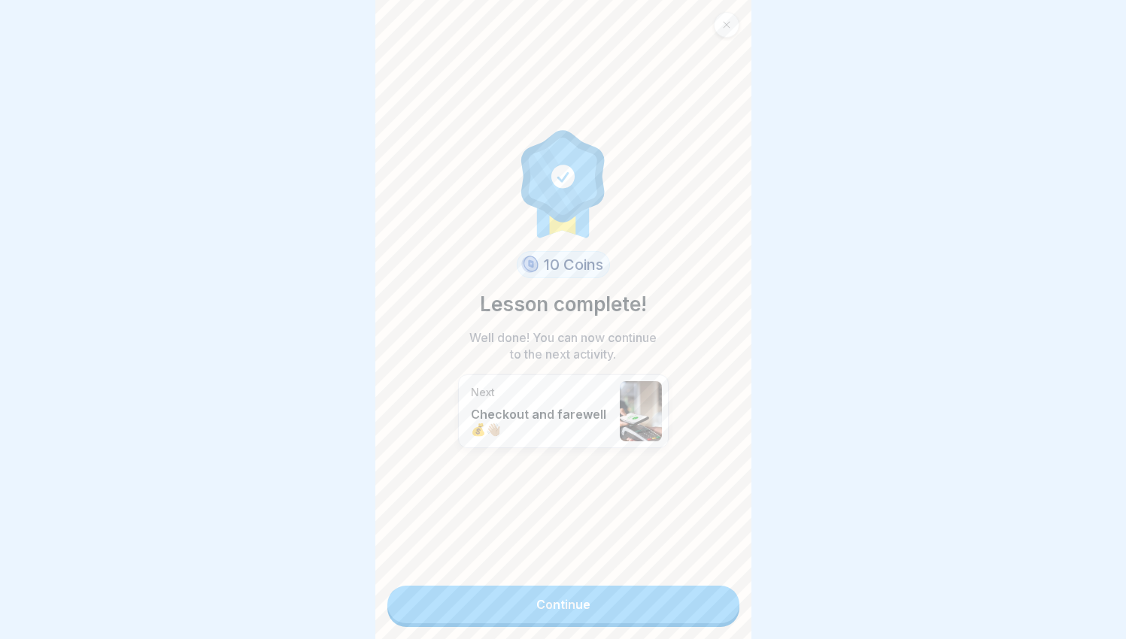
click at [689, 606] on link "Continue" at bounding box center [563, 605] width 352 height 38
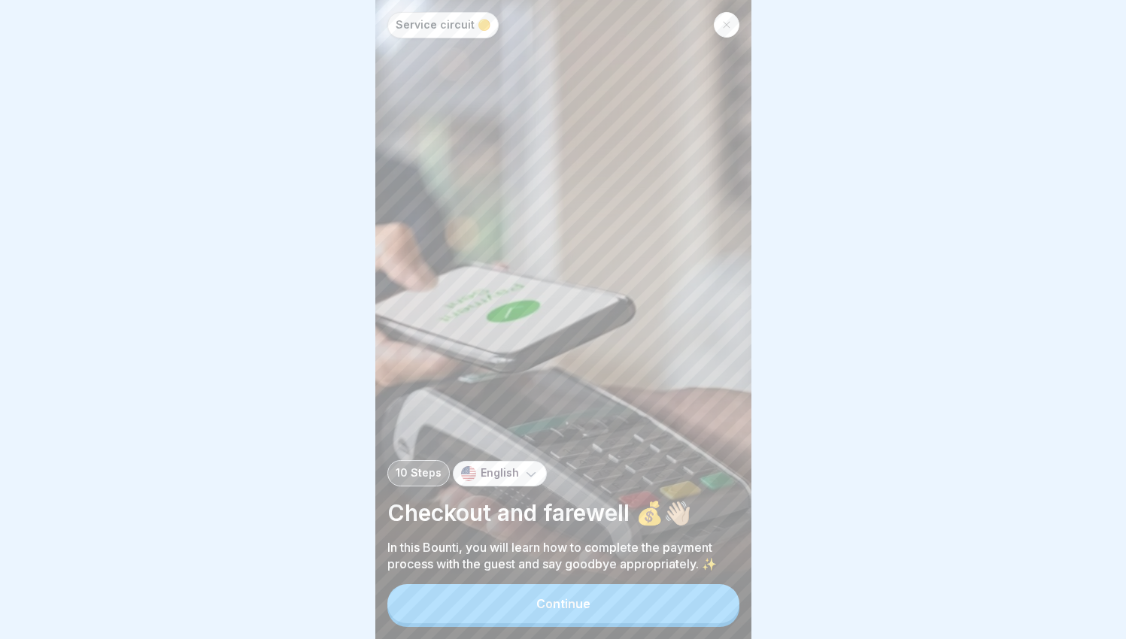
click at [658, 601] on button "Continue" at bounding box center [563, 603] width 352 height 39
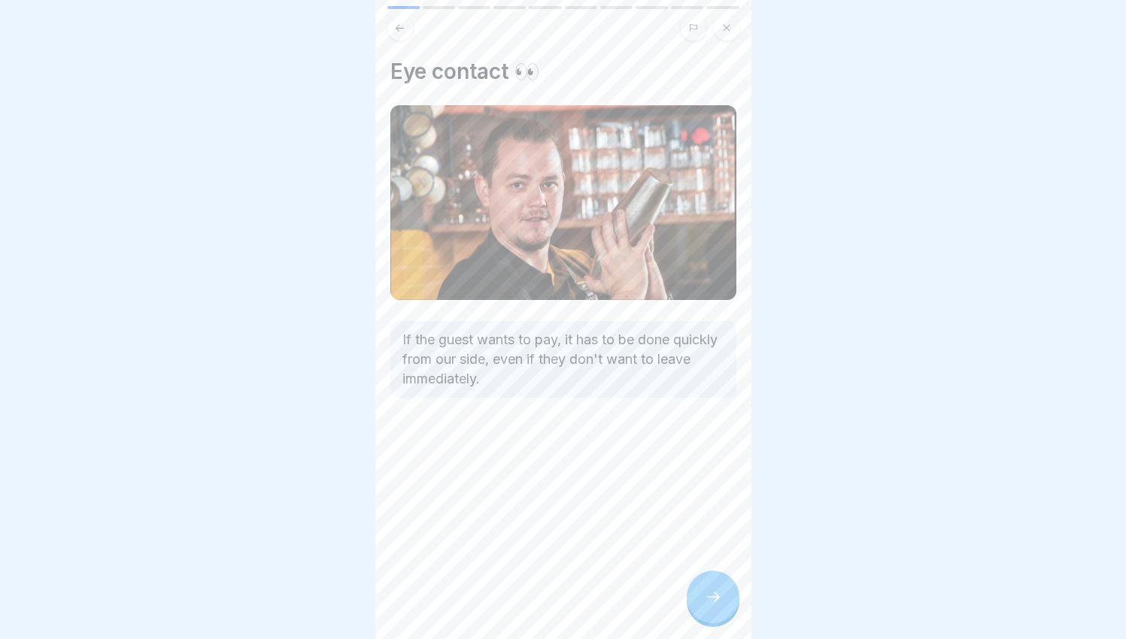
click at [712, 587] on div at bounding box center [713, 597] width 53 height 53
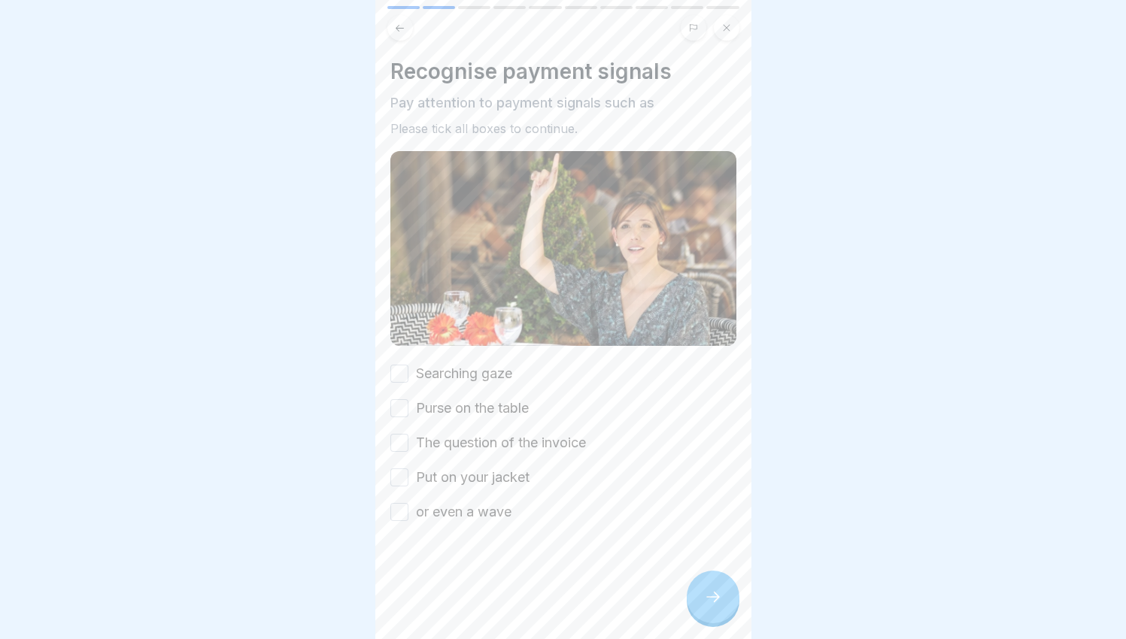
click at [460, 367] on label "Searching gaze" at bounding box center [464, 374] width 96 height 20
click at [408, 367] on button "Searching gaze" at bounding box center [399, 374] width 18 height 18
click at [450, 399] on label "Purse on the table" at bounding box center [472, 409] width 113 height 20
click at [408, 399] on button "Purse on the table" at bounding box center [399, 408] width 18 height 18
click at [445, 433] on label "The question of the invoice" at bounding box center [501, 443] width 170 height 20
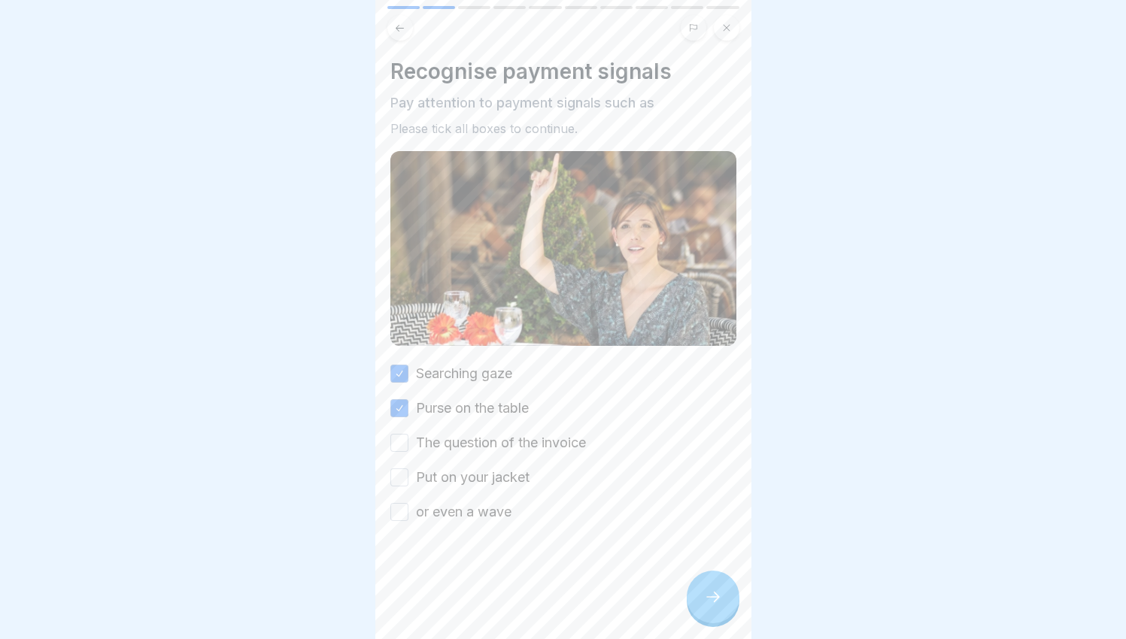
click at [408, 434] on button "The question of the invoice" at bounding box center [399, 443] width 18 height 18
click at [461, 468] on label "Put on your jacket" at bounding box center [473, 478] width 114 height 20
click at [408, 469] on button "Put on your jacket" at bounding box center [399, 478] width 18 height 18
click at [470, 502] on label "or even a wave" at bounding box center [464, 512] width 96 height 20
click at [408, 503] on button "or even a wave" at bounding box center [399, 512] width 18 height 18
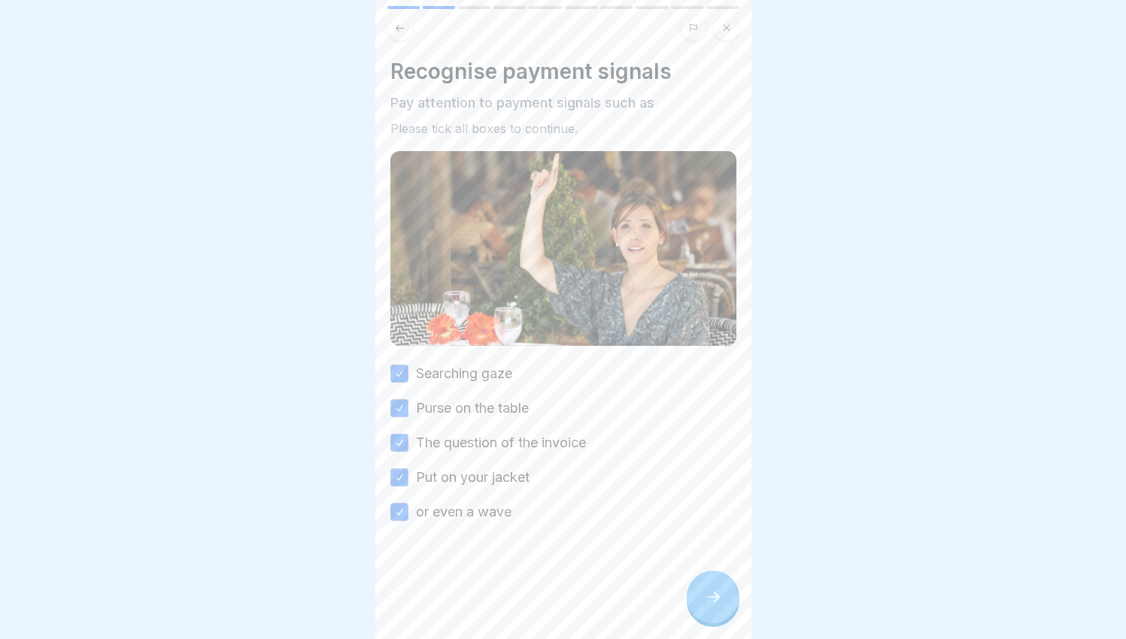
click at [705, 592] on div at bounding box center [713, 597] width 53 height 53
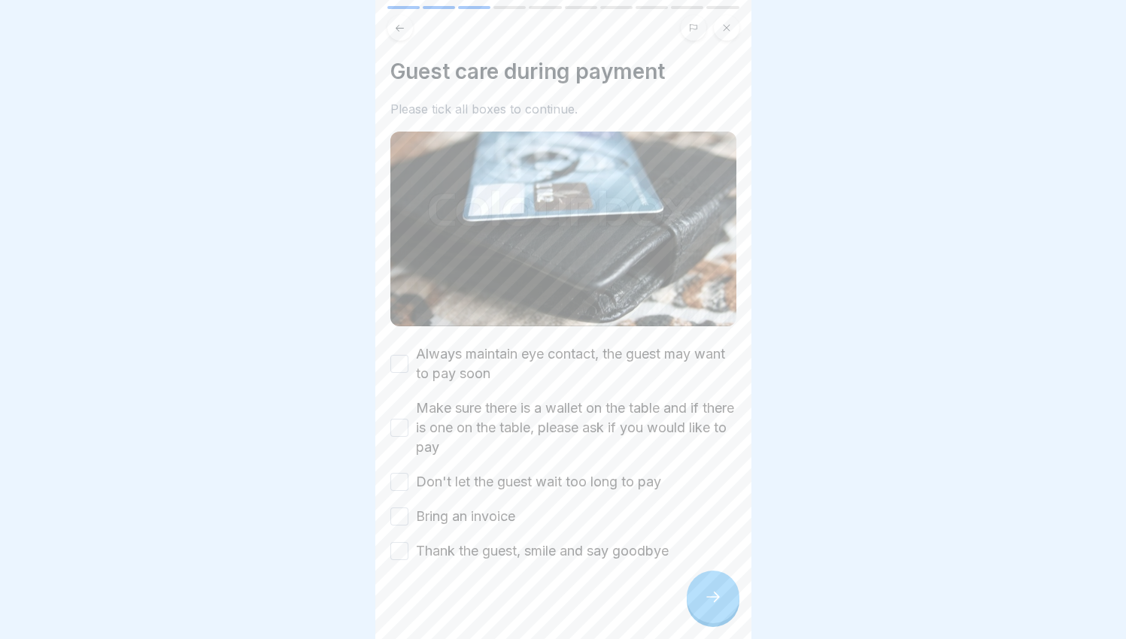
click at [547, 345] on label "Always maintain eye contact, the guest may want to pay soon" at bounding box center [576, 364] width 320 height 39
click at [408, 355] on button "Always maintain eye contact, the guest may want to pay soon" at bounding box center [399, 364] width 18 height 18
click at [534, 399] on label "Make sure there is a wallet on the table and if there is one on the table, plea…" at bounding box center [576, 428] width 320 height 59
click at [408, 419] on button "Make sure there is a wallet on the table and if there is one on the table, plea…" at bounding box center [399, 428] width 18 height 18
click at [475, 473] on label "Don't let the guest wait too long to pay" at bounding box center [538, 482] width 245 height 20
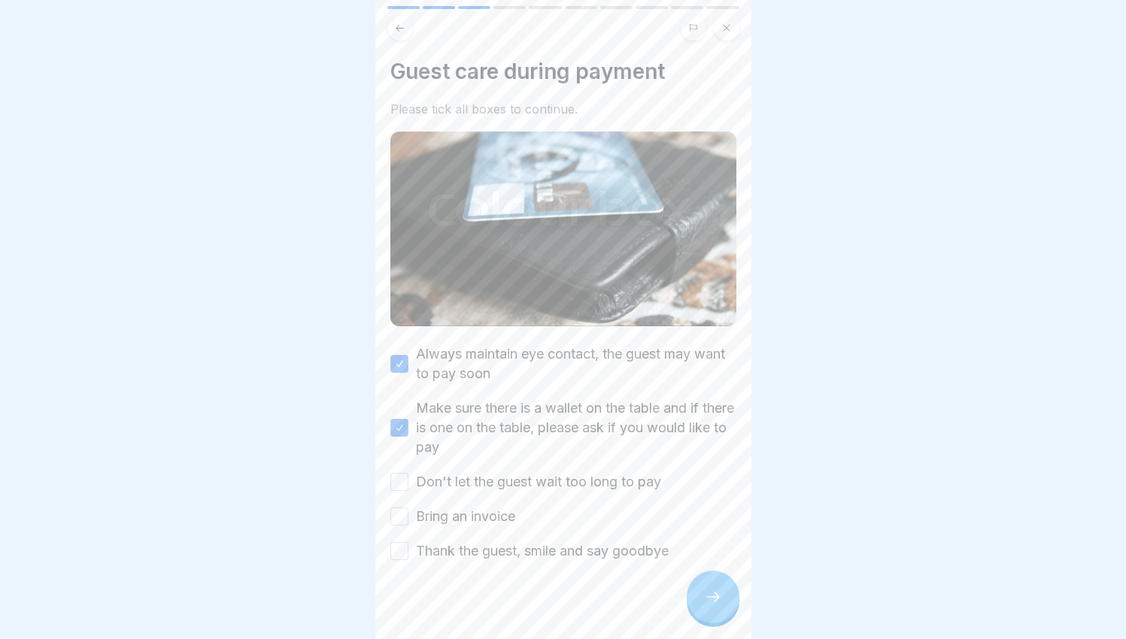
click at [408, 473] on button "Don't let the guest wait too long to pay" at bounding box center [399, 482] width 18 height 18
click at [461, 512] on div "Always maintain eye contact, the guest may want to pay soon Make sure there is …" at bounding box center [563, 453] width 346 height 217
click at [453, 507] on label "Bring an invoice" at bounding box center [465, 517] width 99 height 20
click at [408, 508] on button "Bring an invoice" at bounding box center [399, 517] width 18 height 18
click at [451, 522] on div "Always maintain eye contact, the guest may want to pay soon Make sure there is …" at bounding box center [563, 453] width 346 height 217
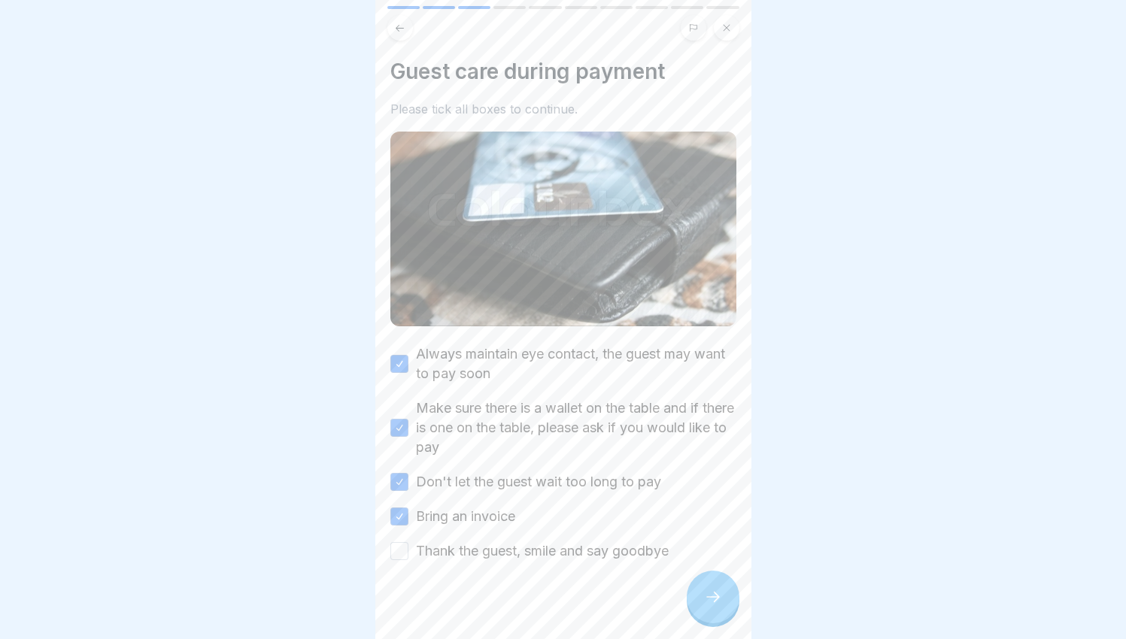
click at [461, 542] on label "Thank the guest, smile and say goodbye" at bounding box center [542, 552] width 253 height 20
click at [408, 542] on button "Thank the guest, smile and say goodbye" at bounding box center [399, 551] width 18 height 18
click at [691, 589] on div at bounding box center [713, 597] width 53 height 53
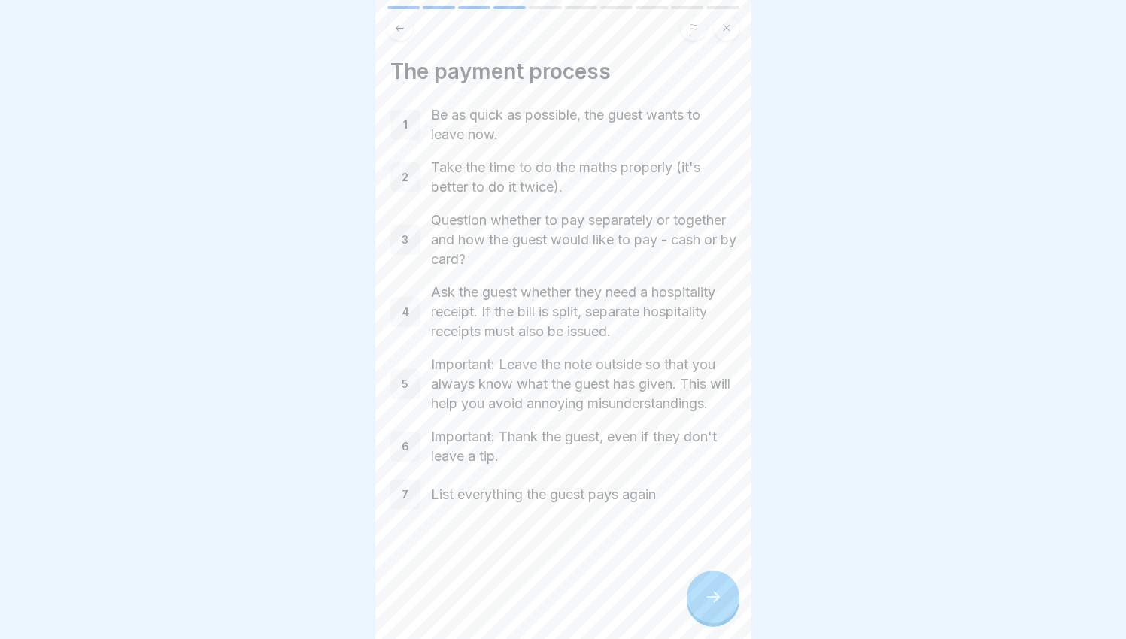
drag, startPoint x: 699, startPoint y: 590, endPoint x: 674, endPoint y: 571, distance: 31.6
click at [674, 571] on div "Service circuit 🟡 10 Steps English Checkout and farewell 💰👋🏼 In this Bounti, yo…" at bounding box center [563, 319] width 376 height 639
click at [715, 606] on icon at bounding box center [713, 597] width 18 height 18
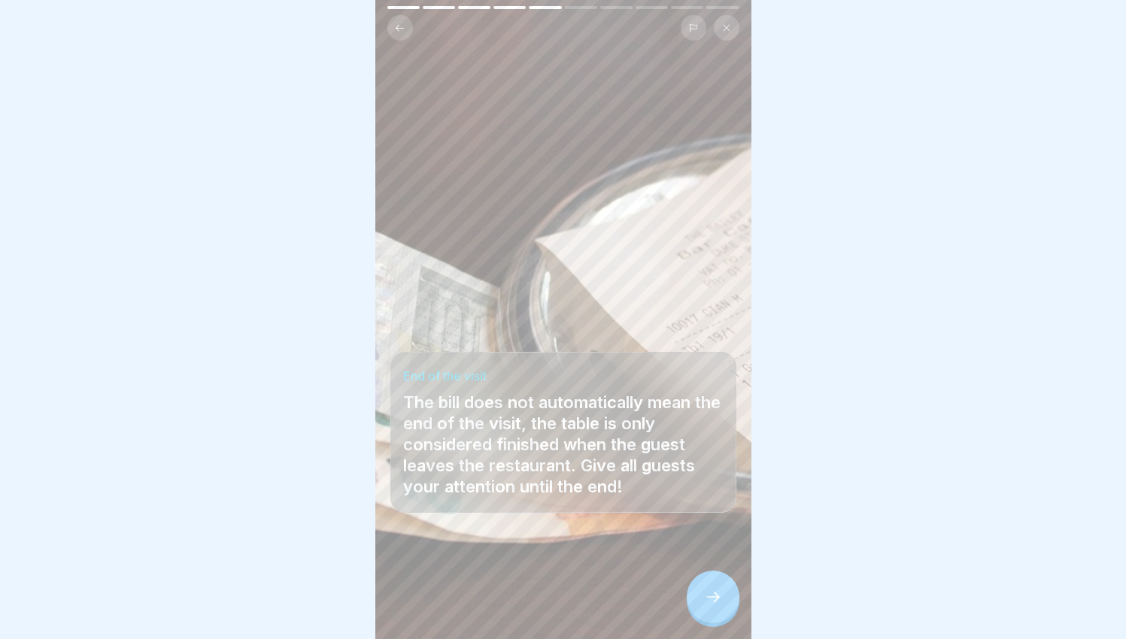
click at [701, 593] on div at bounding box center [713, 597] width 53 height 53
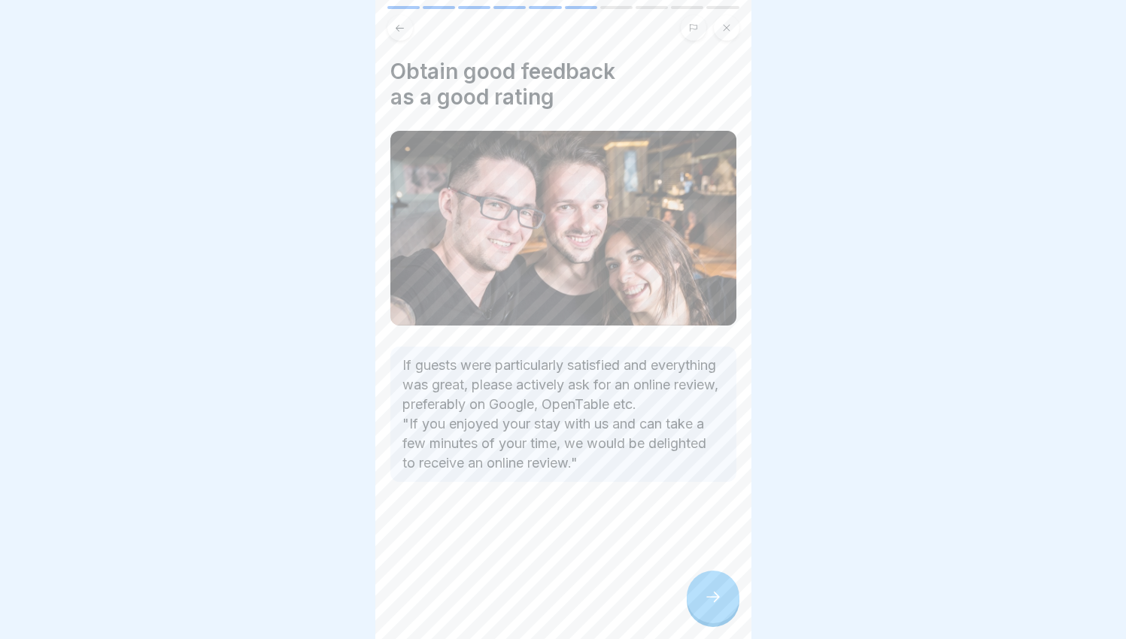
click at [689, 590] on div at bounding box center [713, 597] width 53 height 53
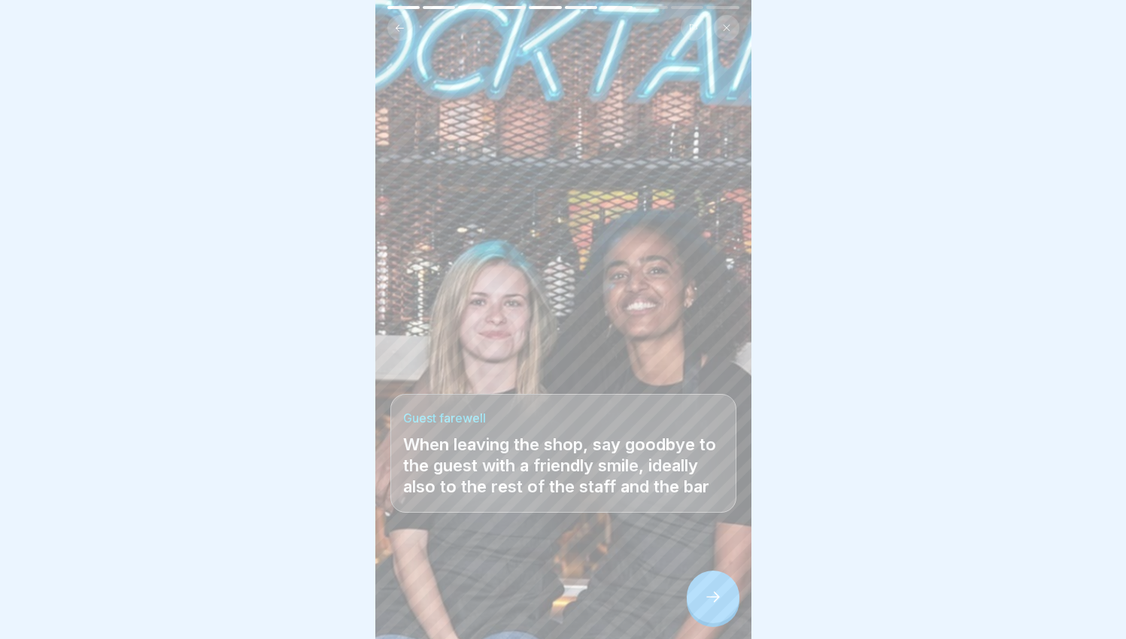
click at [690, 593] on div at bounding box center [713, 597] width 53 height 53
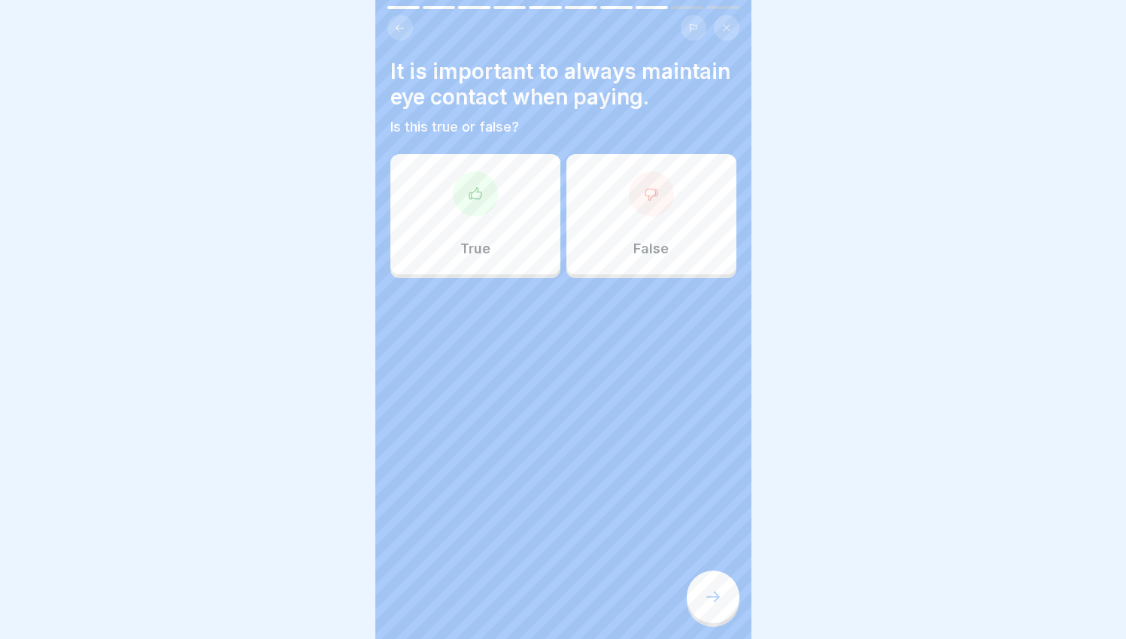
click at [512, 175] on div "True" at bounding box center [475, 214] width 170 height 120
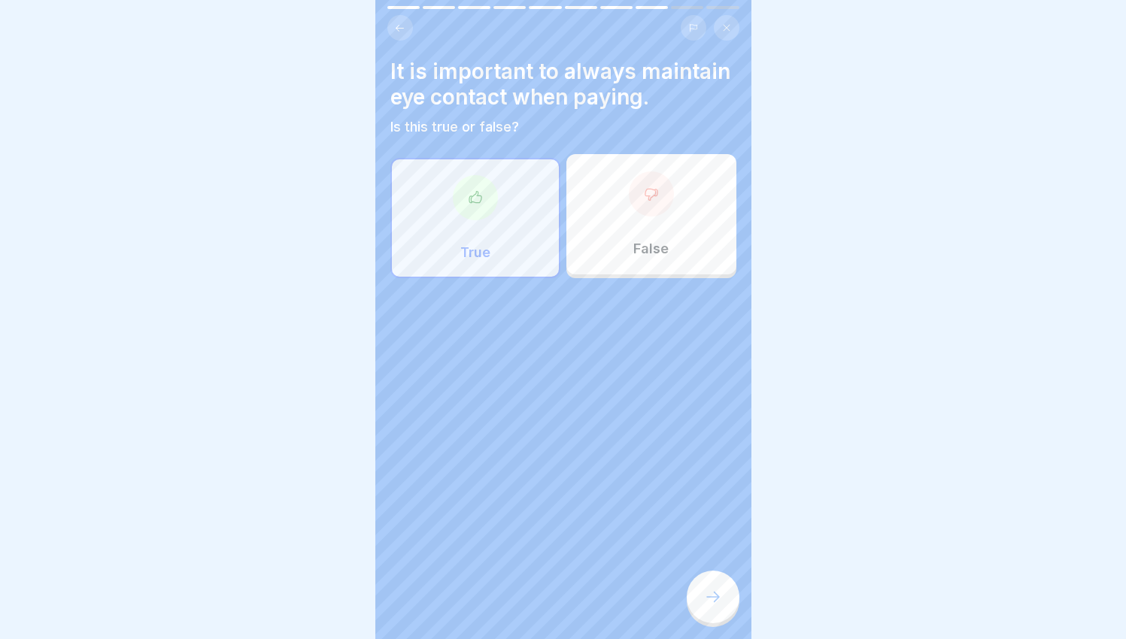
click at [709, 589] on div at bounding box center [713, 597] width 53 height 53
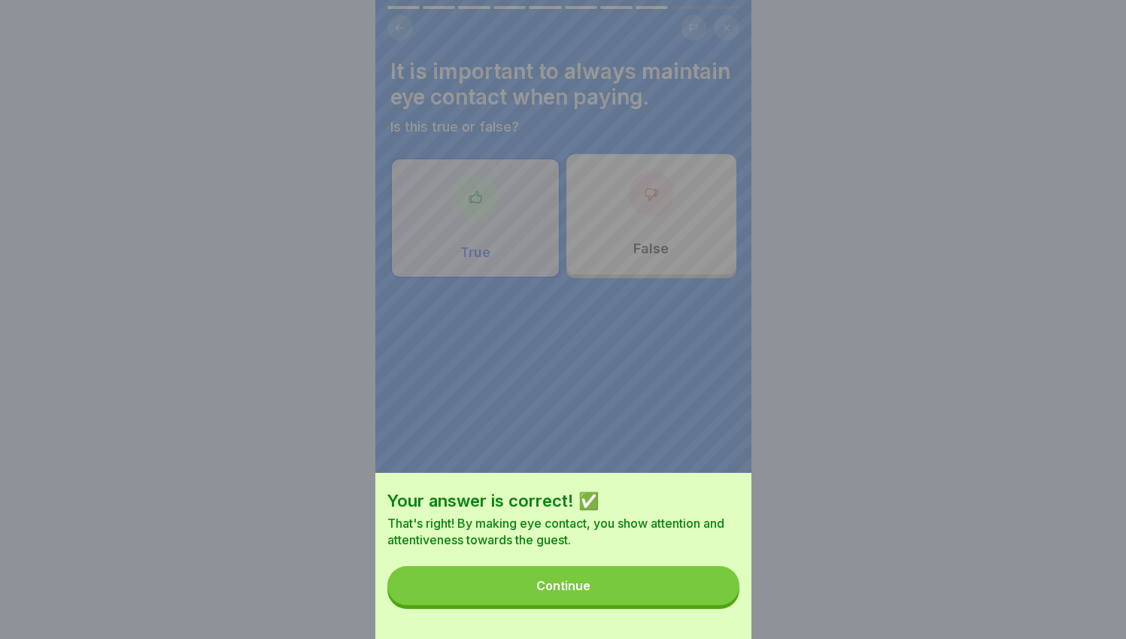
click at [709, 587] on button "Continue" at bounding box center [563, 585] width 352 height 39
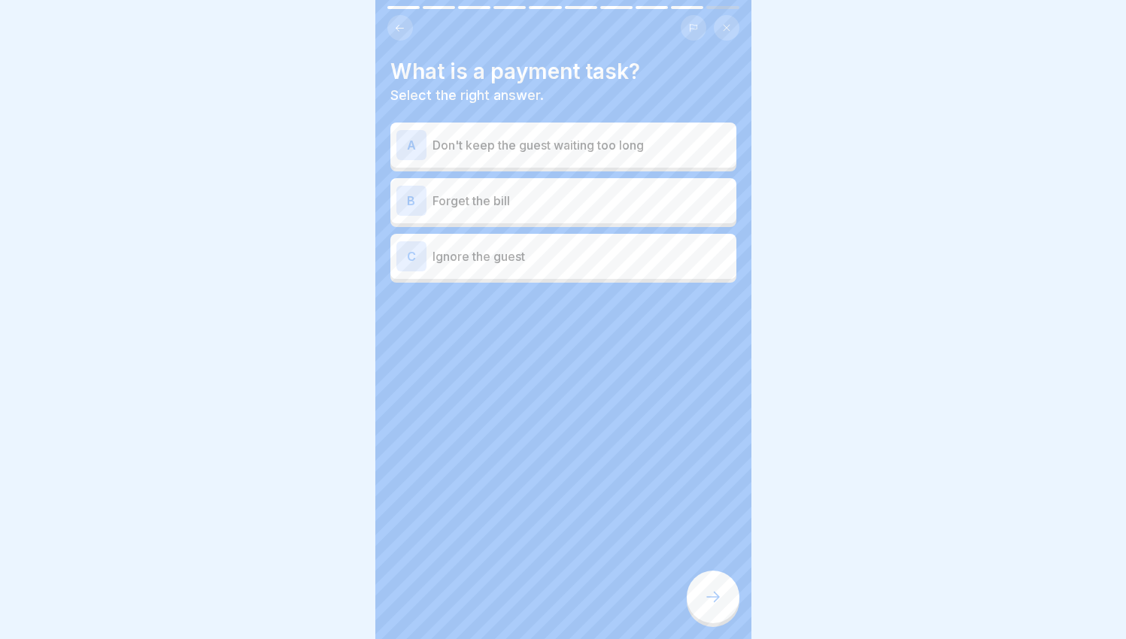
click at [600, 142] on p "Don't keep the guest waiting too long" at bounding box center [582, 145] width 298 height 18
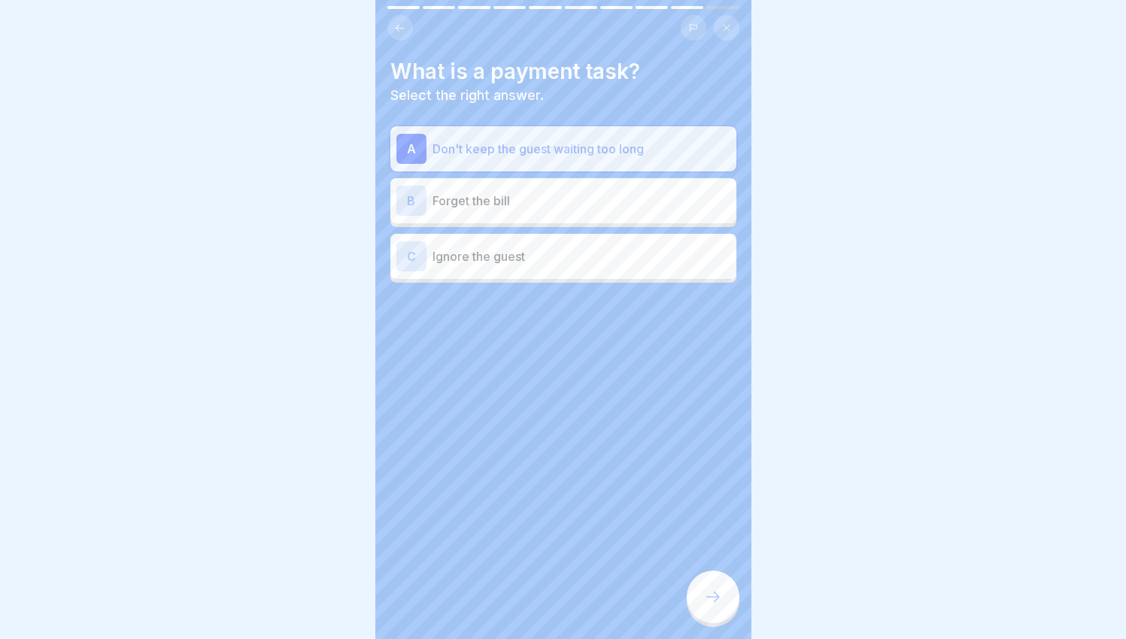
click at [697, 603] on div at bounding box center [713, 597] width 53 height 53
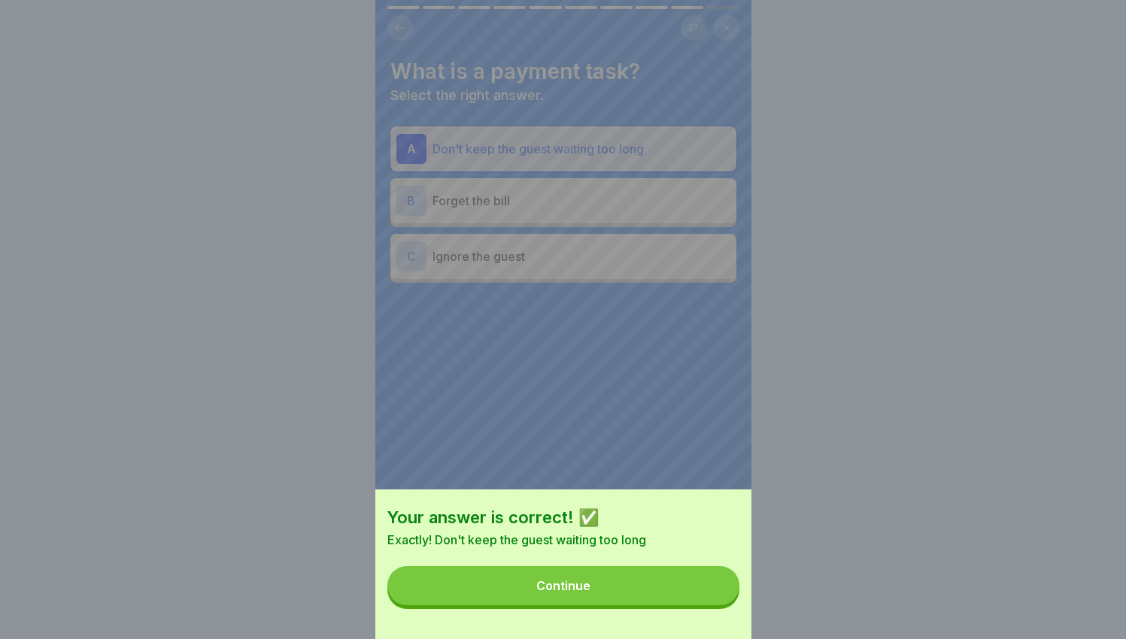
click at [699, 600] on button "Continue" at bounding box center [563, 585] width 352 height 39
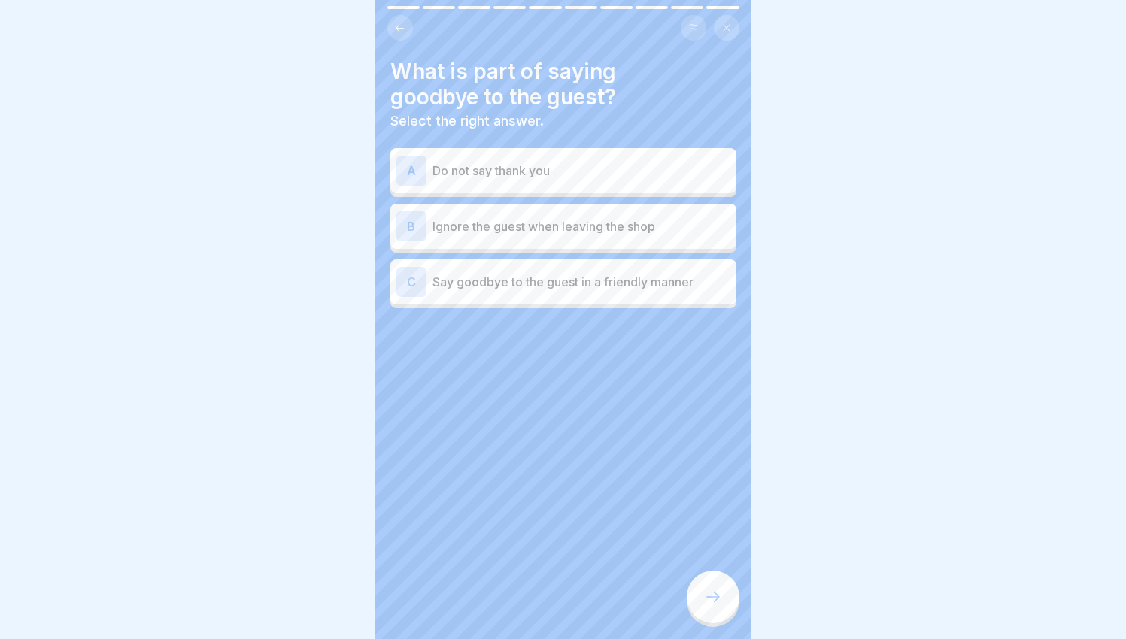
click at [569, 275] on p "Say goodbye to the guest in a friendly manner" at bounding box center [582, 282] width 298 height 18
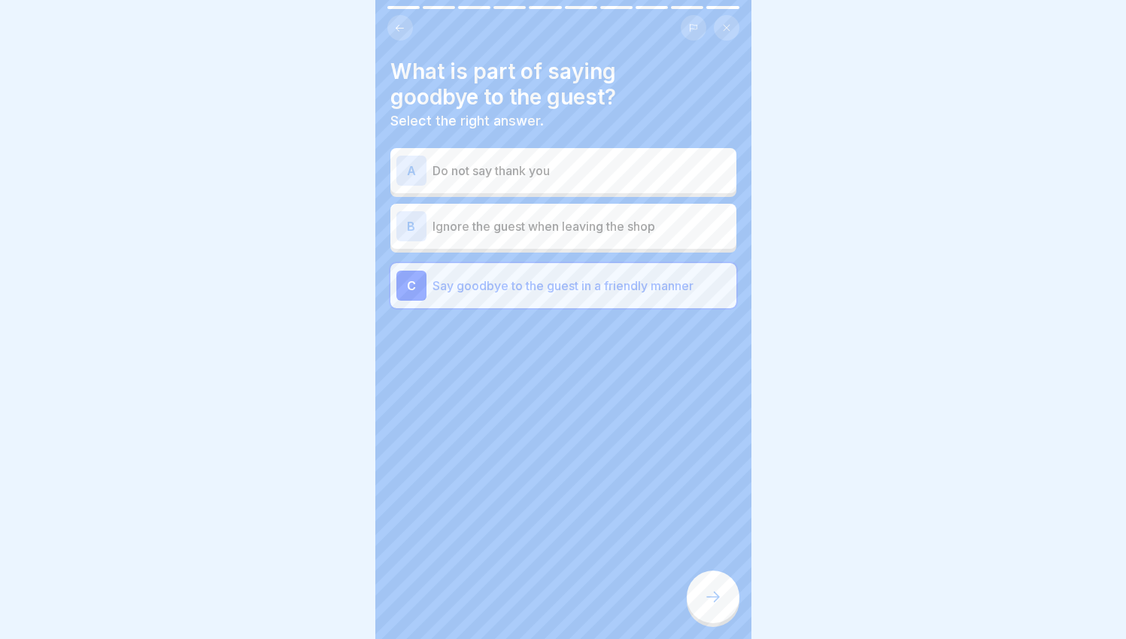
click at [713, 584] on div at bounding box center [713, 597] width 53 height 53
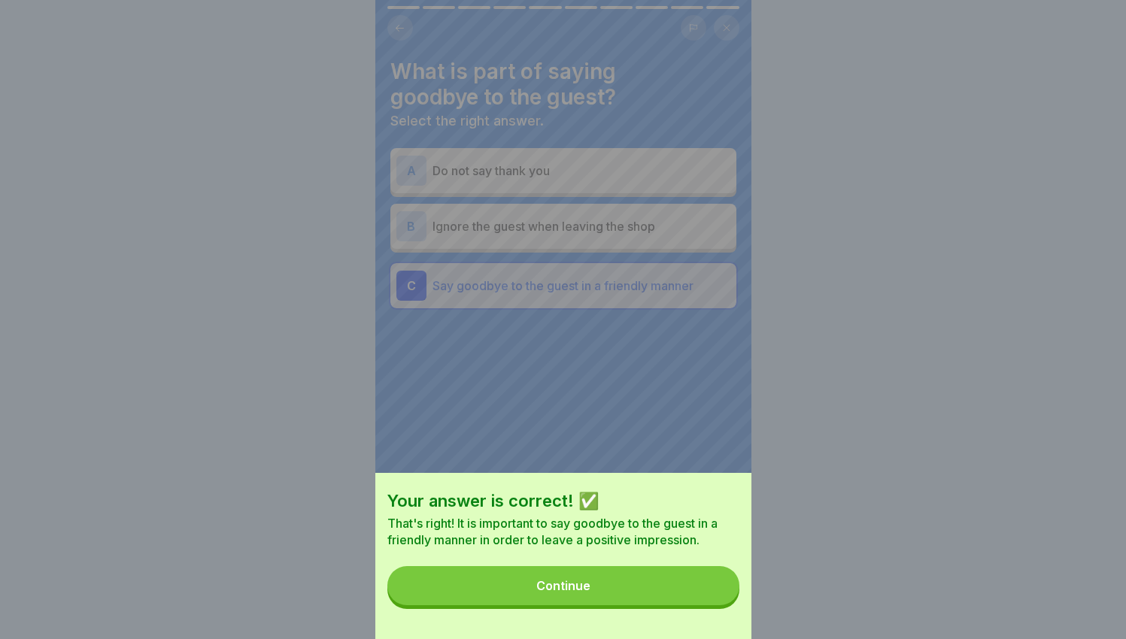
click at [675, 606] on button "Continue" at bounding box center [563, 585] width 352 height 39
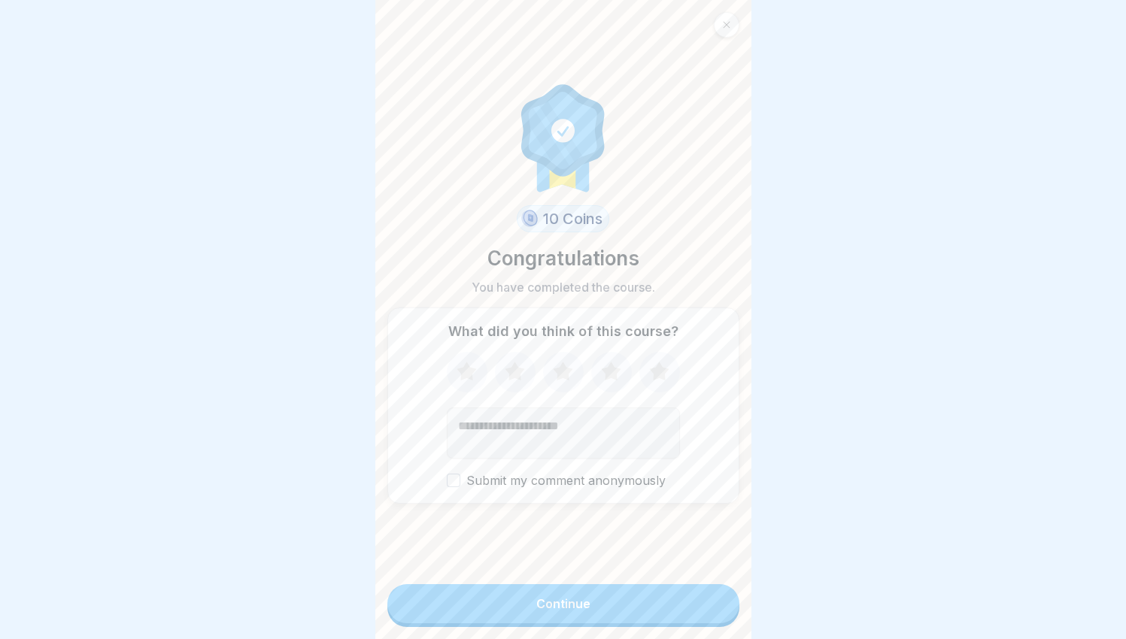
click at [662, 609] on button "Continue" at bounding box center [563, 603] width 352 height 39
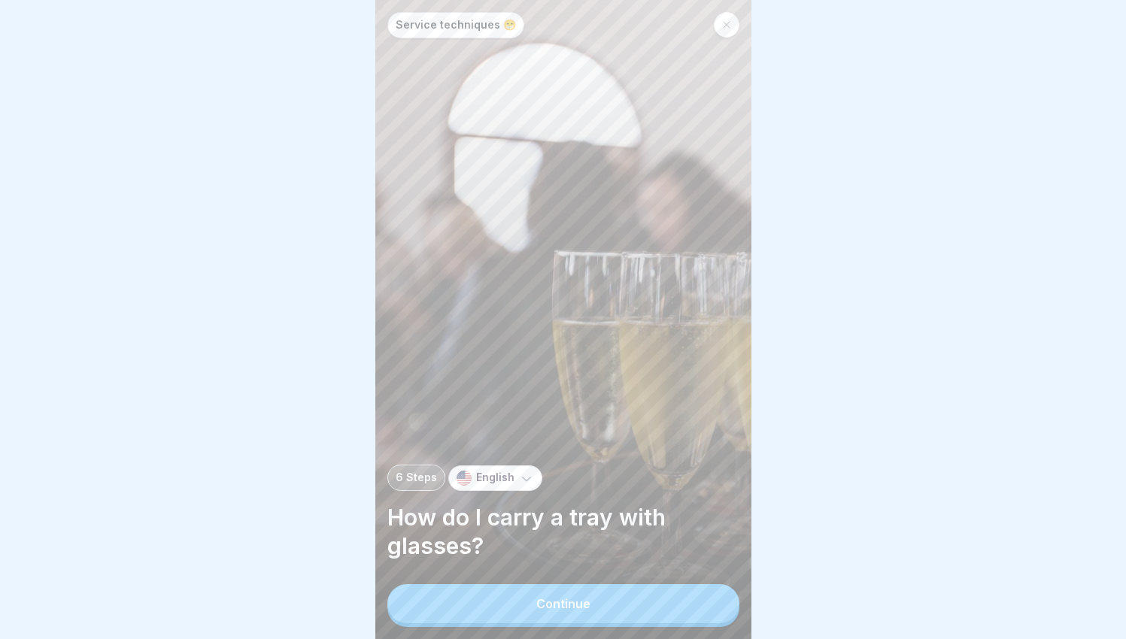
click at [583, 599] on button "Continue" at bounding box center [563, 603] width 352 height 39
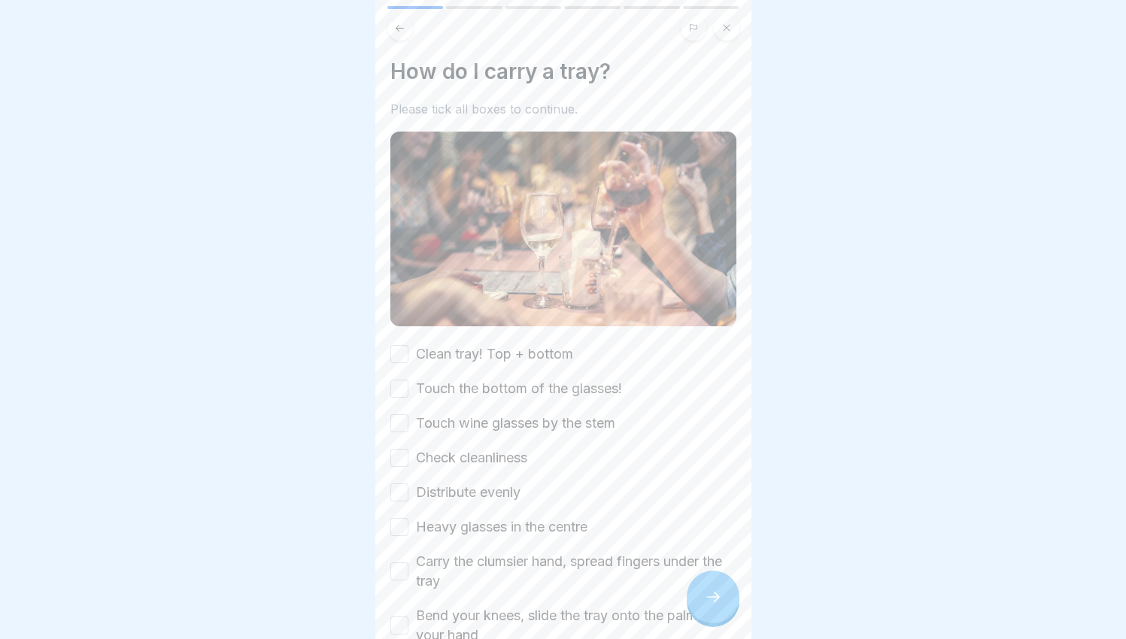
scroll to position [12, 0]
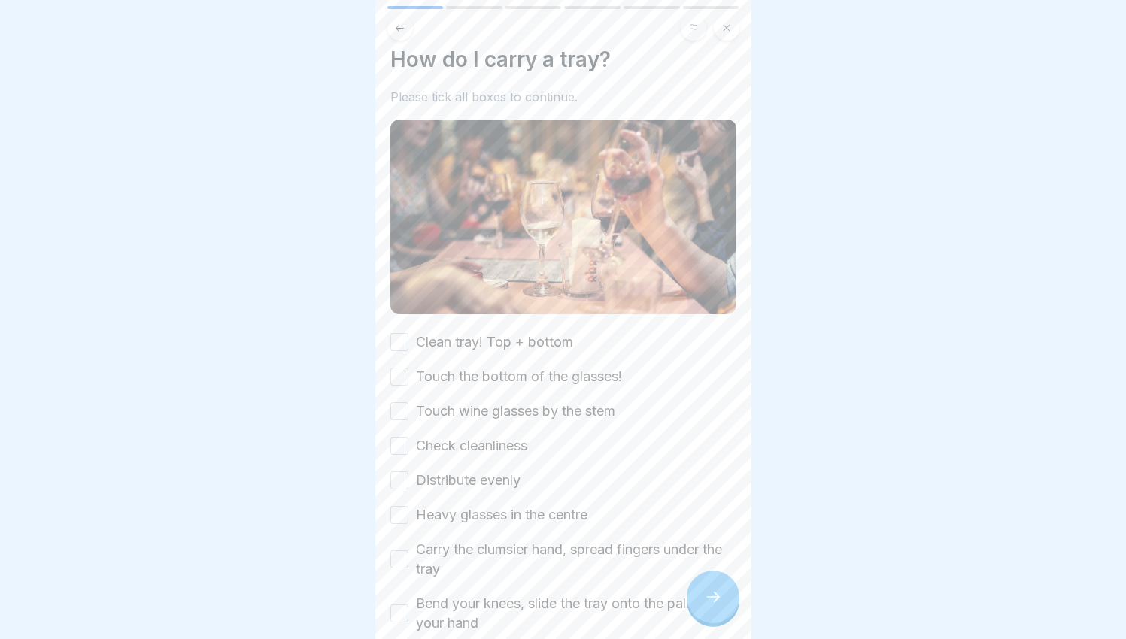
click at [500, 334] on label "Clean tray! Top + bottom" at bounding box center [494, 342] width 157 height 20
click at [408, 334] on button "Clean tray! Top + bottom" at bounding box center [399, 342] width 18 height 18
click at [510, 367] on label "Touch the bottom of the glasses!" at bounding box center [519, 377] width 206 height 20
click at [408, 368] on button "Touch the bottom of the glasses!" at bounding box center [399, 377] width 18 height 18
click at [524, 402] on label "Touch wine glasses by the stem" at bounding box center [515, 412] width 199 height 20
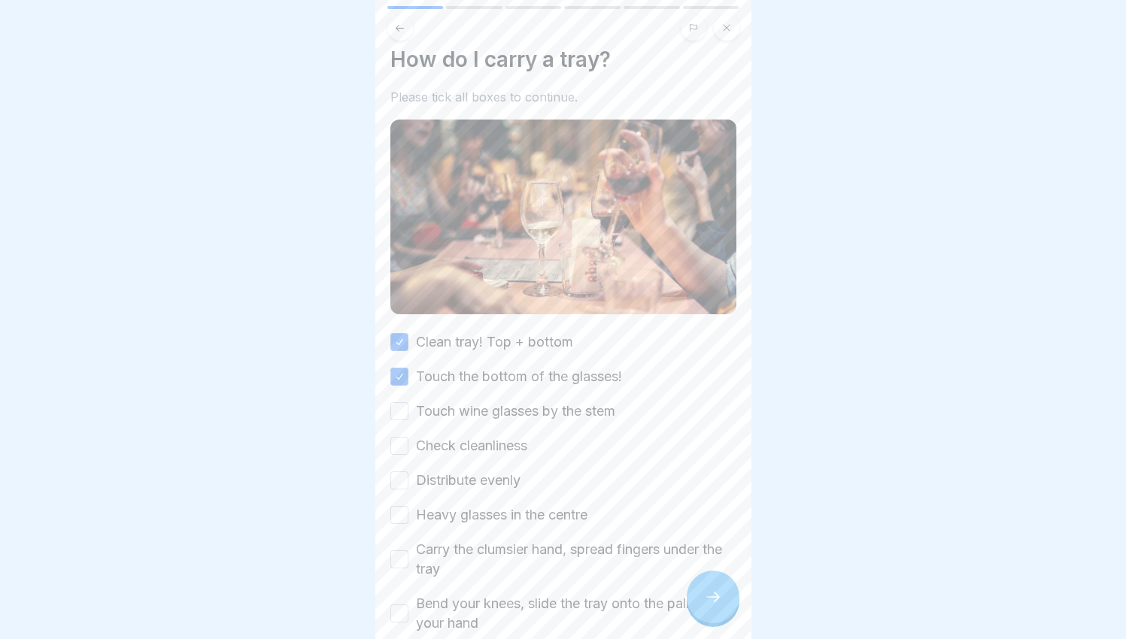
click at [408, 402] on button "Touch wine glasses by the stem" at bounding box center [399, 411] width 18 height 18
click at [513, 436] on label "Check cleanliness" at bounding box center [471, 446] width 111 height 20
click at [408, 437] on button "Check cleanliness" at bounding box center [399, 446] width 18 height 18
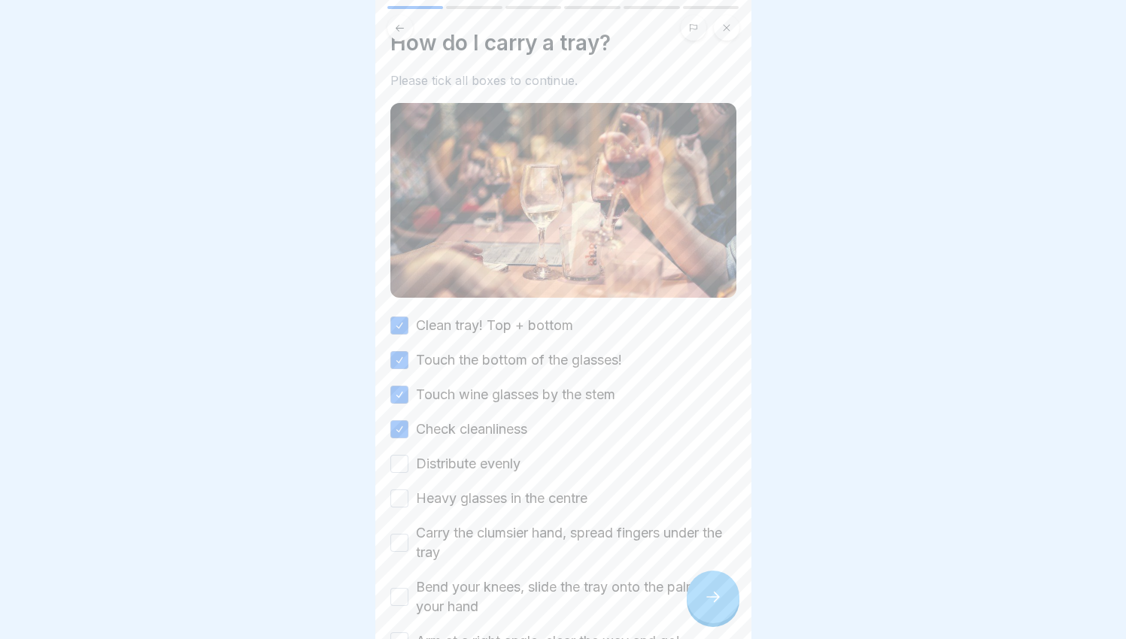
scroll to position [47, 0]
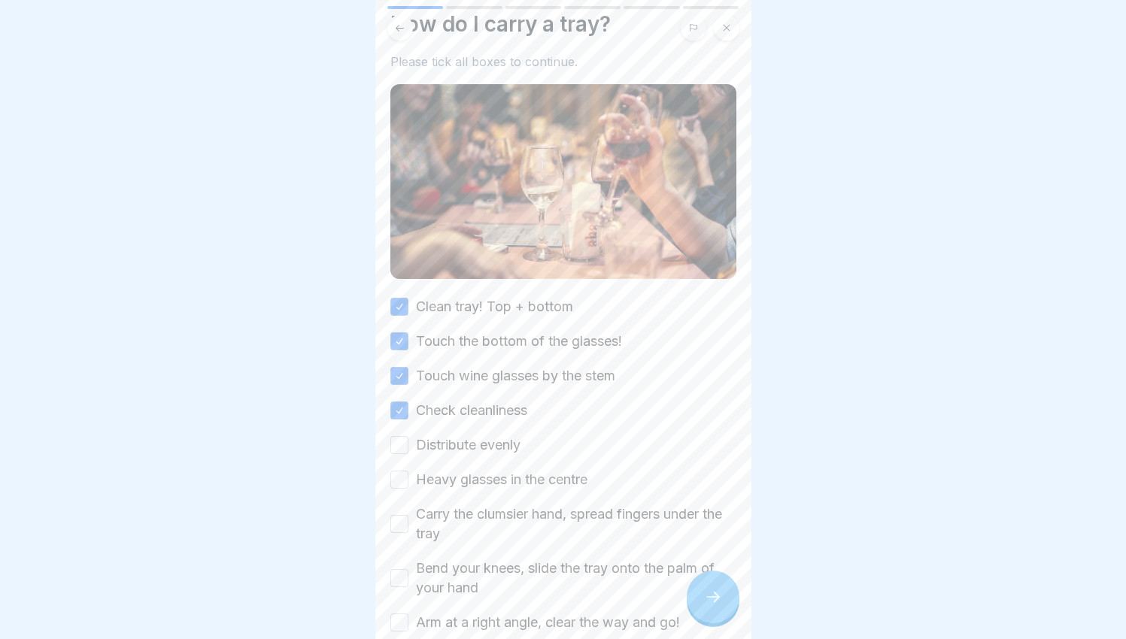
click at [499, 438] on label "Distribute evenly" at bounding box center [468, 446] width 105 height 20
click at [408, 438] on button "Distribute evenly" at bounding box center [399, 445] width 18 height 18
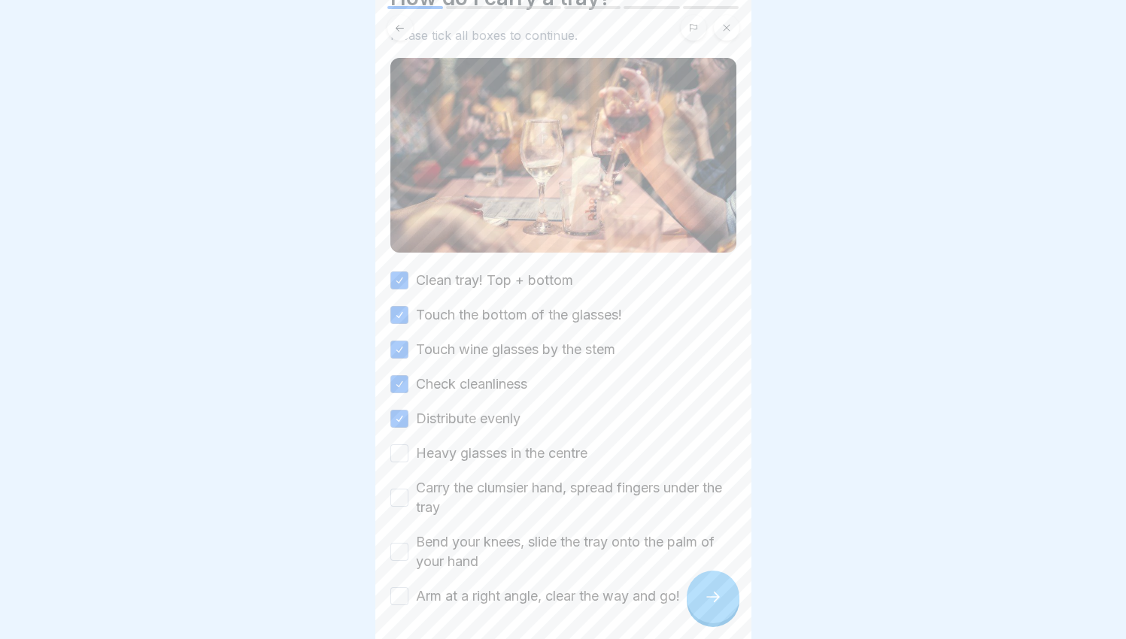
scroll to position [124, 0]
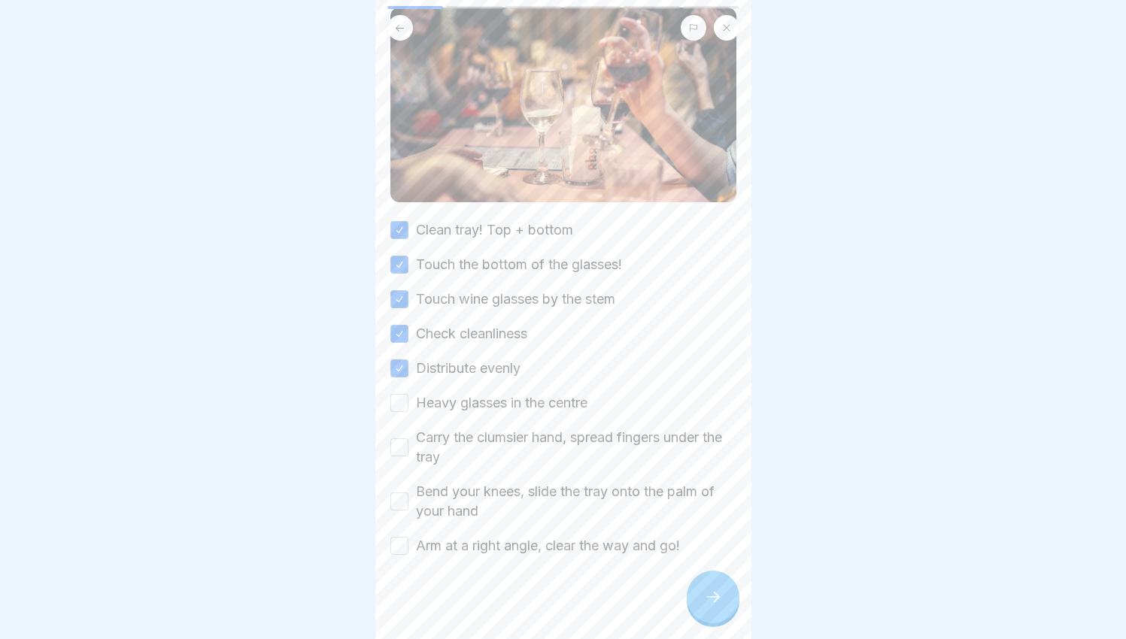
click at [501, 393] on label "Heavy glasses in the centre" at bounding box center [502, 403] width 172 height 20
click at [408, 394] on button "Heavy glasses in the centre" at bounding box center [399, 403] width 18 height 18
click at [518, 428] on label "Carry the clumsier hand, spread fingers under the tray" at bounding box center [576, 447] width 320 height 39
click at [408, 439] on button "Carry the clumsier hand, spread fingers under the tray" at bounding box center [399, 448] width 18 height 18
click at [524, 482] on label "Bend your knees, slide the tray onto the palm of your hand" at bounding box center [576, 501] width 320 height 39
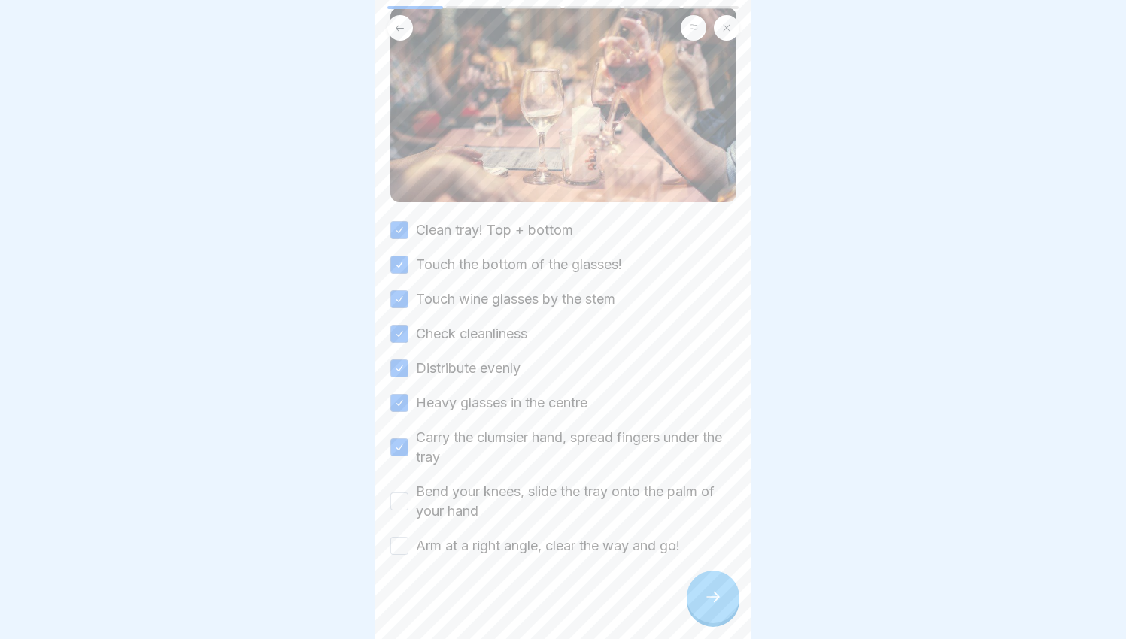
click at [408, 493] on button "Bend your knees, slide the tray onto the palm of your hand" at bounding box center [399, 502] width 18 height 18
click at [545, 536] on label "Arm at a right angle, clear the way and go!" at bounding box center [548, 546] width 264 height 20
click at [408, 537] on button "Arm at a right angle, clear the way and go!" at bounding box center [399, 546] width 18 height 18
click at [719, 606] on icon at bounding box center [713, 597] width 18 height 18
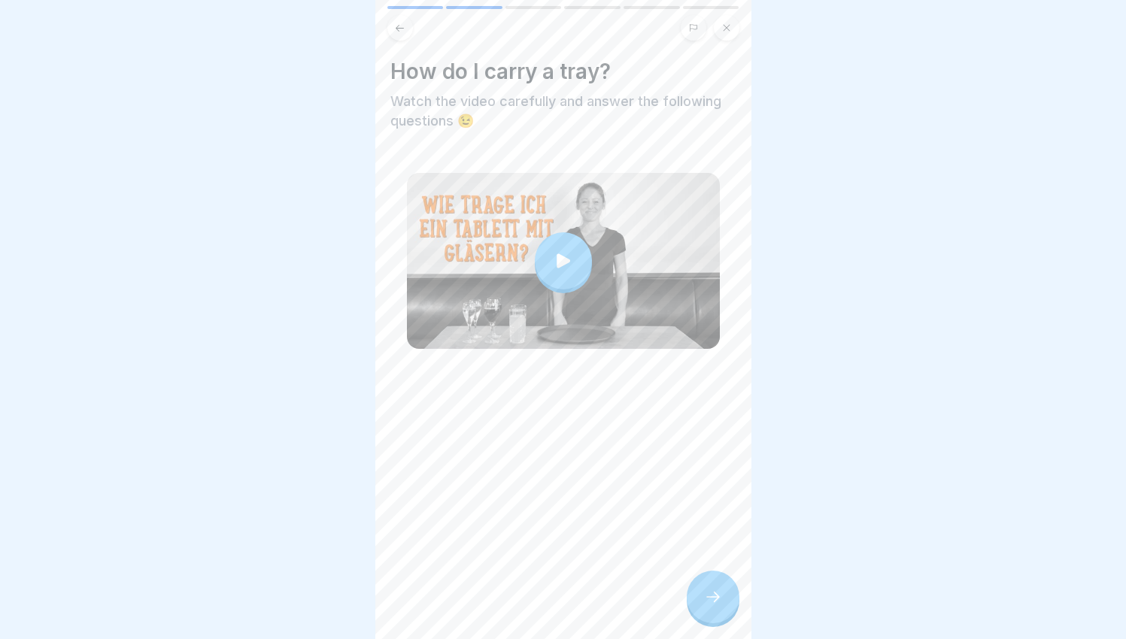
click at [484, 237] on div at bounding box center [563, 261] width 313 height 176
click at [730, 603] on div at bounding box center [713, 597] width 53 height 53
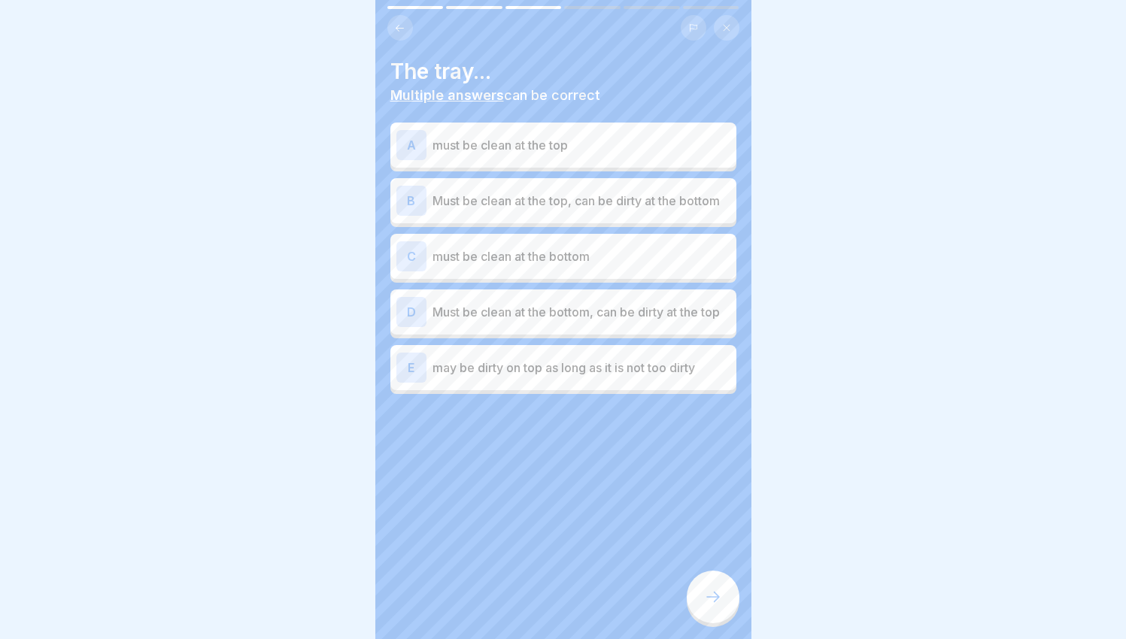
click at [584, 140] on p "must be clean at the top" at bounding box center [582, 145] width 298 height 18
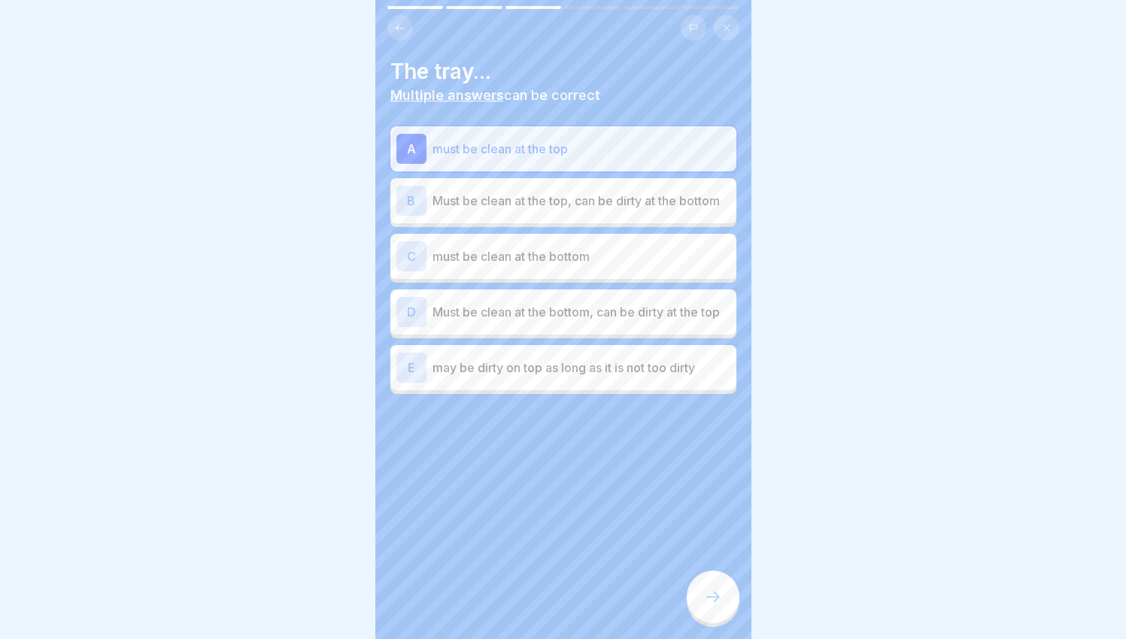
click at [572, 321] on p "Must be clean at the bottom, can be dirty at the top" at bounding box center [582, 312] width 298 height 18
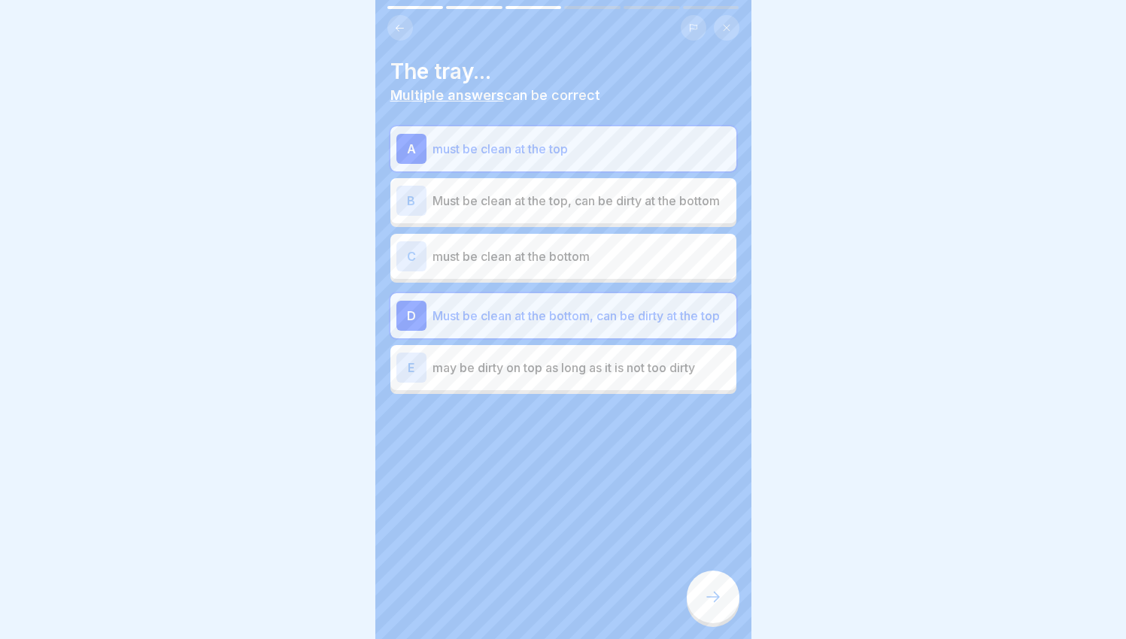
click at [572, 322] on p "Must be clean at the bottom, can be dirty at the top" at bounding box center [582, 316] width 298 height 18
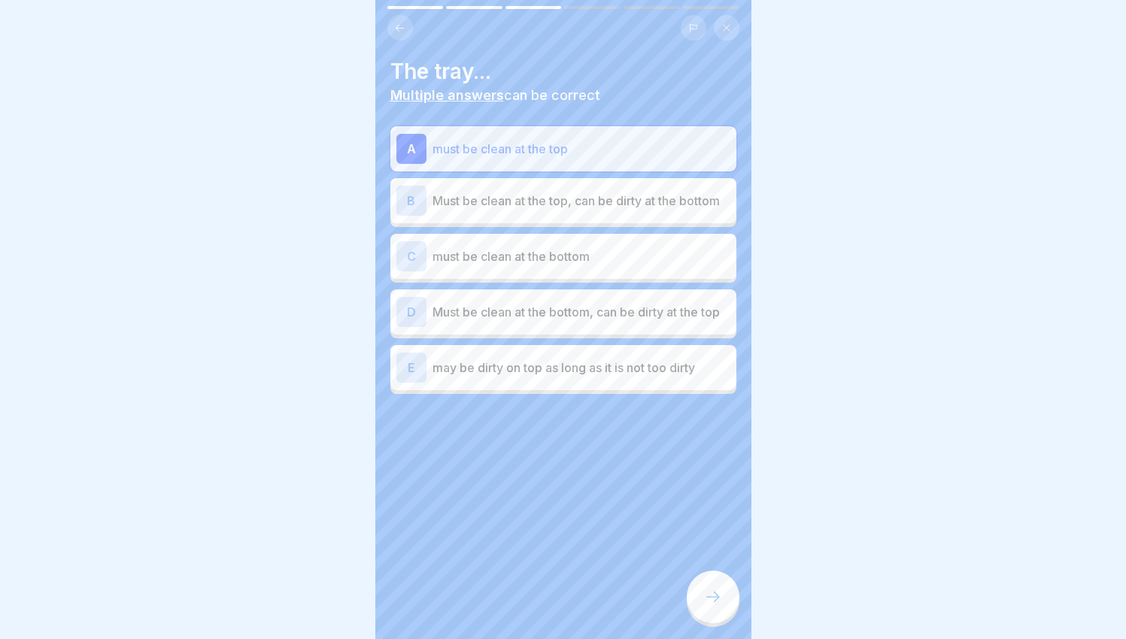
click at [739, 587] on div "The tray... Multiple answers can be correct A must be clean at the top B Must b…" at bounding box center [563, 319] width 376 height 639
click at [720, 606] on div at bounding box center [713, 597] width 53 height 53
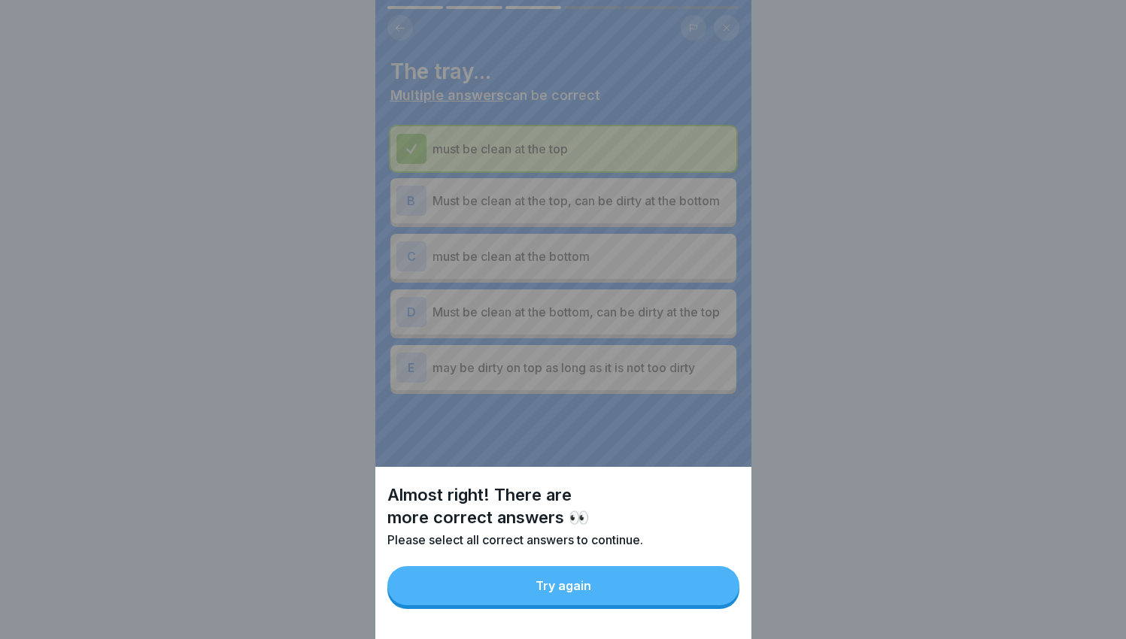
click at [714, 596] on button "Try again" at bounding box center [563, 585] width 352 height 39
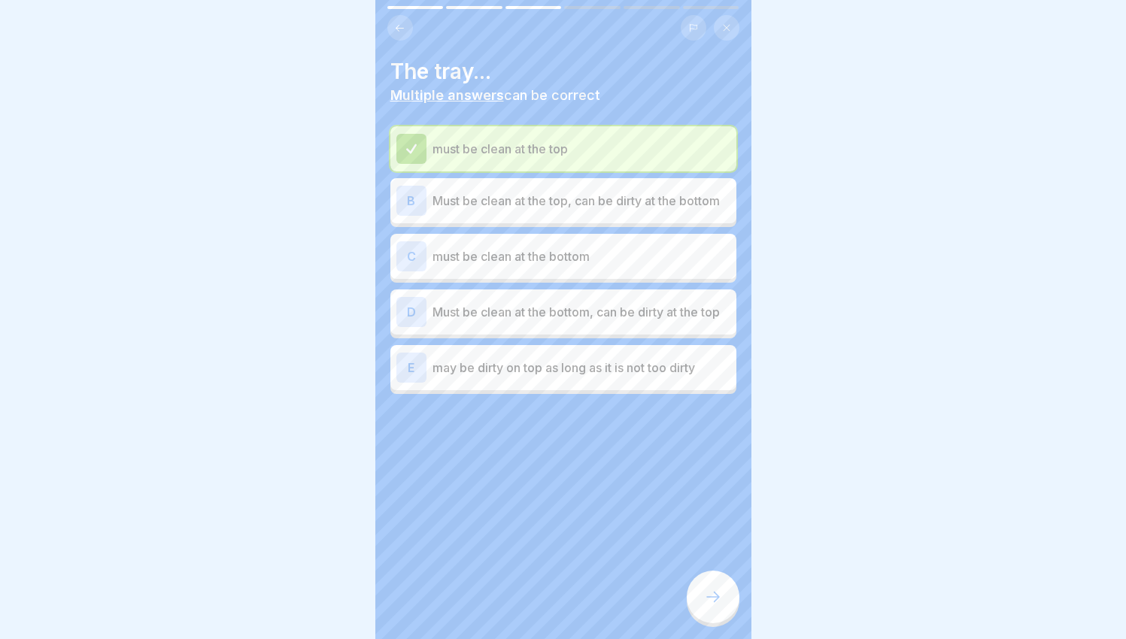
click at [701, 598] on div at bounding box center [713, 597] width 53 height 53
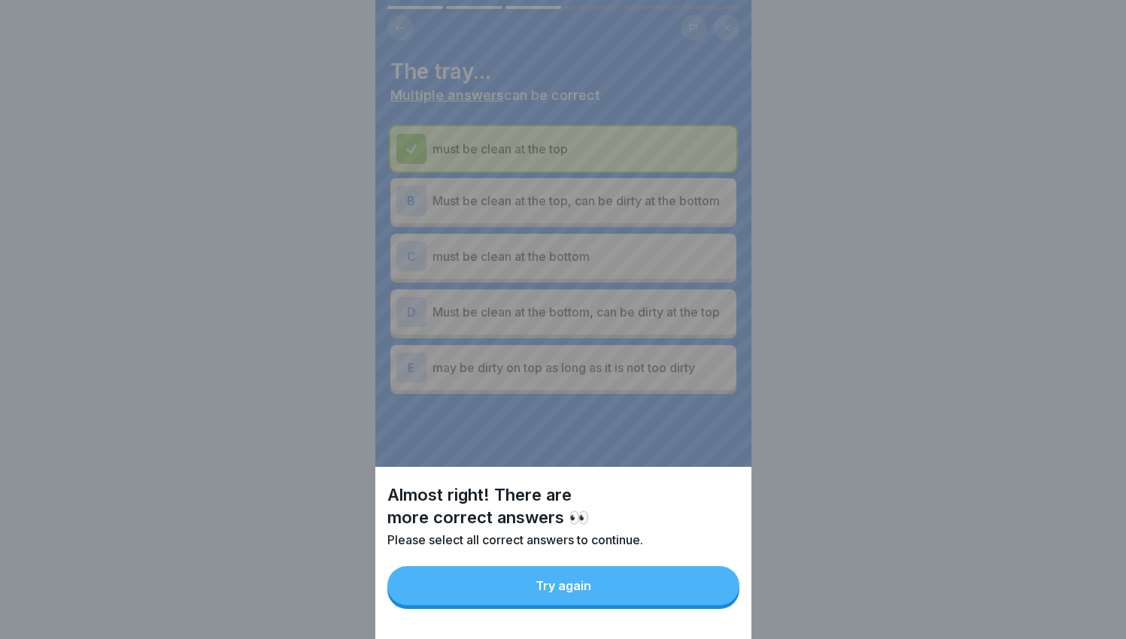
click at [691, 585] on button "Try again" at bounding box center [563, 585] width 352 height 39
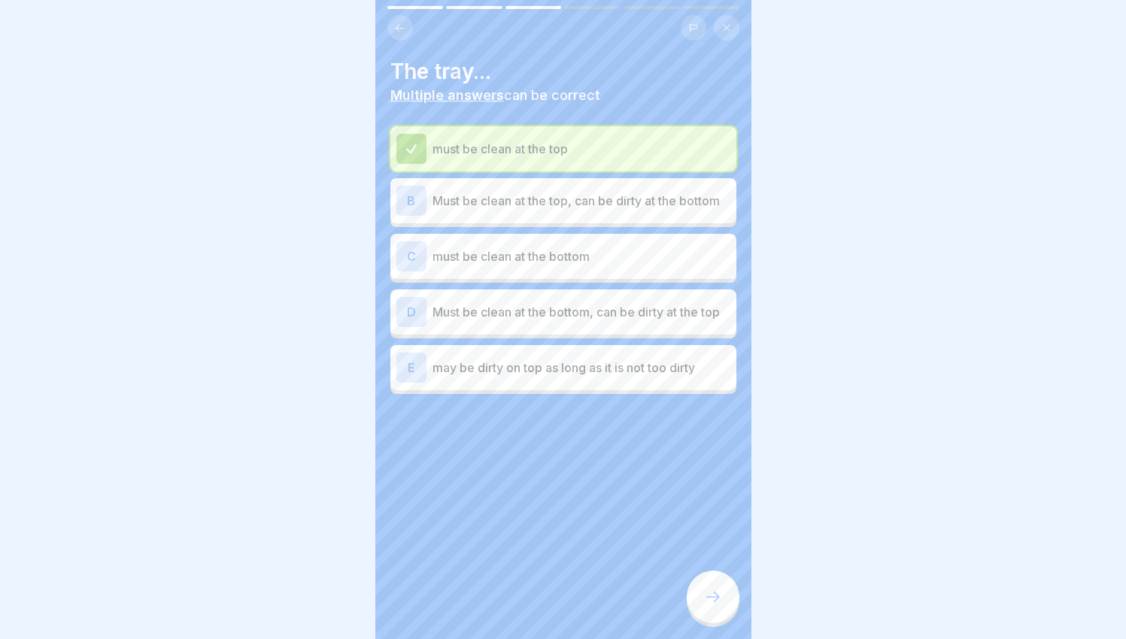
click at [700, 598] on div at bounding box center [713, 597] width 53 height 53
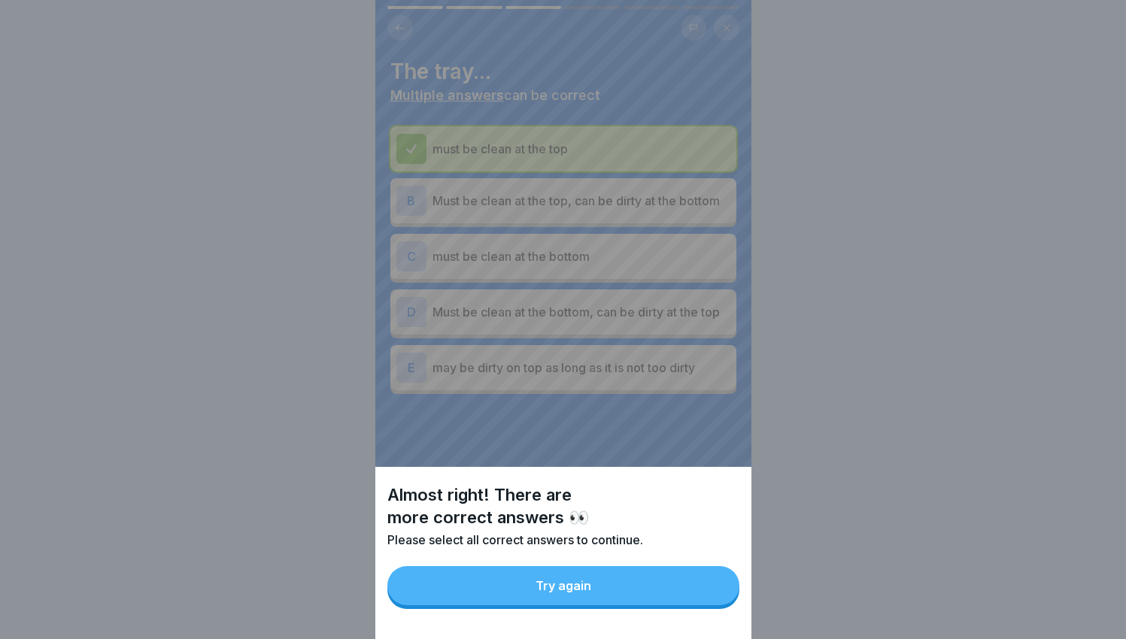
click at [607, 593] on button "Try again" at bounding box center [563, 585] width 352 height 39
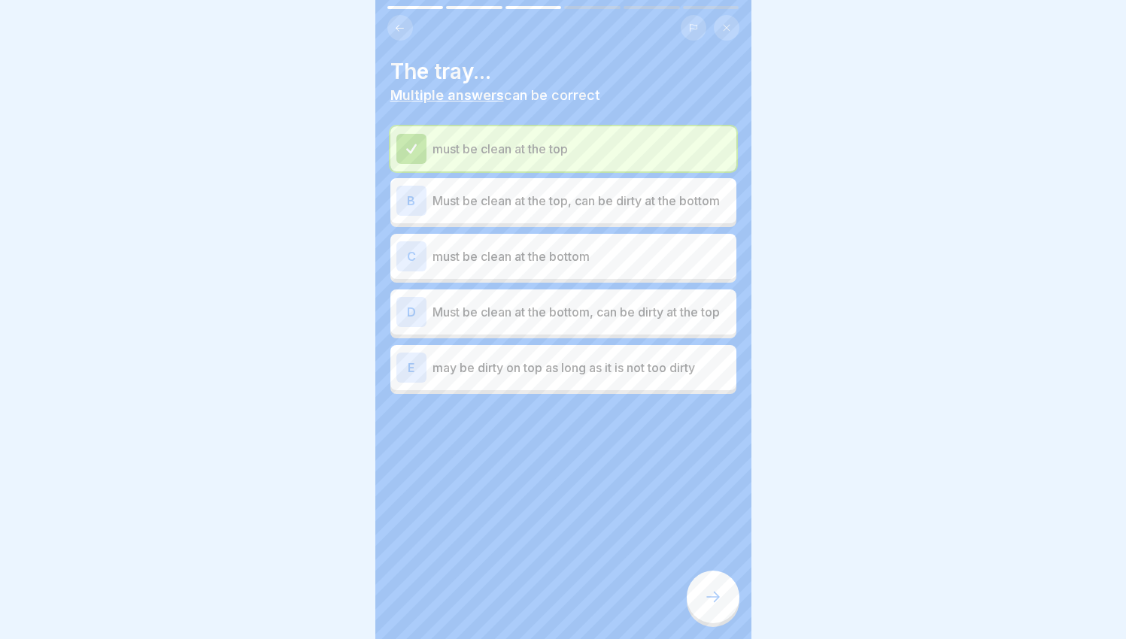
click at [575, 241] on div "C must be clean at the bottom" at bounding box center [563, 256] width 334 height 30
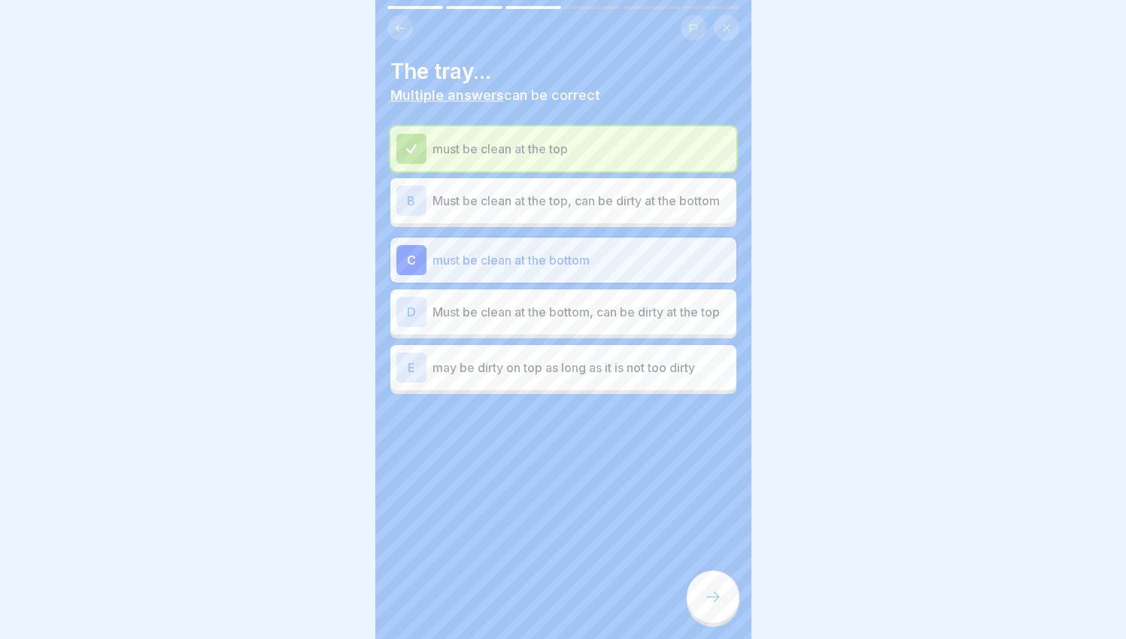
click at [720, 604] on icon at bounding box center [713, 597] width 18 height 18
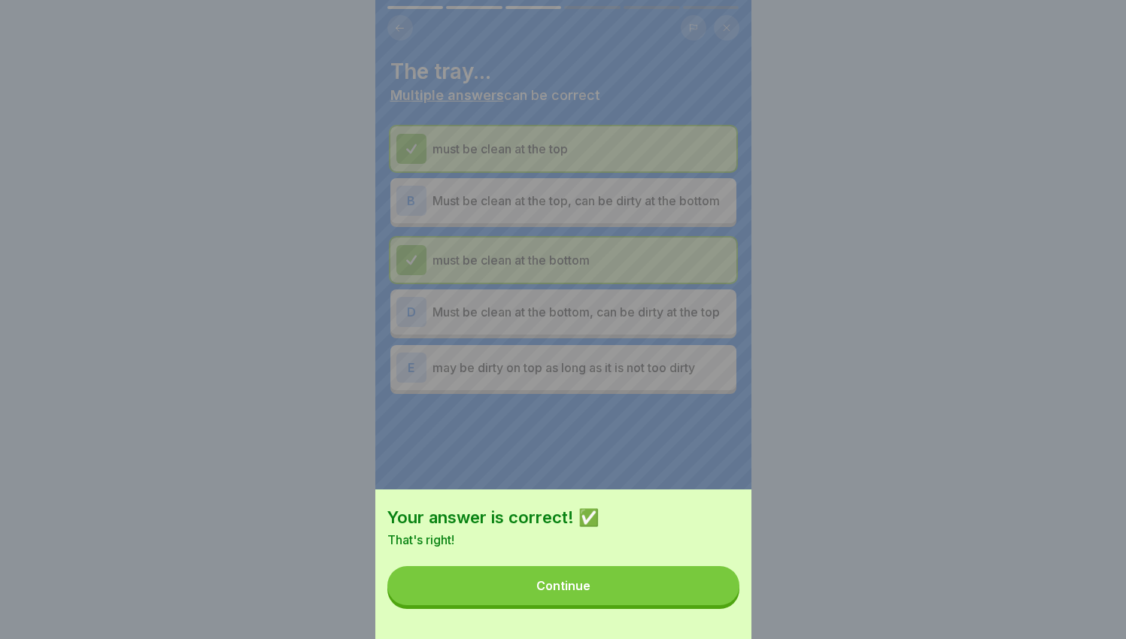
click at [720, 604] on button "Continue" at bounding box center [563, 585] width 352 height 39
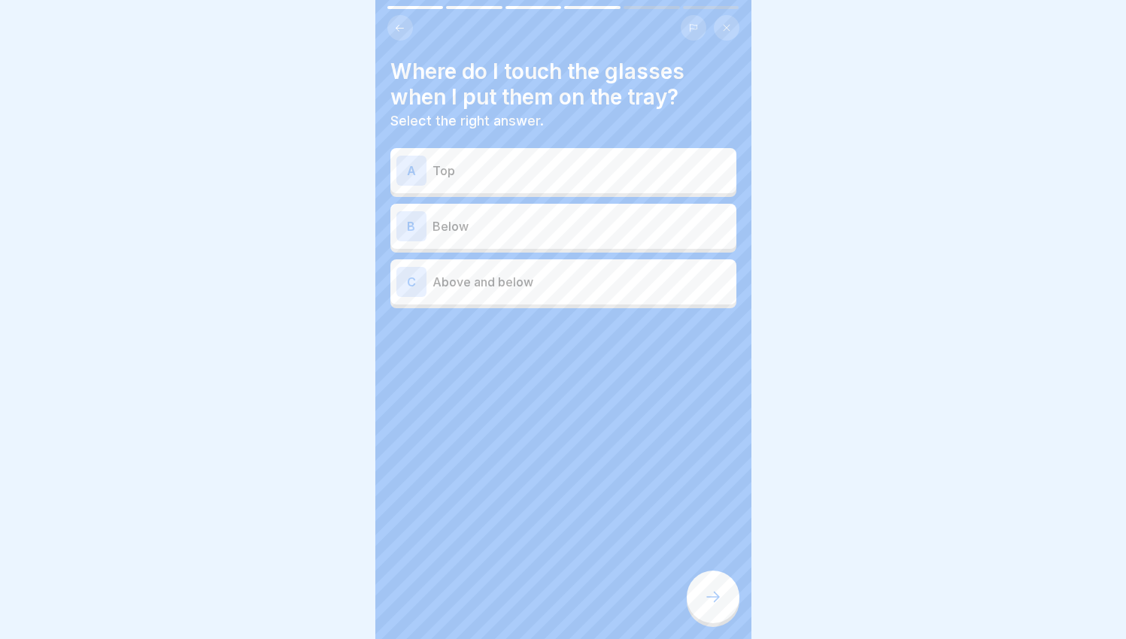
click at [615, 227] on div "B Below" at bounding box center [563, 226] width 334 height 30
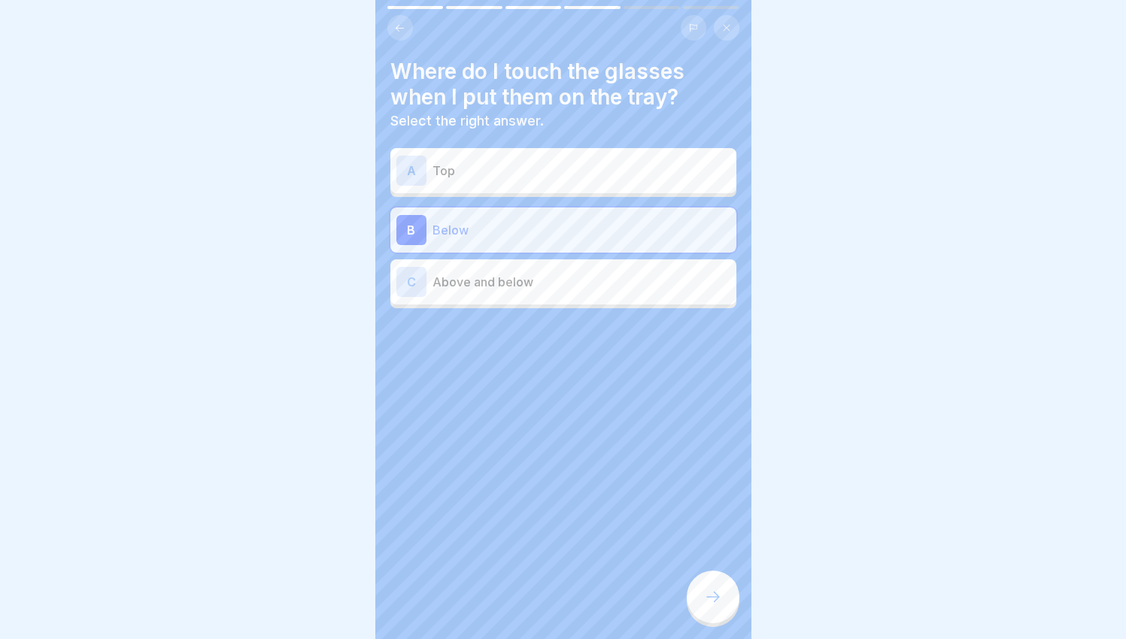
click at [703, 587] on div at bounding box center [713, 597] width 53 height 53
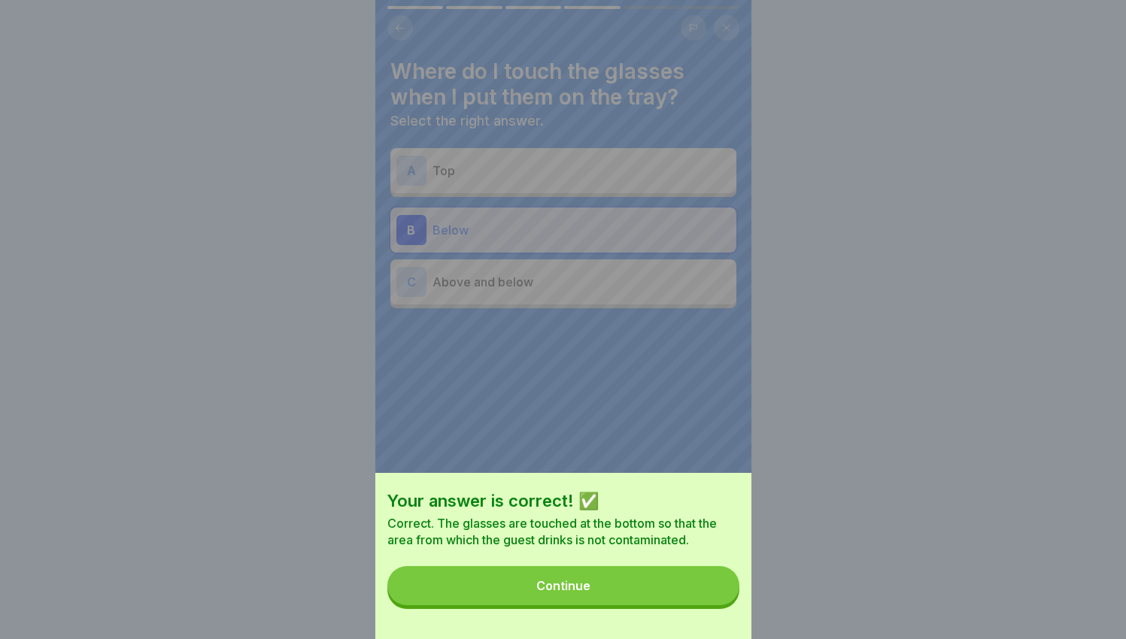
click at [666, 593] on button "Continue" at bounding box center [563, 585] width 352 height 39
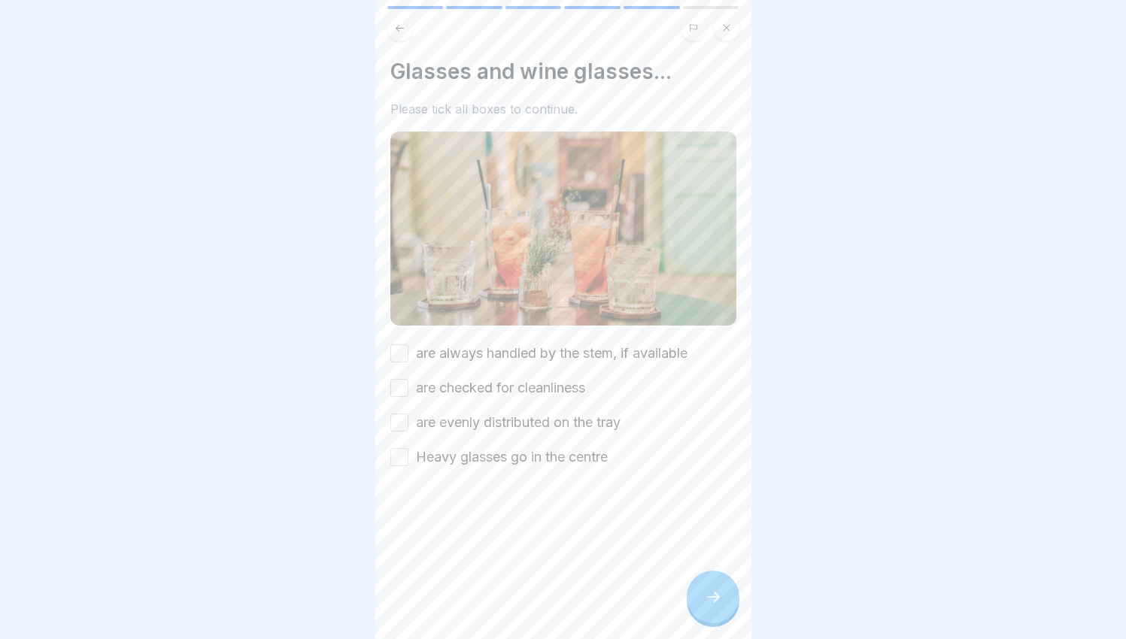
click at [451, 344] on label "are always handled by the stem, if available" at bounding box center [552, 354] width 272 height 20
click at [408, 345] on button "are always handled by the stem, if available" at bounding box center [399, 354] width 18 height 18
click at [472, 378] on label "are checked for cleanliness" at bounding box center [500, 388] width 169 height 20
click at [408, 379] on button "are checked for cleanliness" at bounding box center [399, 388] width 18 height 18
click at [481, 413] on label "are evenly distributed on the tray" at bounding box center [518, 423] width 205 height 20
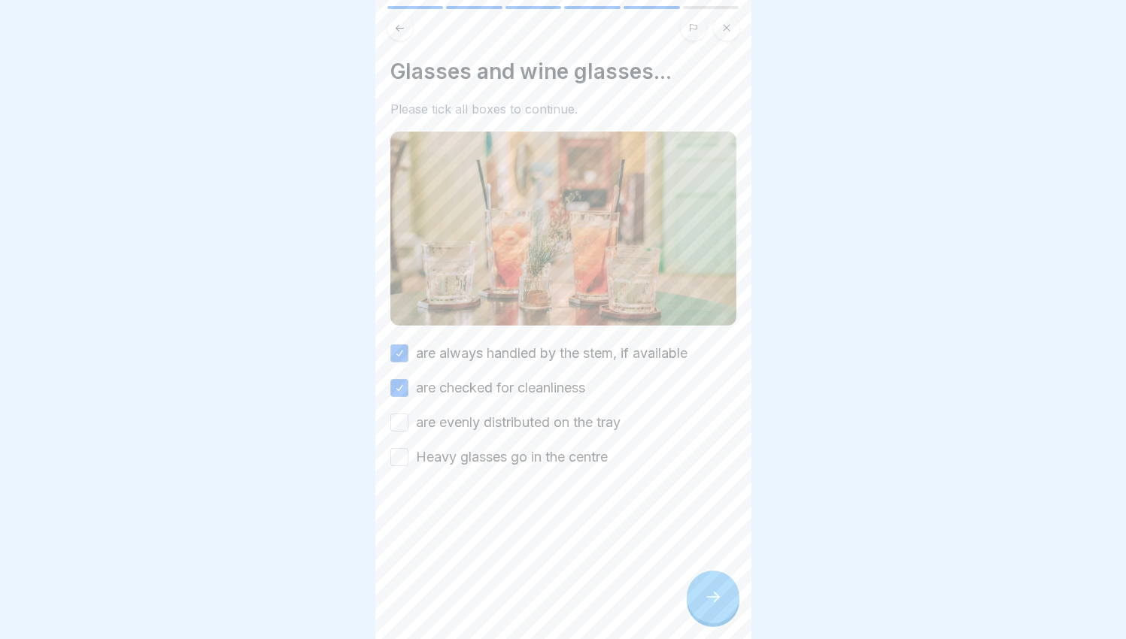
click at [408, 414] on button "are evenly distributed on the tray" at bounding box center [399, 423] width 18 height 18
click at [519, 448] on label "Heavy glasses go in the centre" at bounding box center [512, 458] width 192 height 20
click at [408, 448] on button "Heavy glasses go in the centre" at bounding box center [399, 457] width 18 height 18
click at [704, 612] on div at bounding box center [713, 597] width 53 height 53
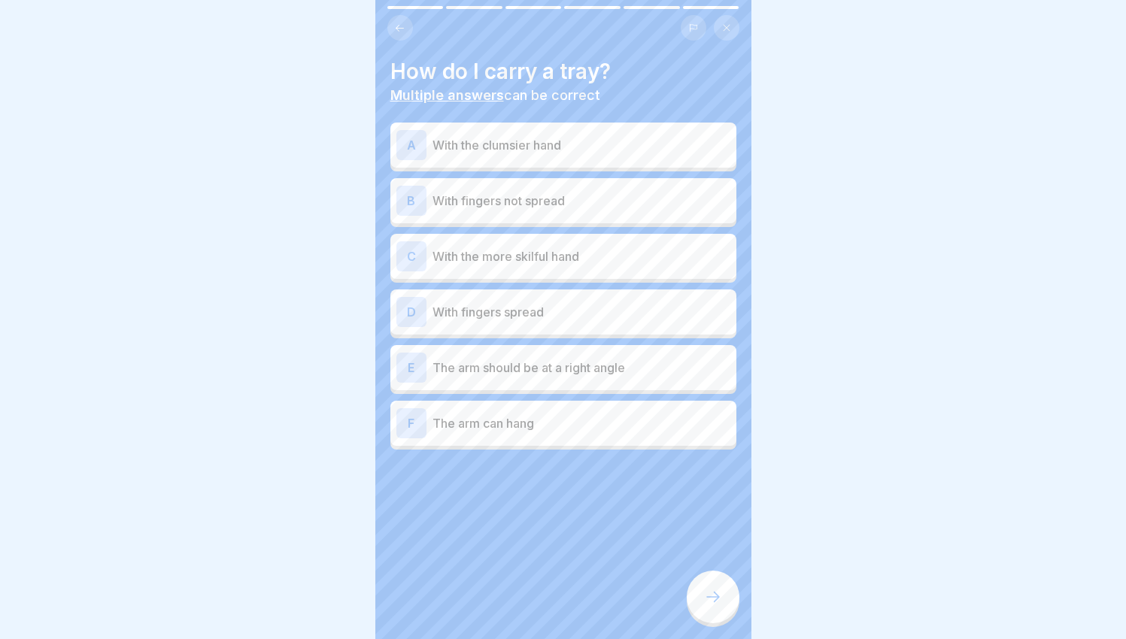
click at [561, 152] on div "A With the clumsier hand" at bounding box center [563, 145] width 346 height 45
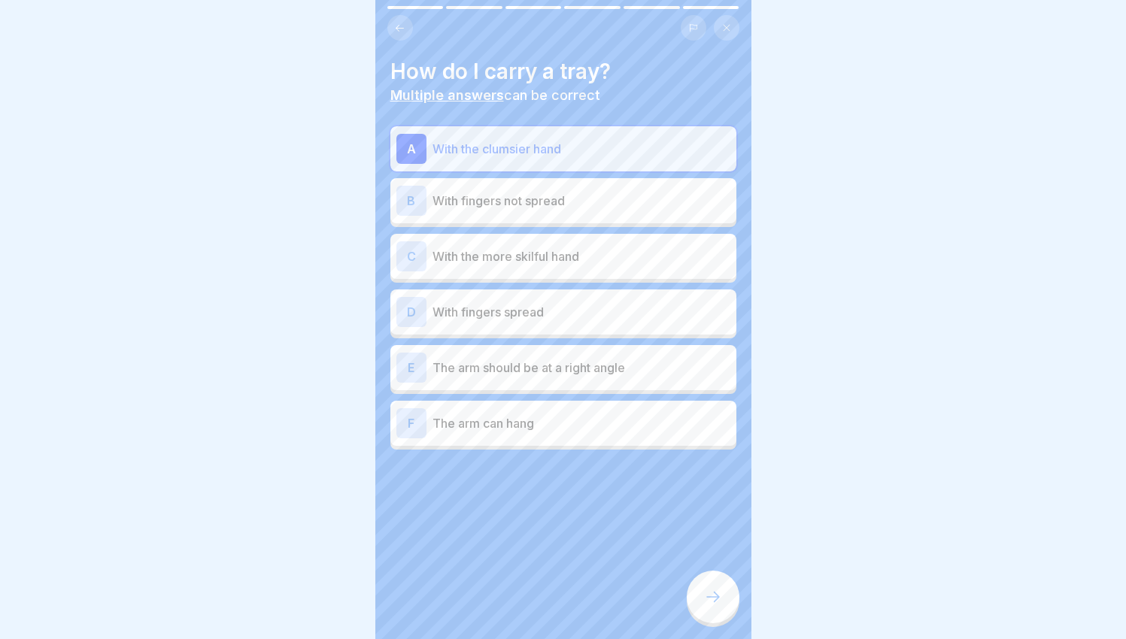
click at [528, 320] on div "D With fingers spread" at bounding box center [563, 312] width 346 height 45
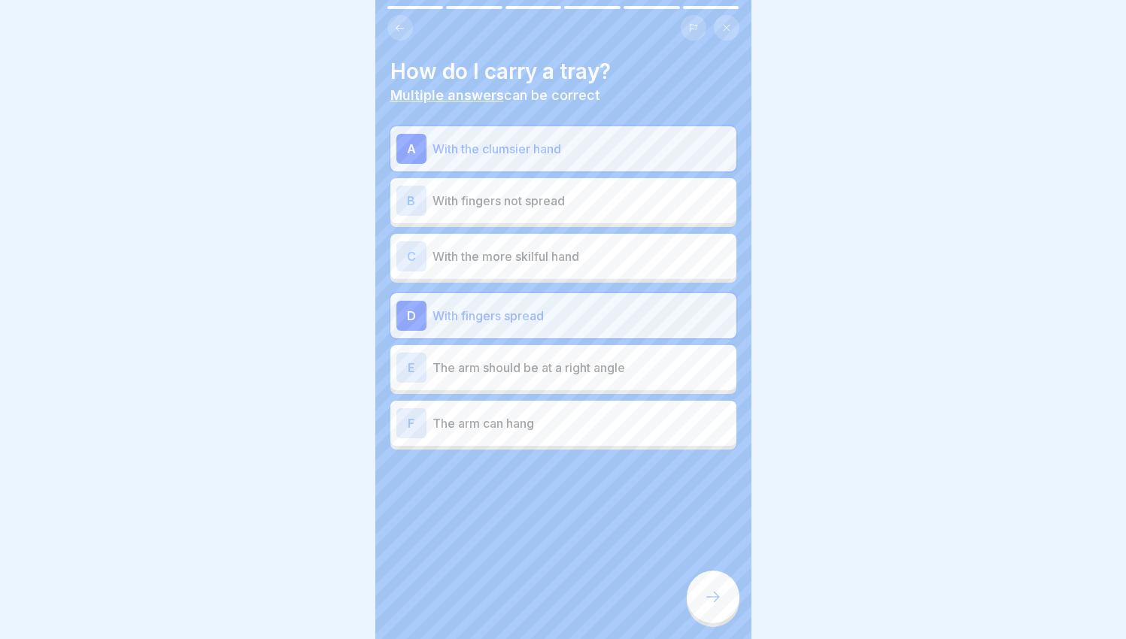
click at [560, 364] on p "The arm should be at a right angle" at bounding box center [582, 368] width 298 height 18
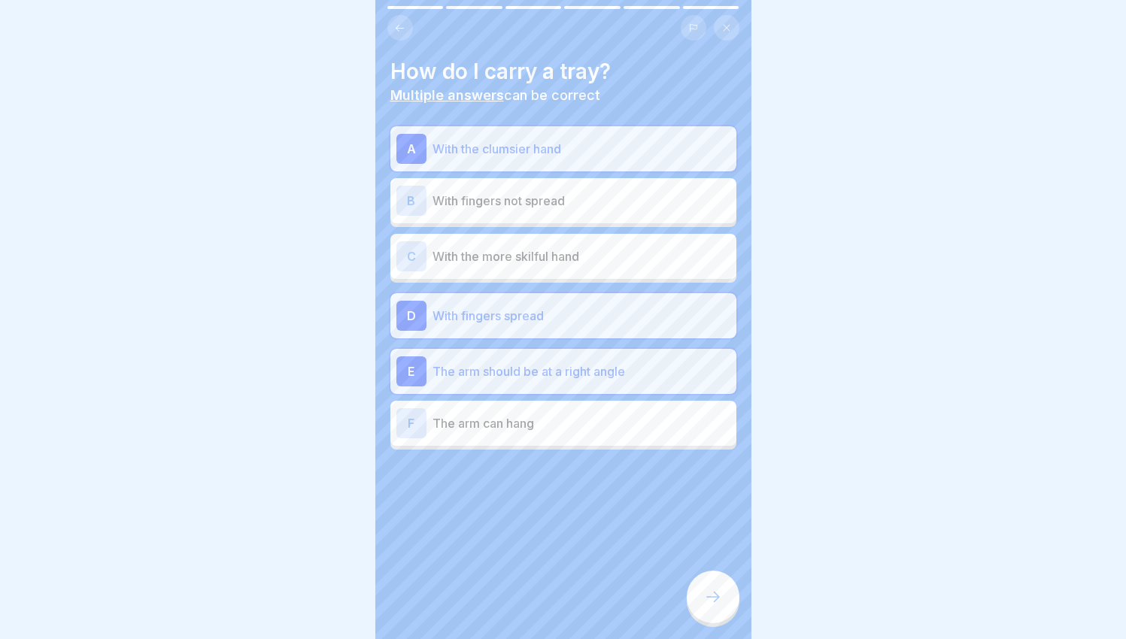
click at [716, 606] on icon at bounding box center [713, 597] width 18 height 18
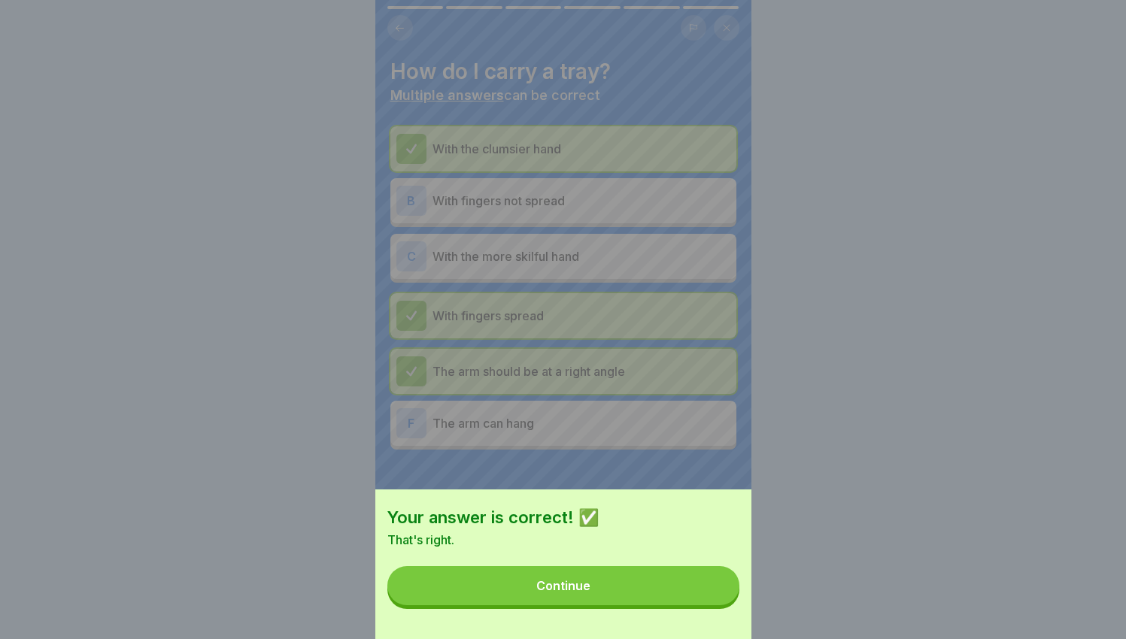
click at [715, 604] on button "Continue" at bounding box center [563, 585] width 352 height 39
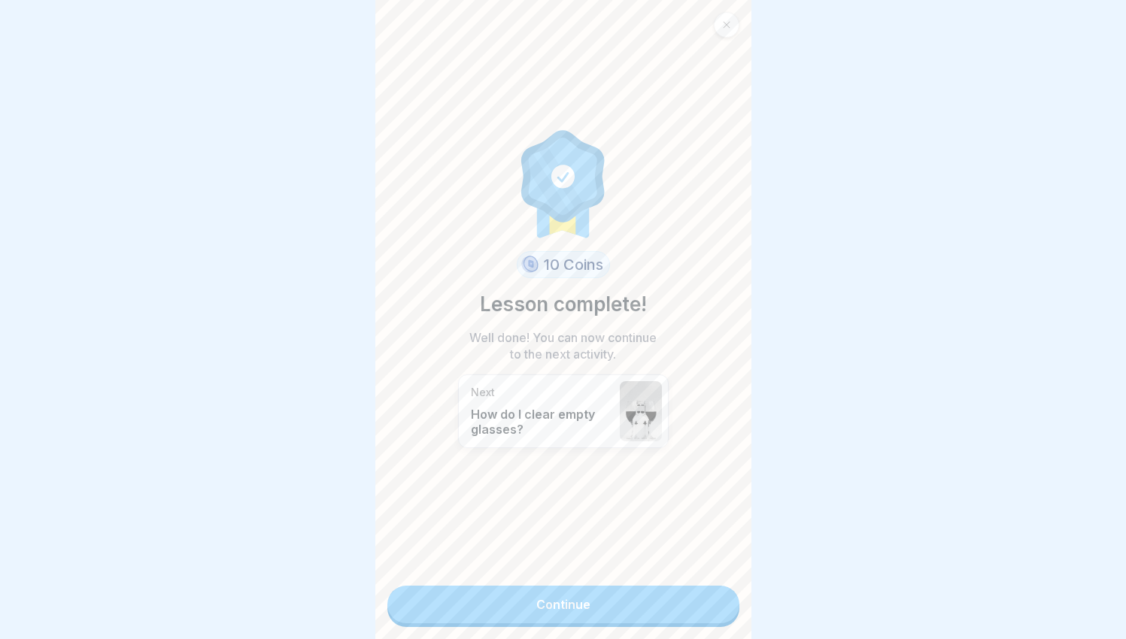
click at [714, 602] on link "Continue" at bounding box center [563, 605] width 352 height 38
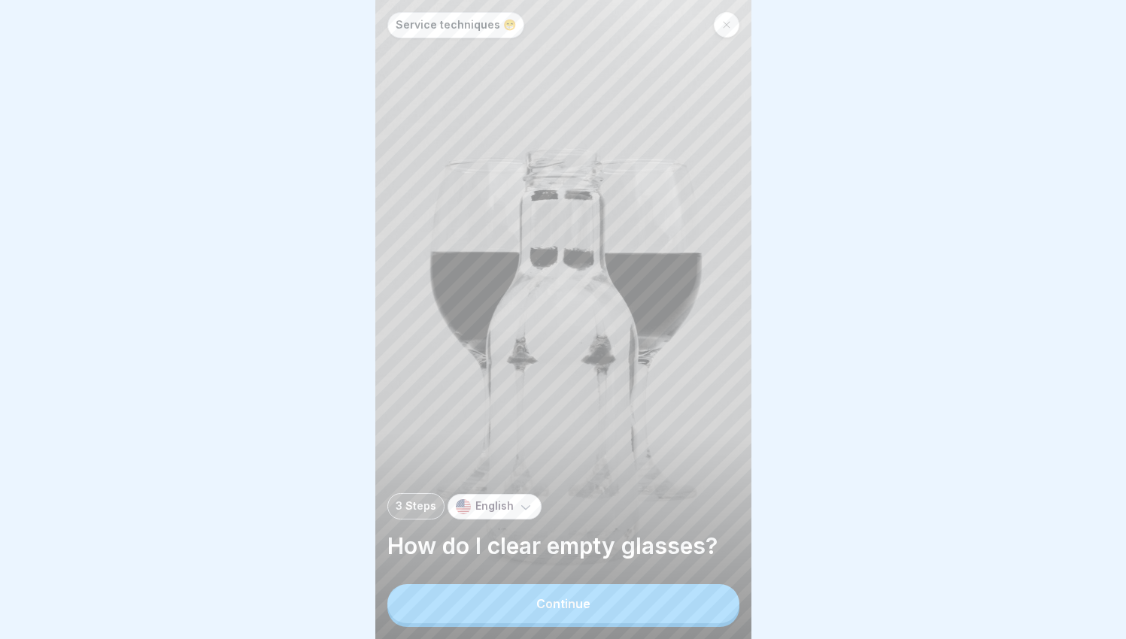
click at [706, 600] on button "Continue" at bounding box center [563, 603] width 352 height 39
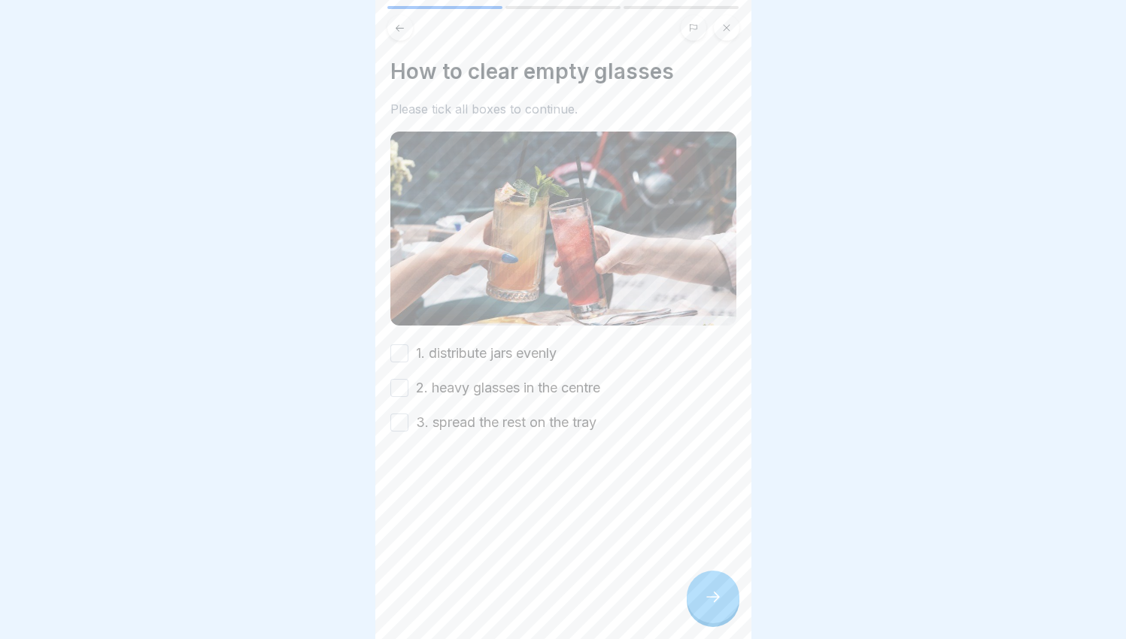
click at [457, 344] on label "1. distribute jars evenly" at bounding box center [486, 354] width 141 height 20
click at [408, 345] on button "1. distribute jars evenly" at bounding box center [399, 354] width 18 height 18
click at [447, 378] on label "2. heavy glasses in the centre" at bounding box center [508, 388] width 184 height 20
click at [408, 379] on button "2. heavy glasses in the centre" at bounding box center [399, 388] width 18 height 18
click at [466, 413] on label "3. spread the rest on the tray" at bounding box center [506, 423] width 181 height 20
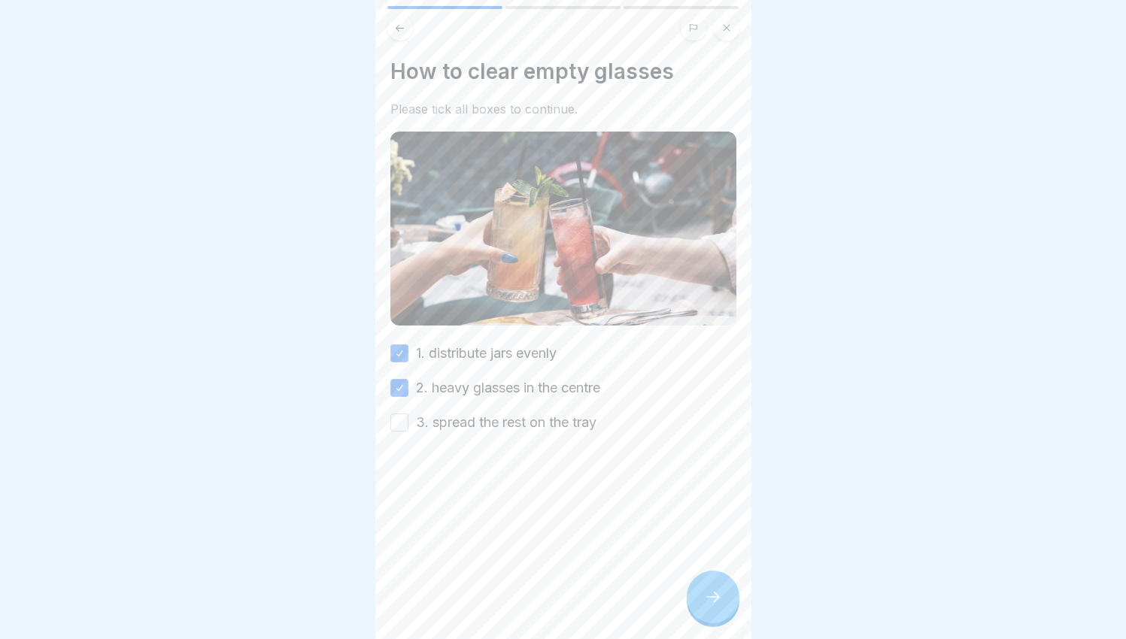
click at [408, 414] on button "3. spread the rest on the tray" at bounding box center [399, 423] width 18 height 18
click at [697, 595] on div at bounding box center [713, 597] width 53 height 53
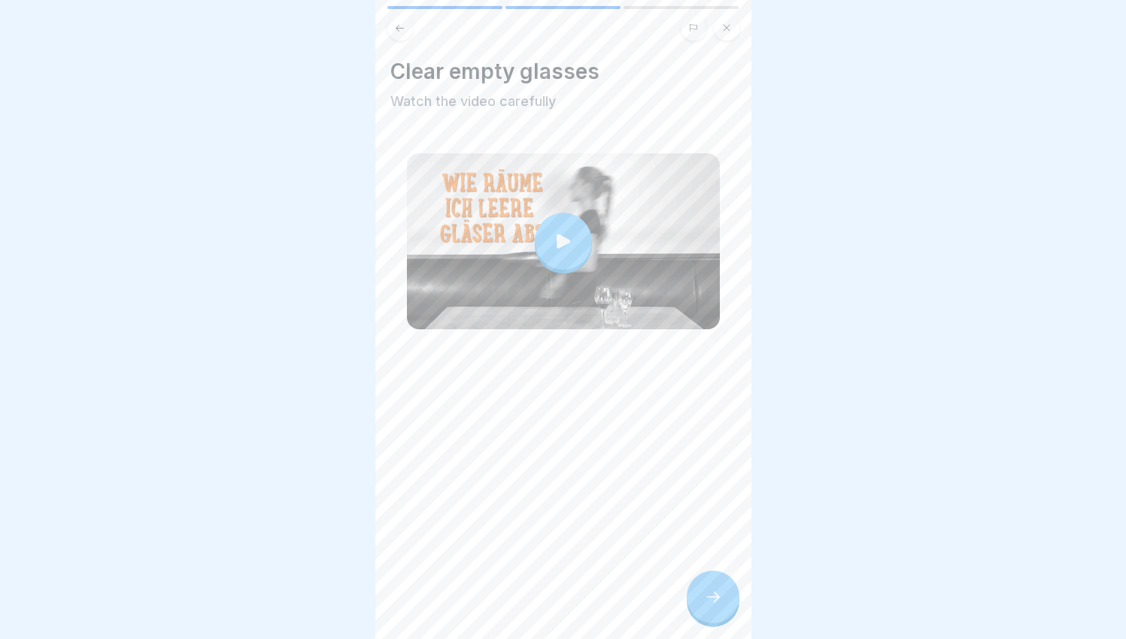
click at [537, 213] on div at bounding box center [563, 241] width 57 height 57
click at [699, 595] on div at bounding box center [713, 597] width 53 height 53
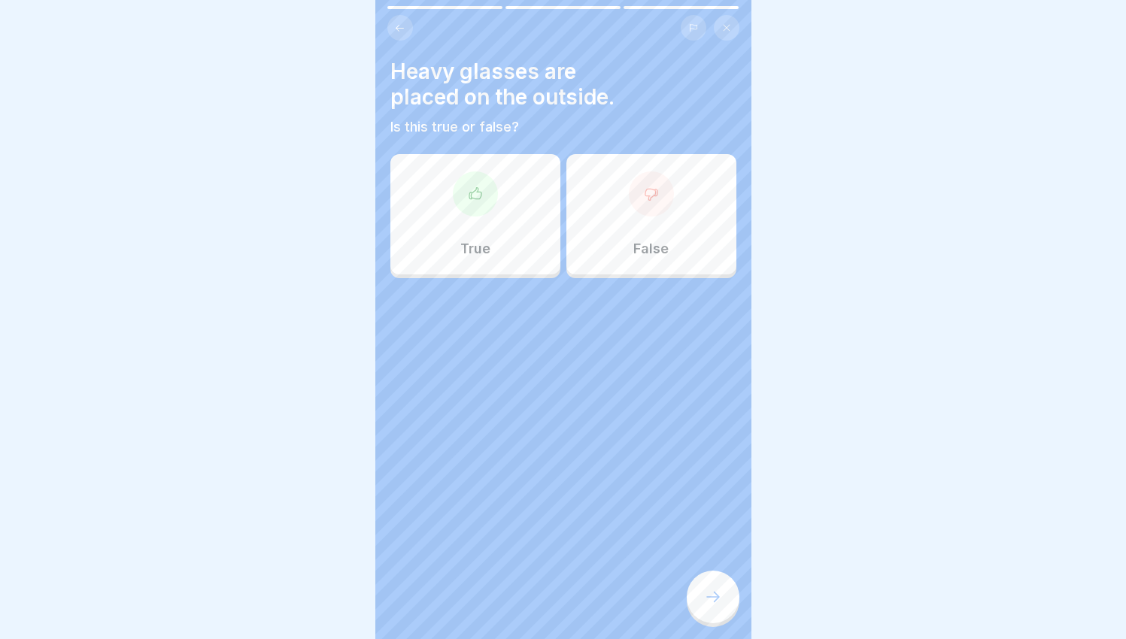
click at [646, 225] on div "False" at bounding box center [651, 214] width 170 height 120
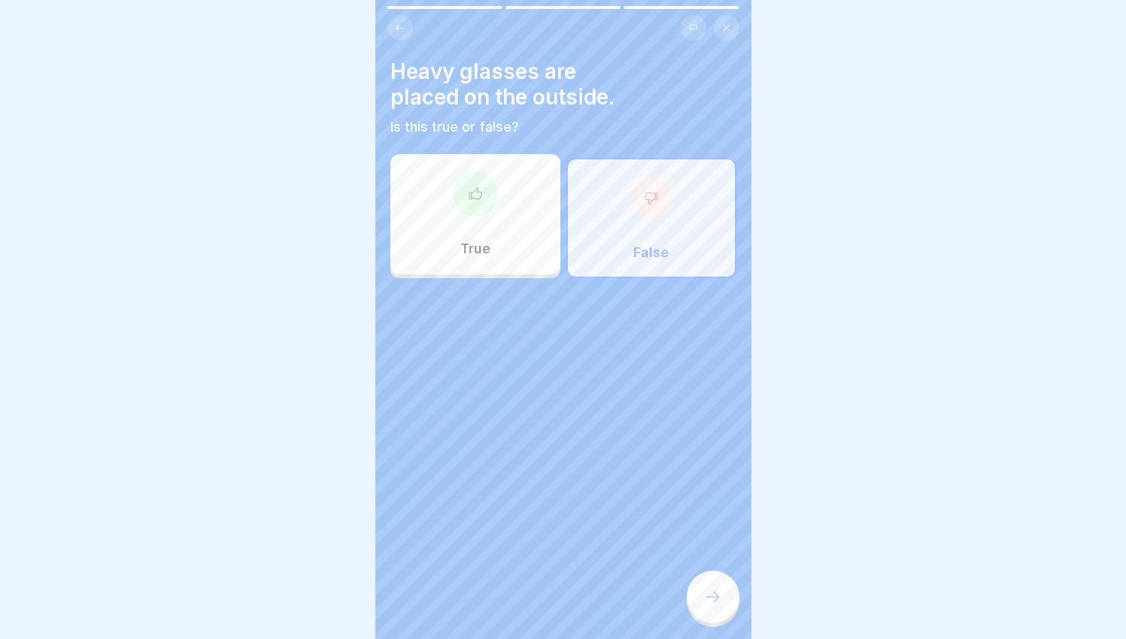
click at [704, 615] on div at bounding box center [713, 597] width 53 height 53
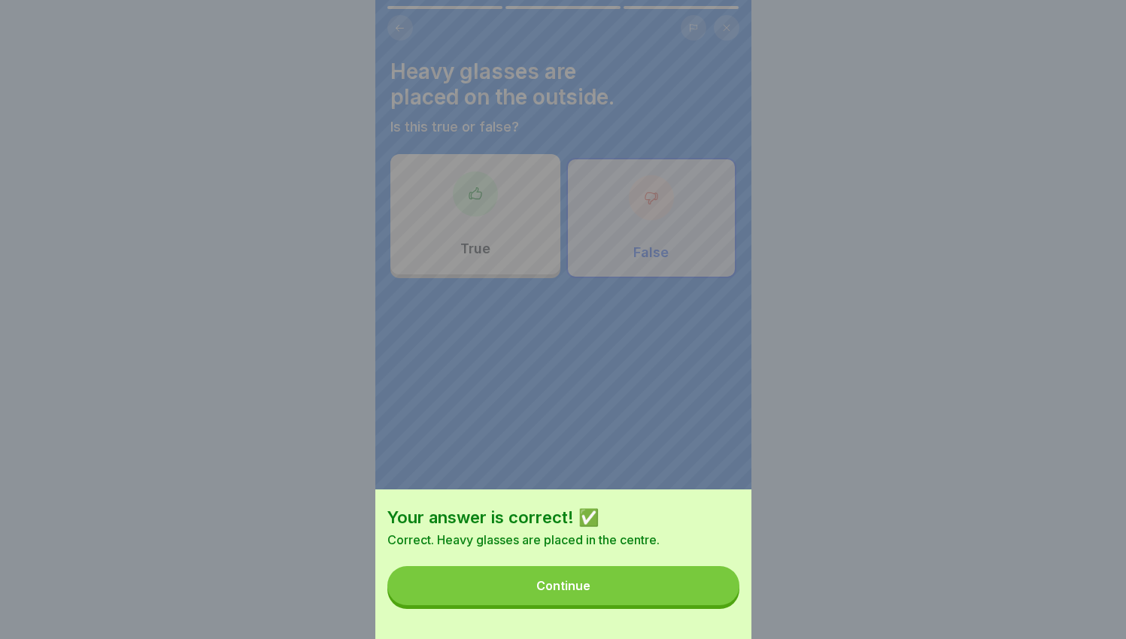
click at [700, 606] on button "Continue" at bounding box center [563, 585] width 352 height 39
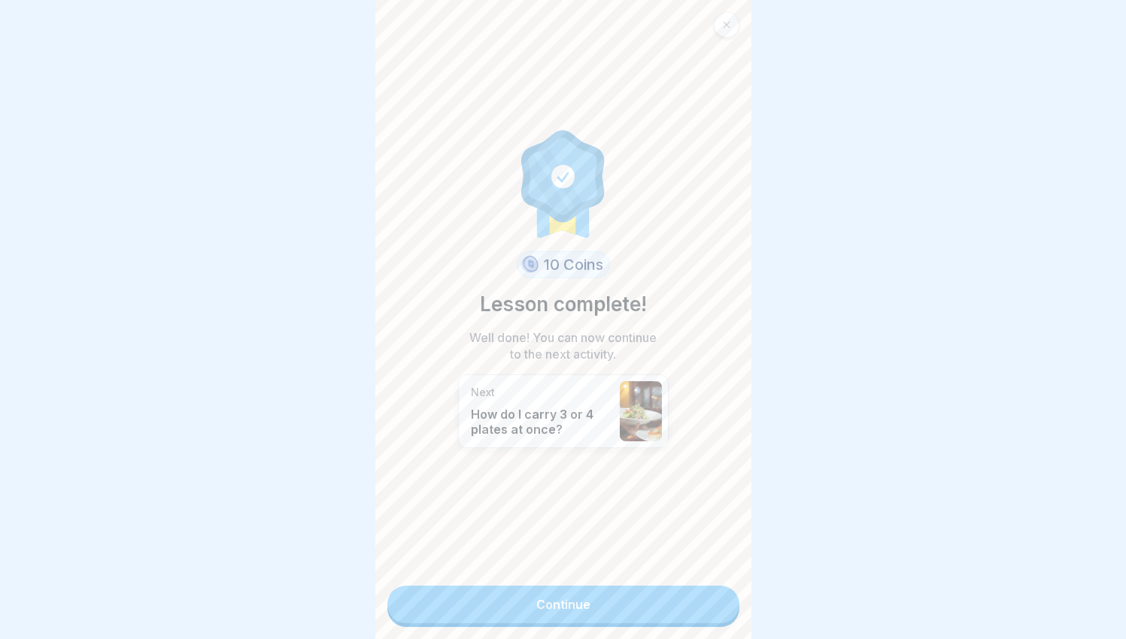
click at [698, 606] on link "Continue" at bounding box center [563, 605] width 352 height 38
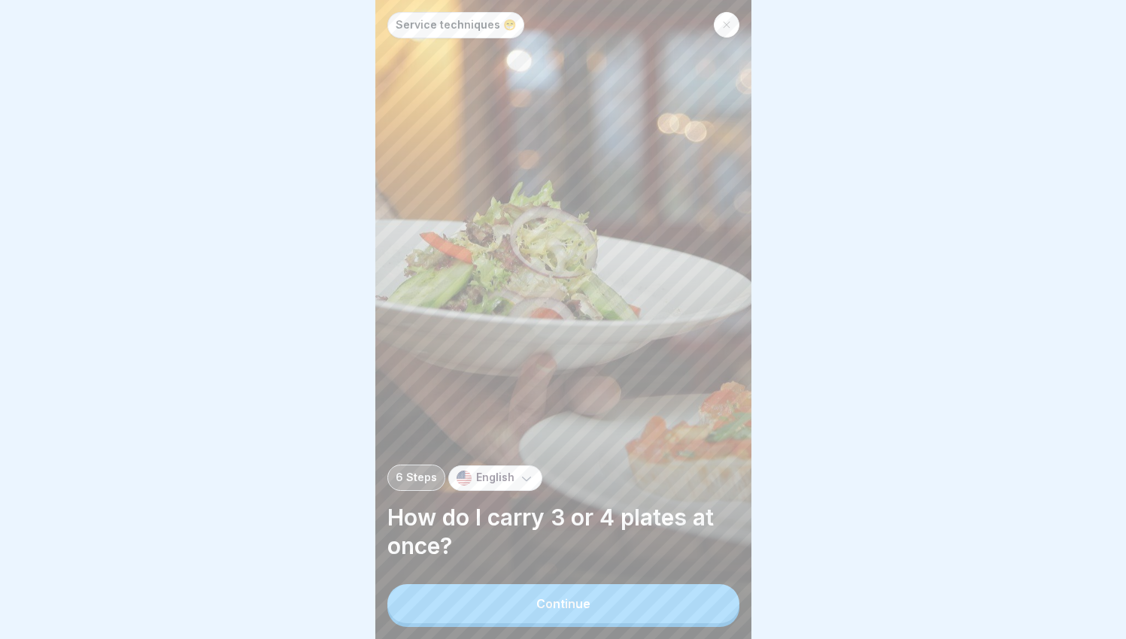
click at [693, 615] on button "Continue" at bounding box center [563, 603] width 352 height 39
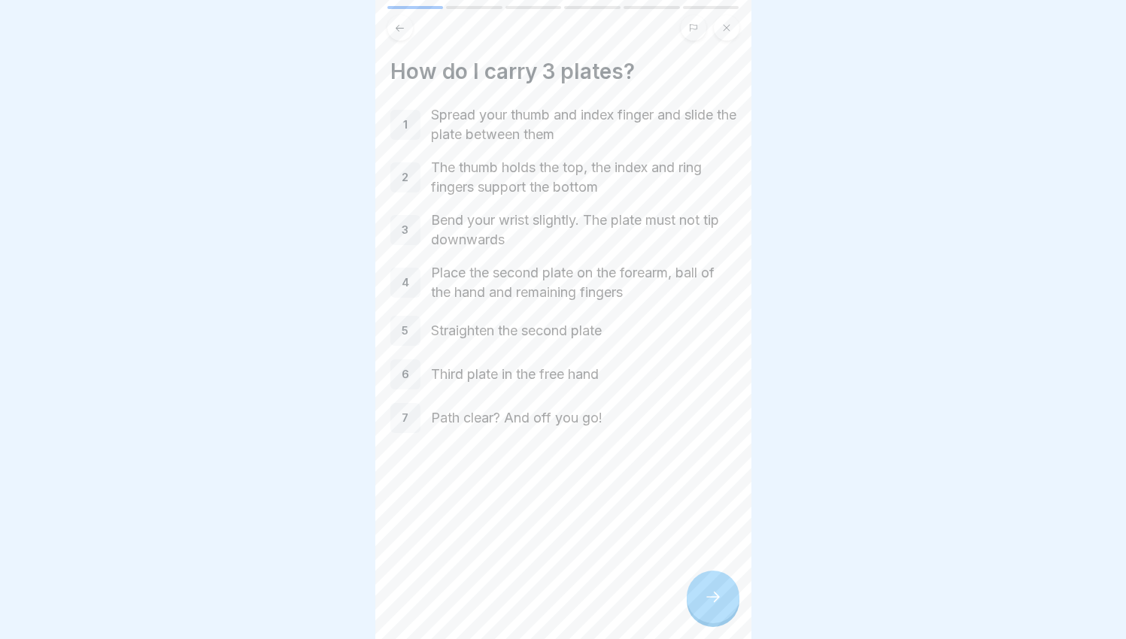
click at [703, 609] on div at bounding box center [713, 597] width 53 height 53
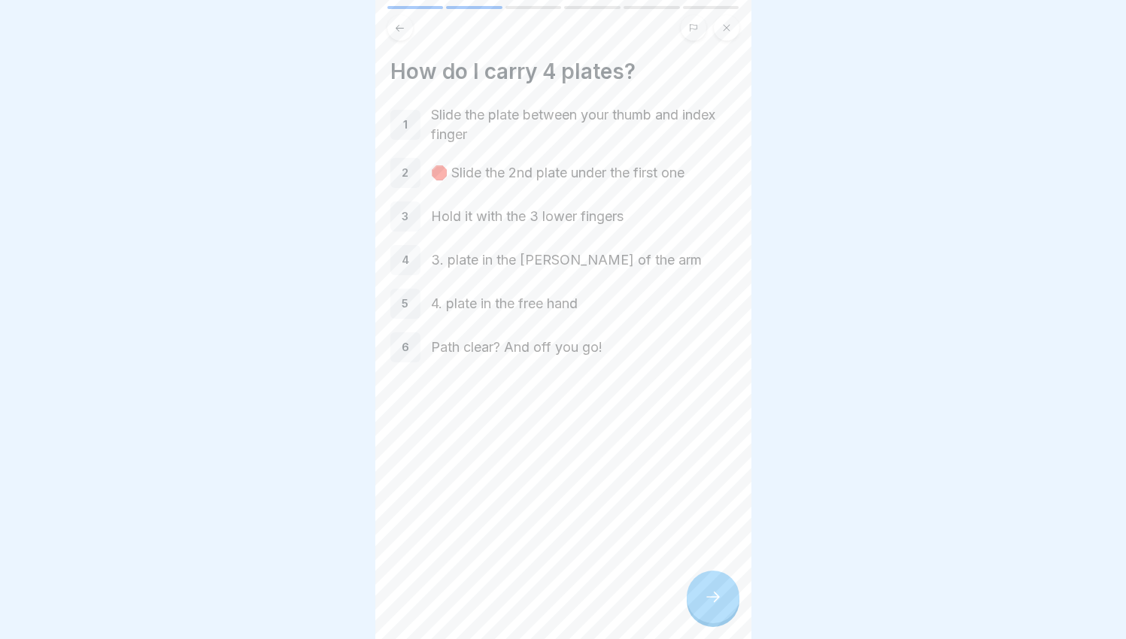
click at [703, 609] on div at bounding box center [713, 597] width 53 height 53
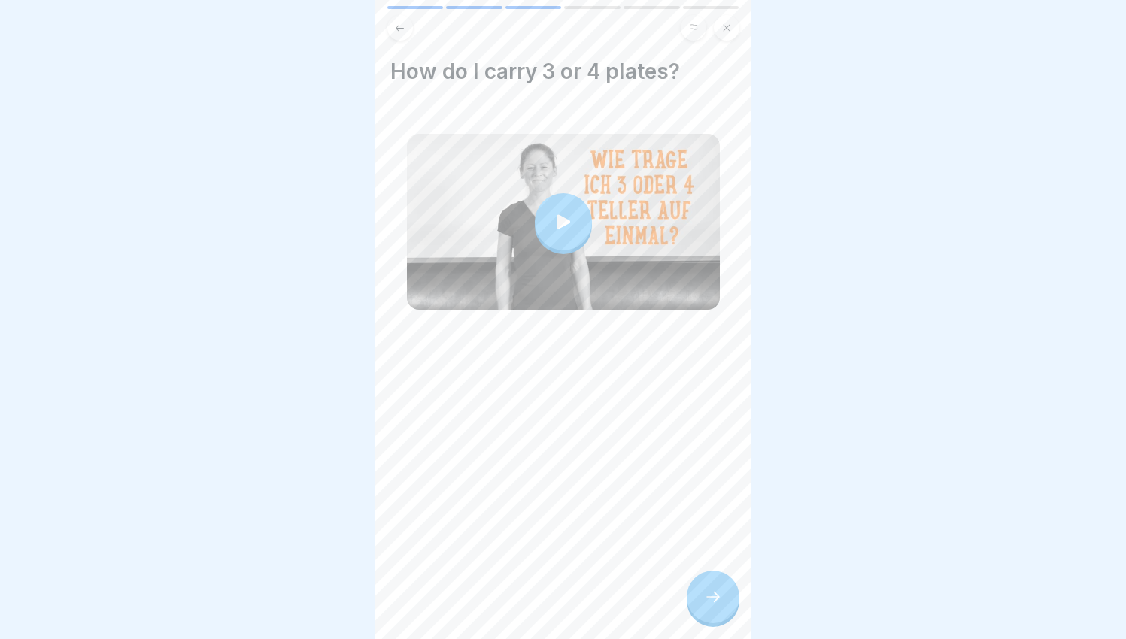
click at [511, 220] on div at bounding box center [563, 222] width 313 height 176
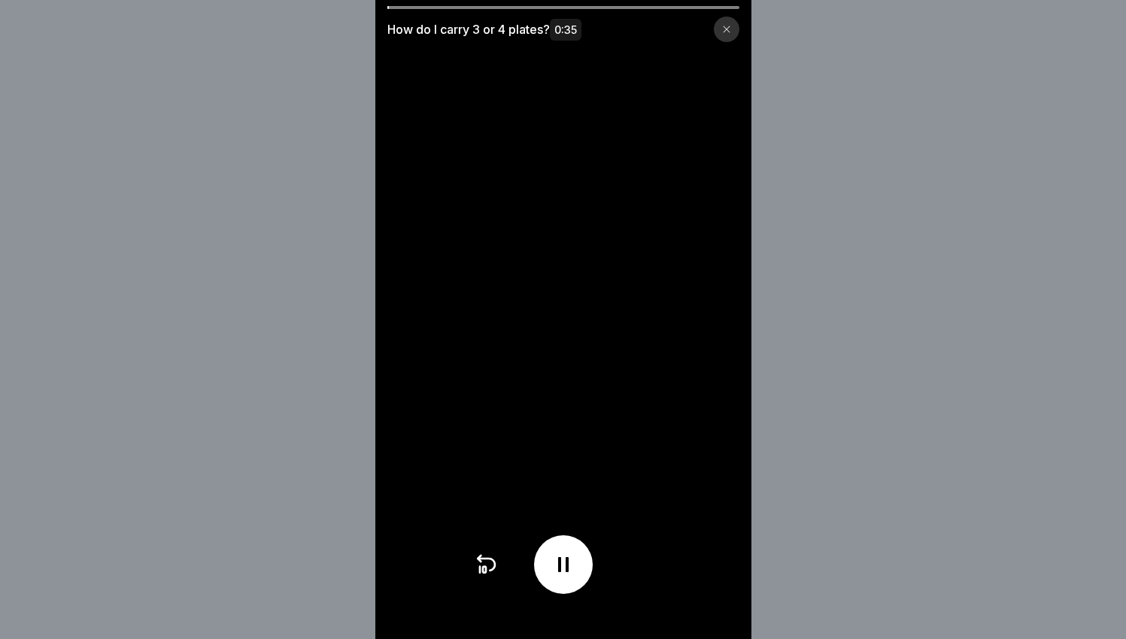
scroll to position [3, 0]
click at [523, 308] on video at bounding box center [563, 319] width 376 height 639
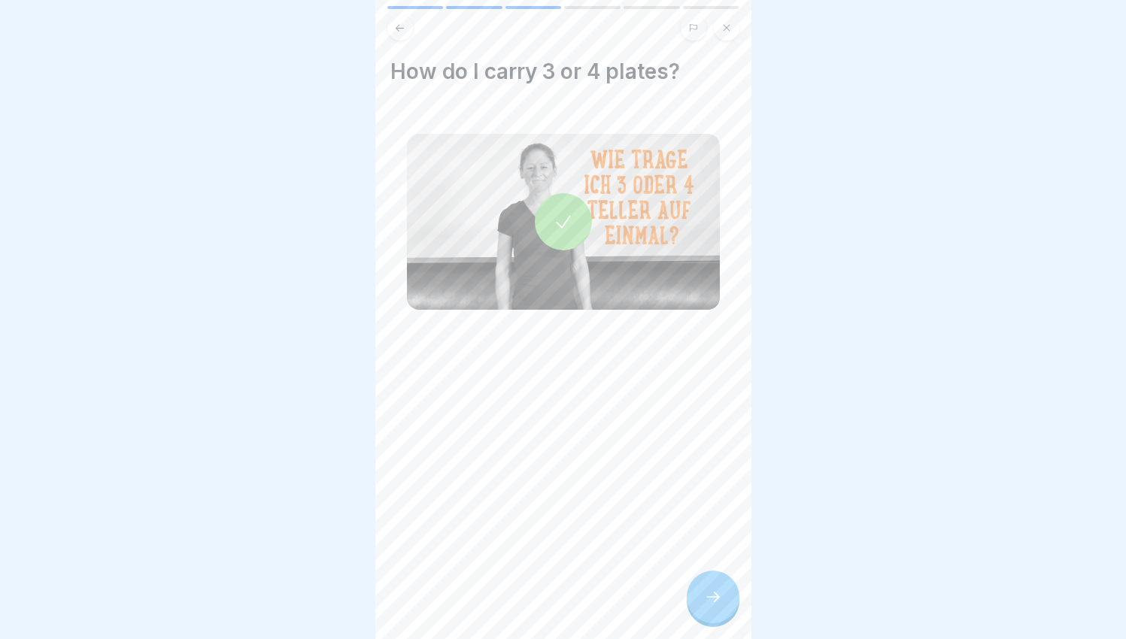
click at [718, 620] on div at bounding box center [713, 597] width 53 height 53
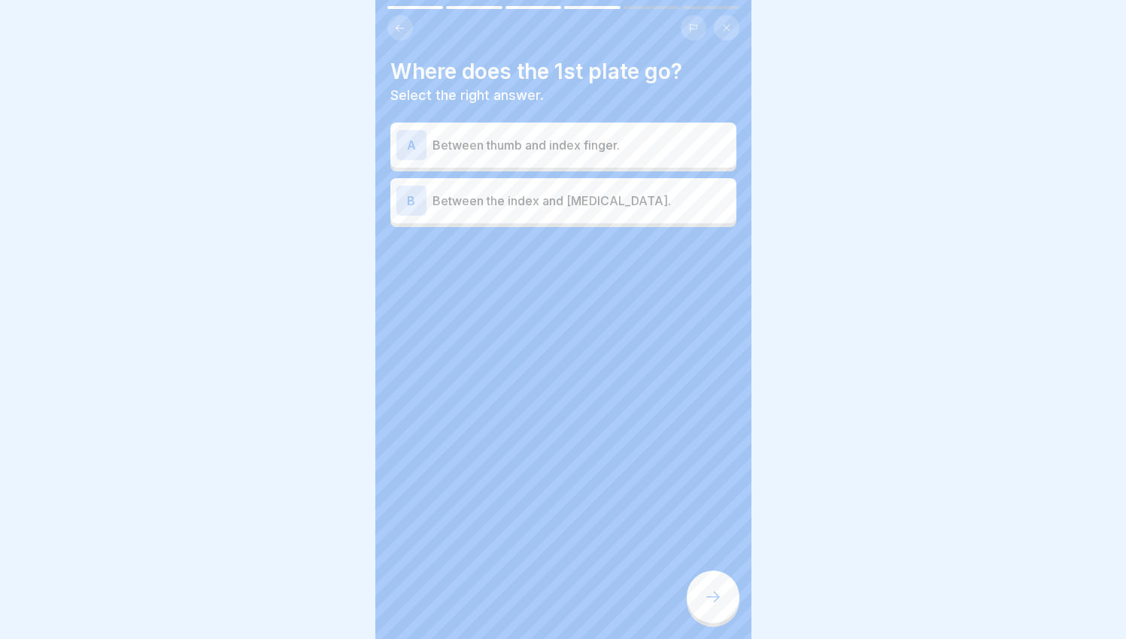
click at [548, 144] on p "Between thumb and index finger." at bounding box center [582, 145] width 298 height 18
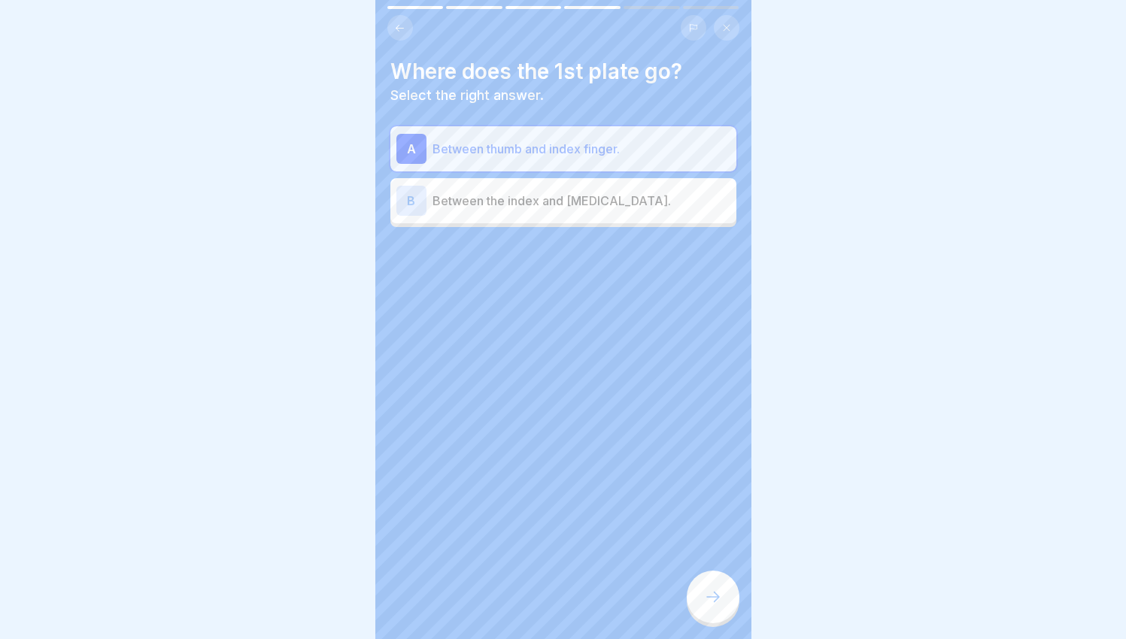
click at [694, 616] on div at bounding box center [713, 597] width 53 height 53
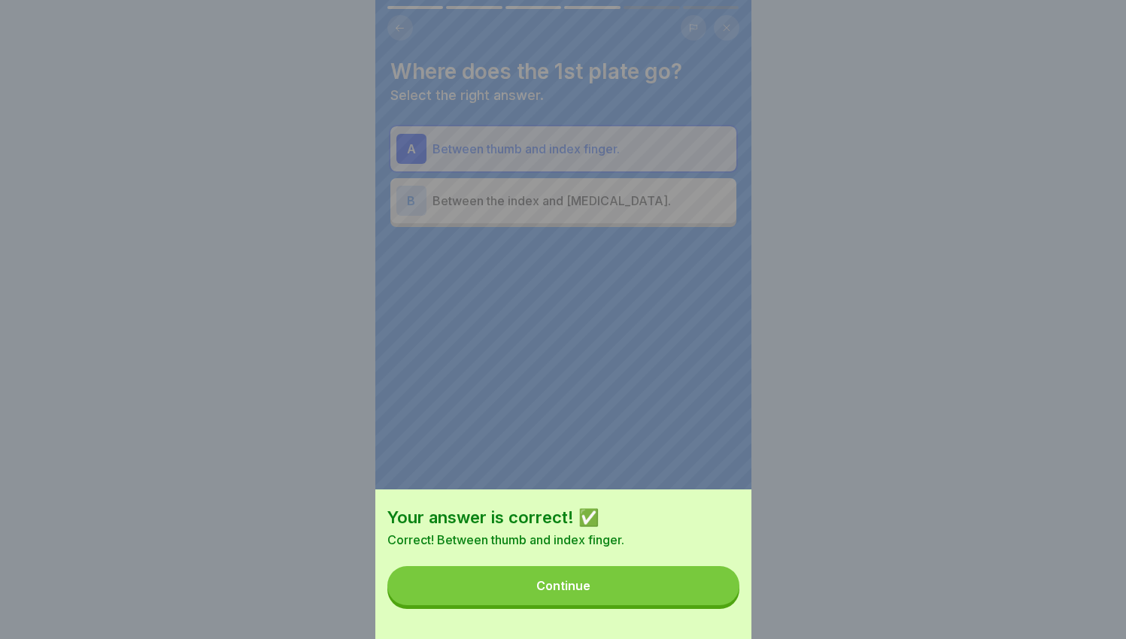
click at [671, 601] on button "Continue" at bounding box center [563, 585] width 352 height 39
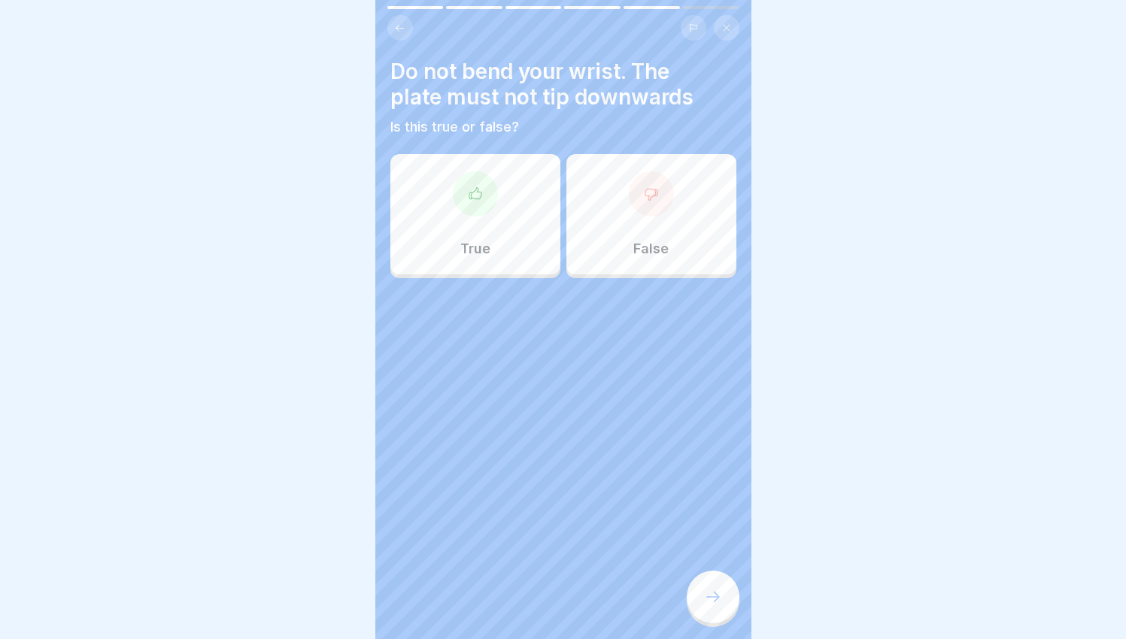
click at [490, 237] on div "True" at bounding box center [475, 214] width 170 height 120
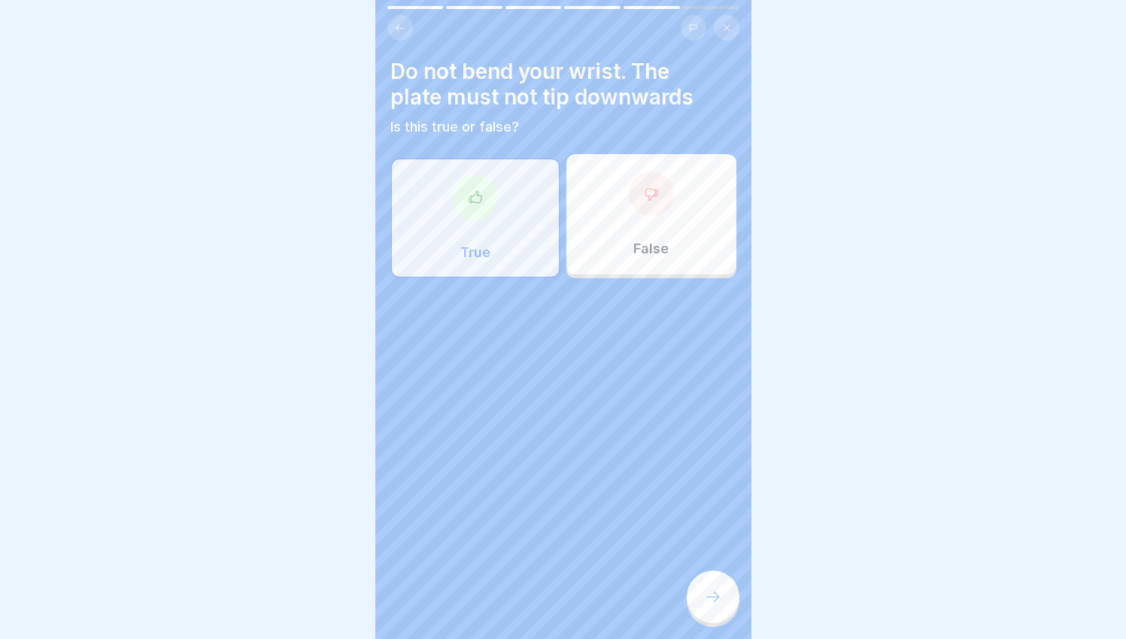
click at [724, 608] on div at bounding box center [713, 597] width 53 height 53
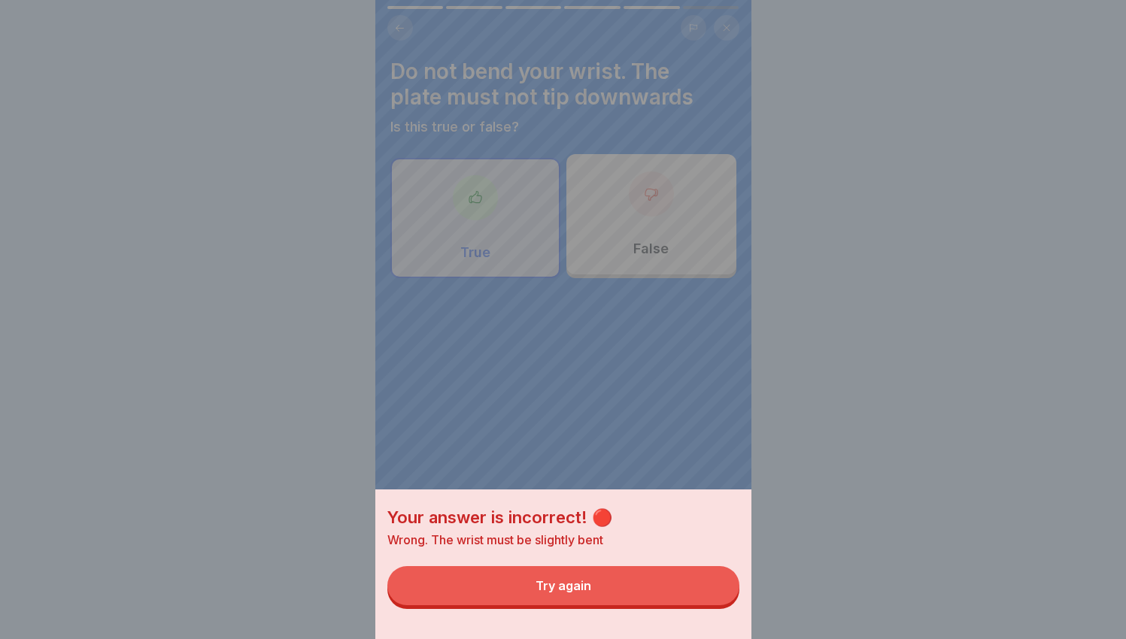
click at [709, 606] on button "Try again" at bounding box center [563, 585] width 352 height 39
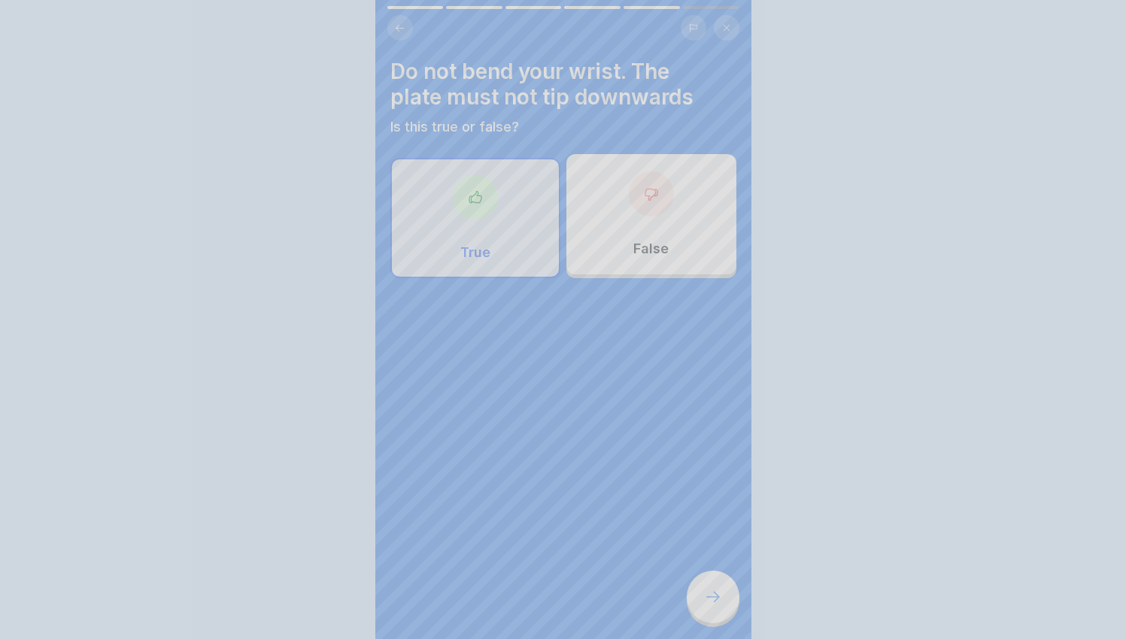
click at [664, 266] on div "False" at bounding box center [651, 214] width 170 height 120
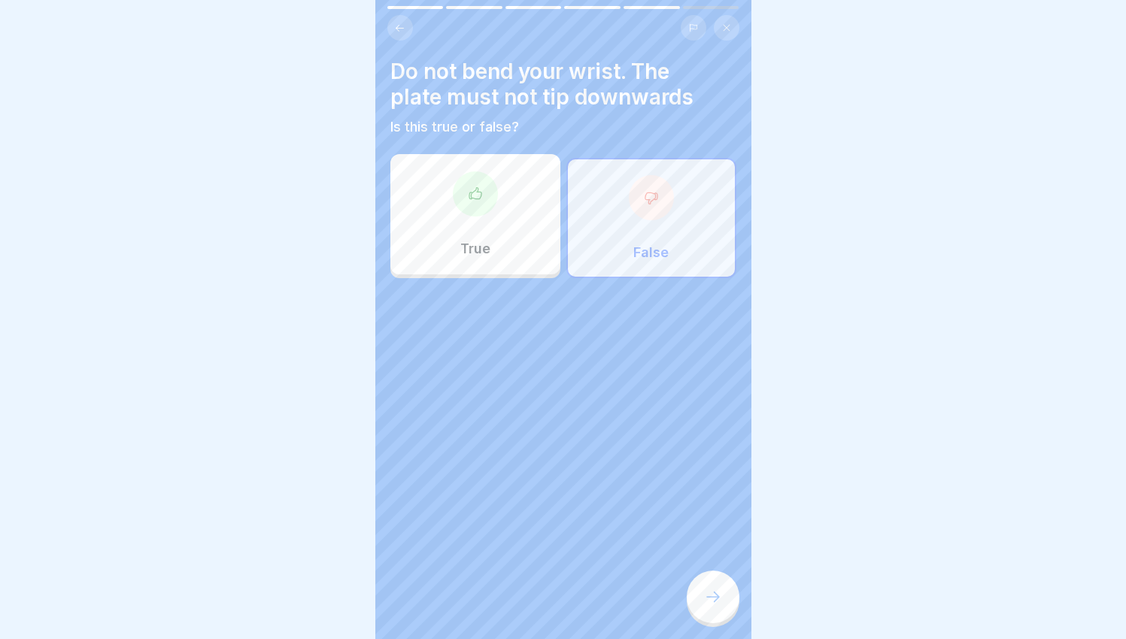
click at [664, 263] on div "False" at bounding box center [651, 218] width 170 height 120
click at [709, 623] on div at bounding box center [713, 597] width 53 height 53
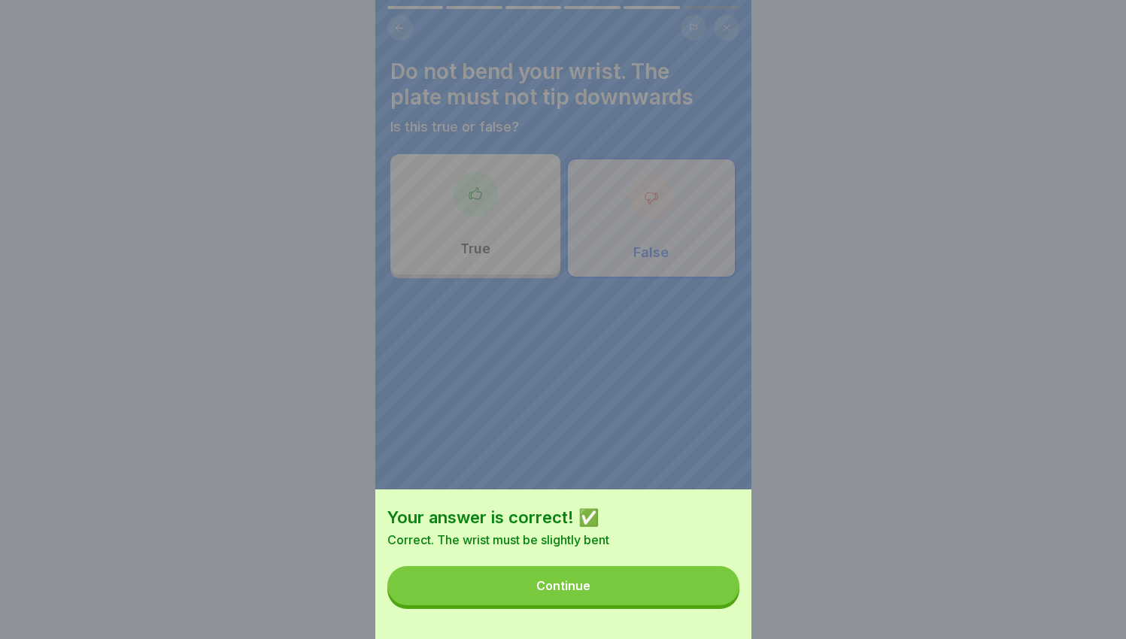
click at [699, 601] on button "Continue" at bounding box center [563, 585] width 352 height 39
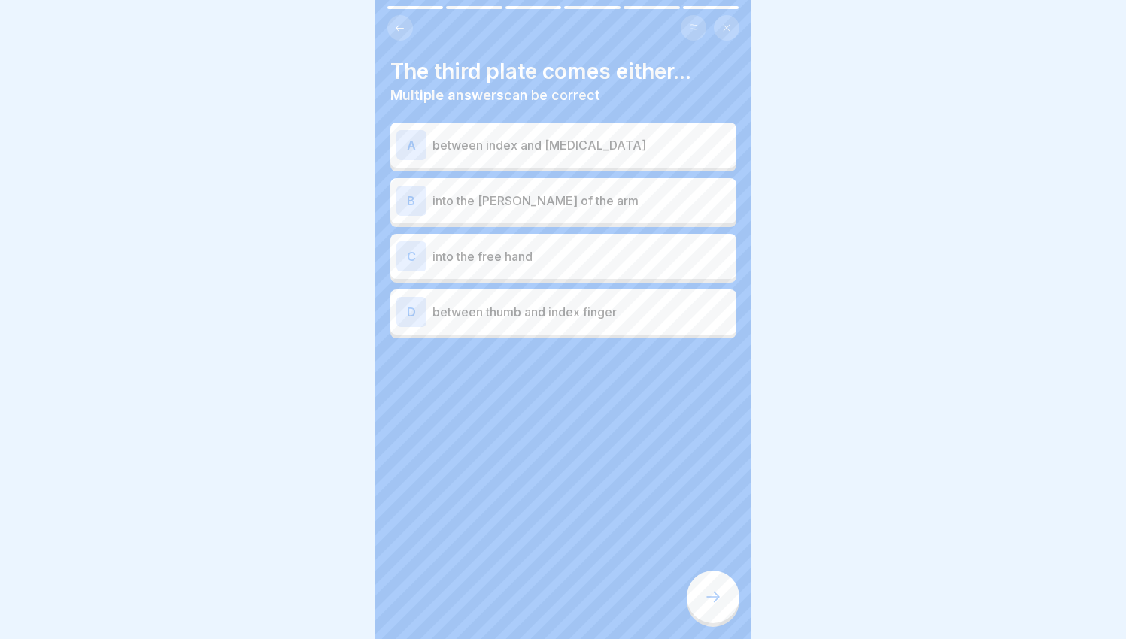
click at [551, 242] on div "C into the free hand" at bounding box center [563, 256] width 334 height 30
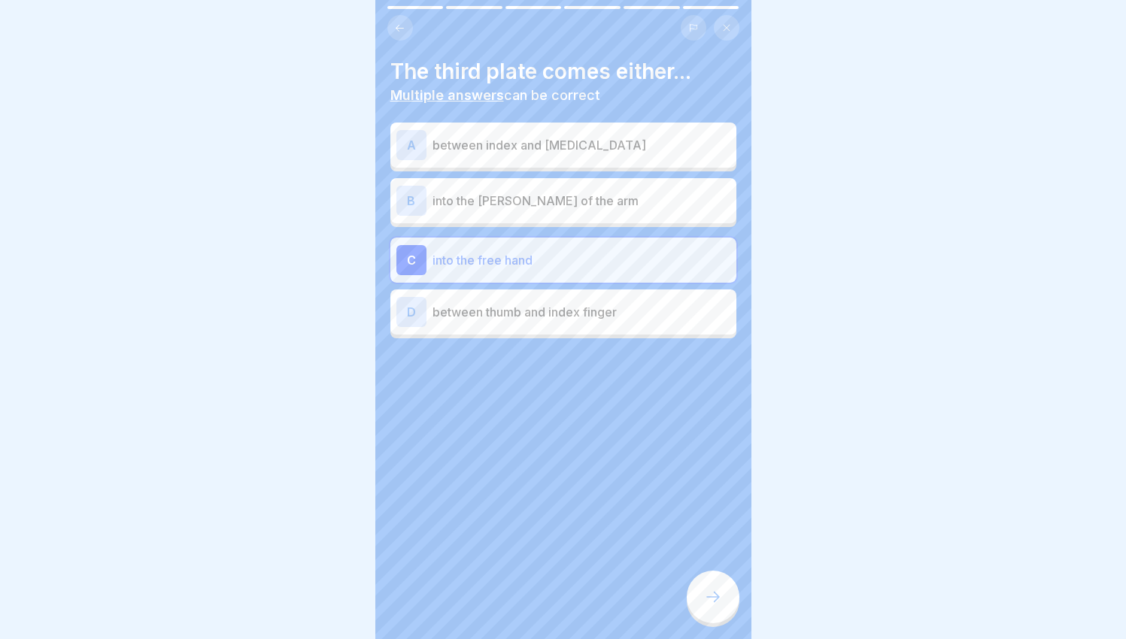
click at [560, 216] on div "B into the [PERSON_NAME] of the arm" at bounding box center [563, 200] width 346 height 45
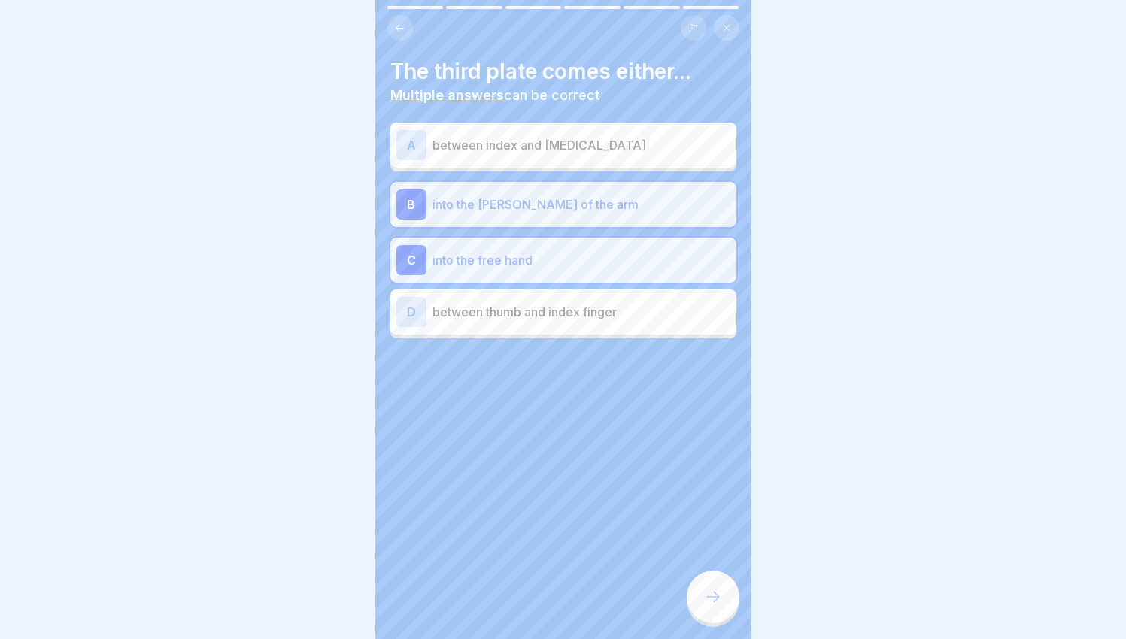
click at [733, 611] on div at bounding box center [713, 597] width 53 height 53
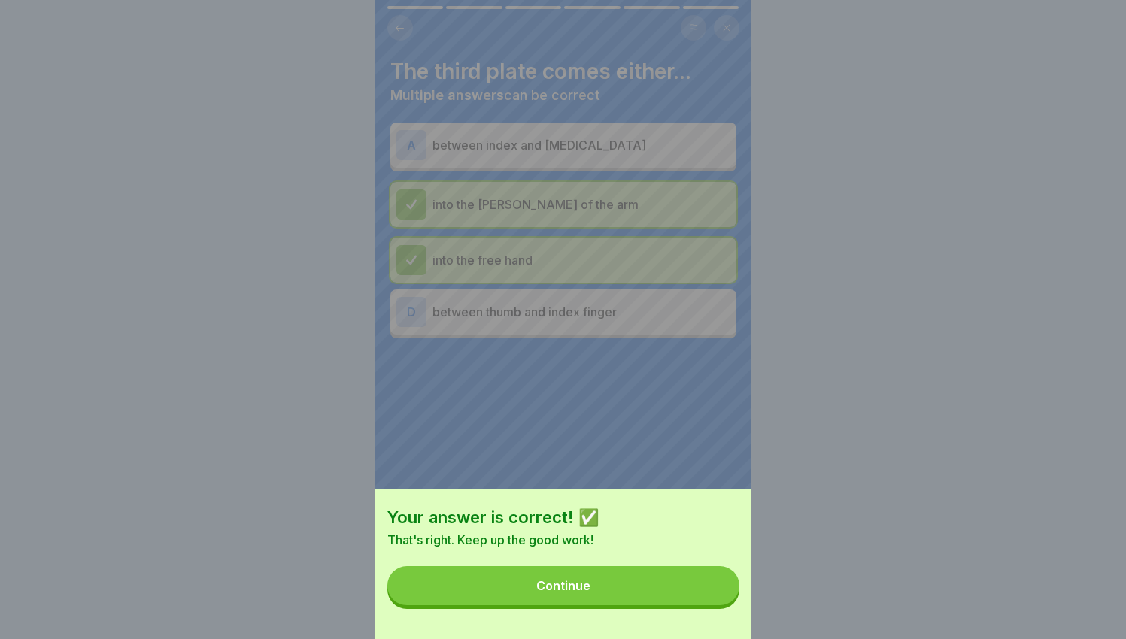
click at [733, 606] on button "Continue" at bounding box center [563, 585] width 352 height 39
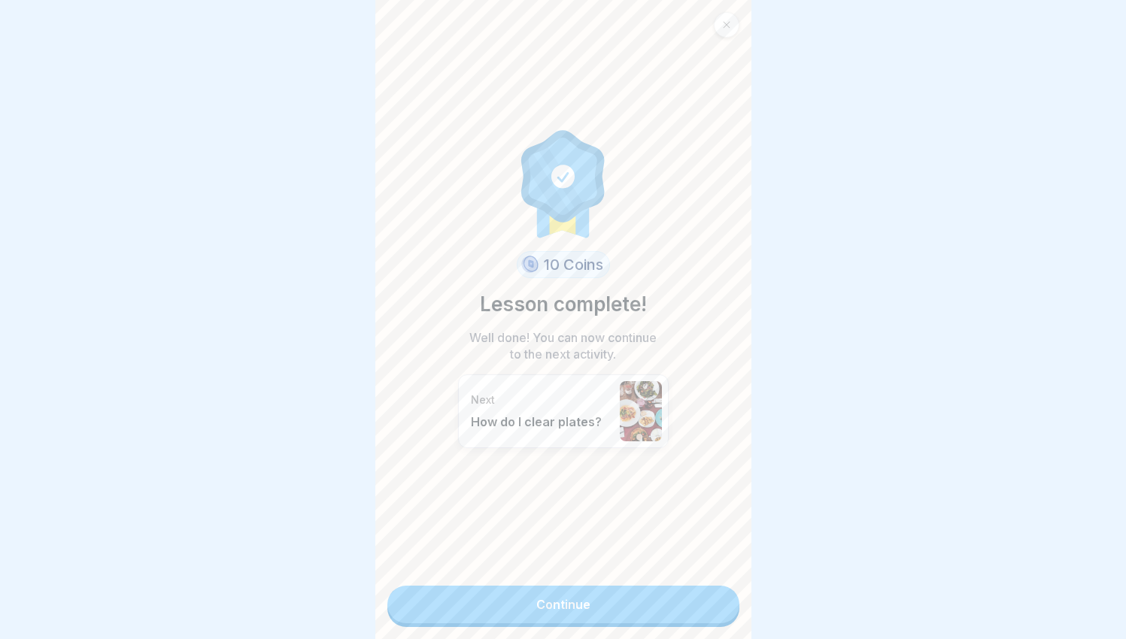
click at [721, 619] on div "10 Coins Lesson complete! Well done! You can now continue to the next activity.…" at bounding box center [563, 319] width 376 height 639
click at [710, 599] on link "Continue" at bounding box center [563, 605] width 352 height 38
